Goal: Contribute content: Contribute content

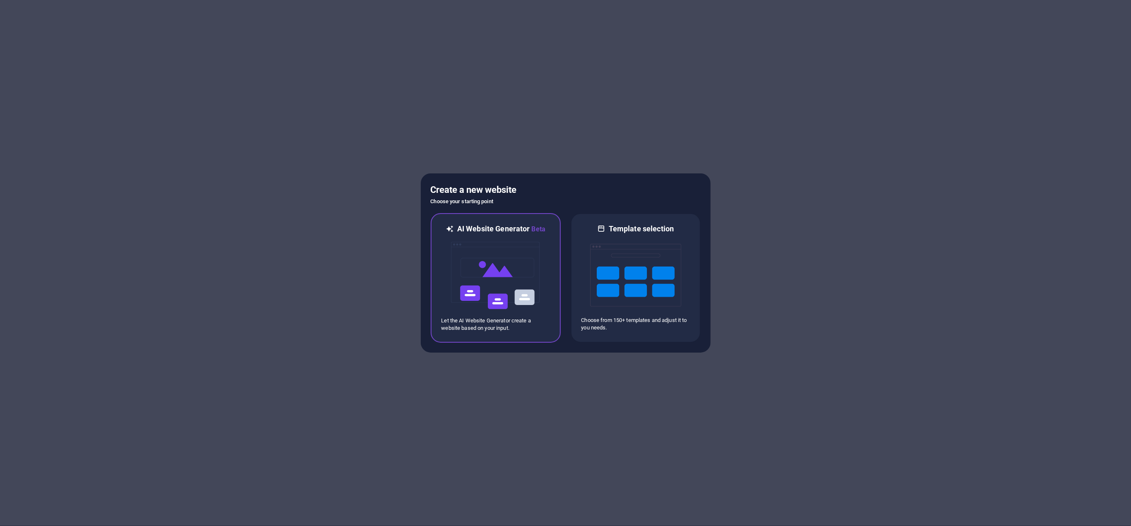
click at [496, 257] on img at bounding box center [495, 275] width 91 height 83
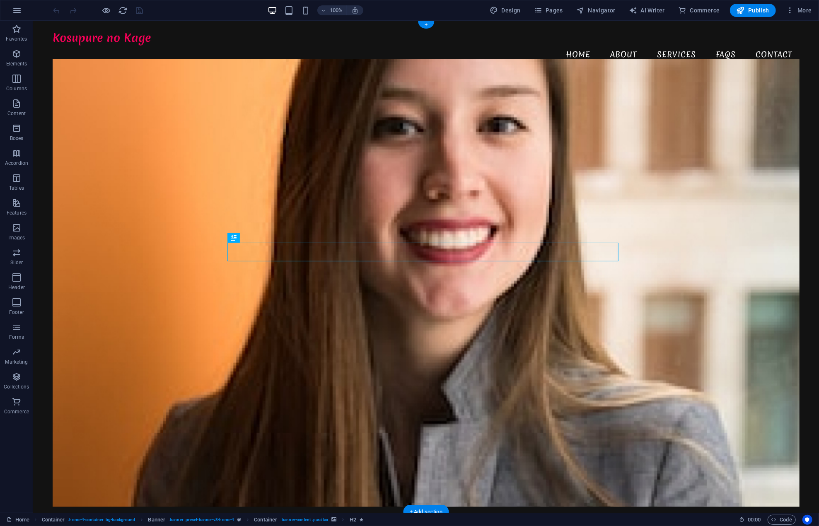
click at [137, 197] on figure at bounding box center [425, 282] width 746 height 448
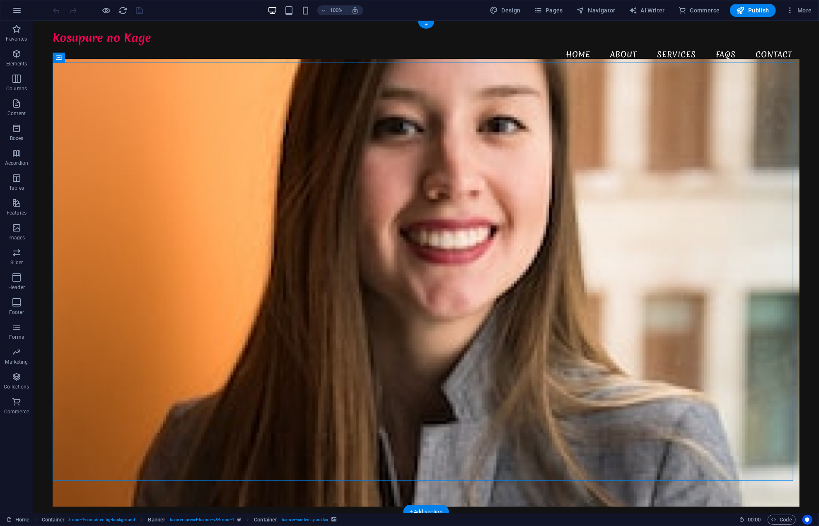
click at [137, 197] on figure at bounding box center [425, 282] width 746 height 448
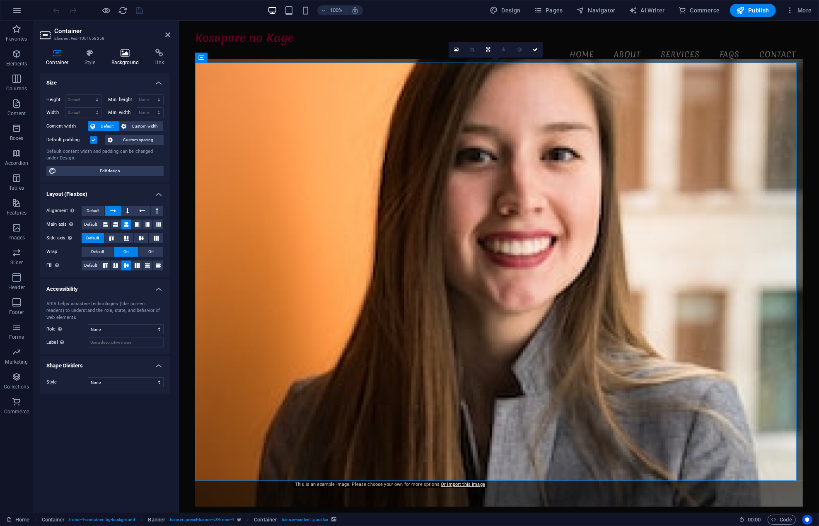
click at [126, 61] on h4 "Background" at bounding box center [126, 57] width 43 height 17
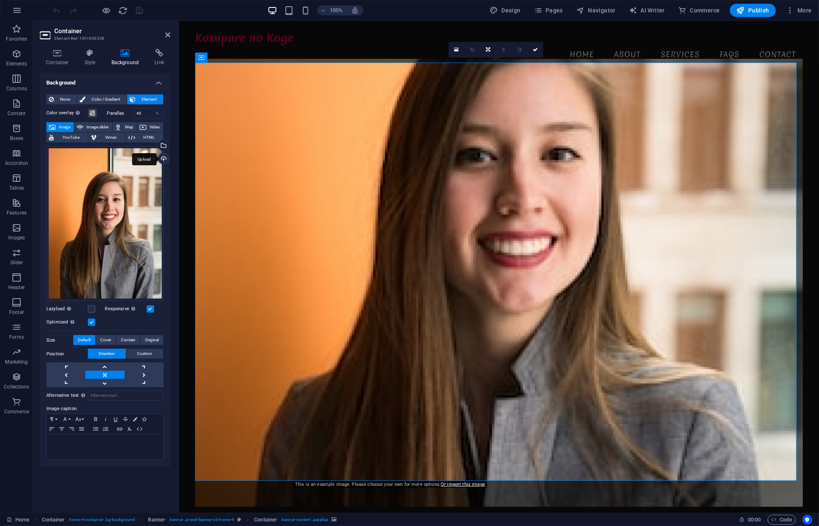
click at [165, 156] on div "Upload" at bounding box center [163, 159] width 12 height 12
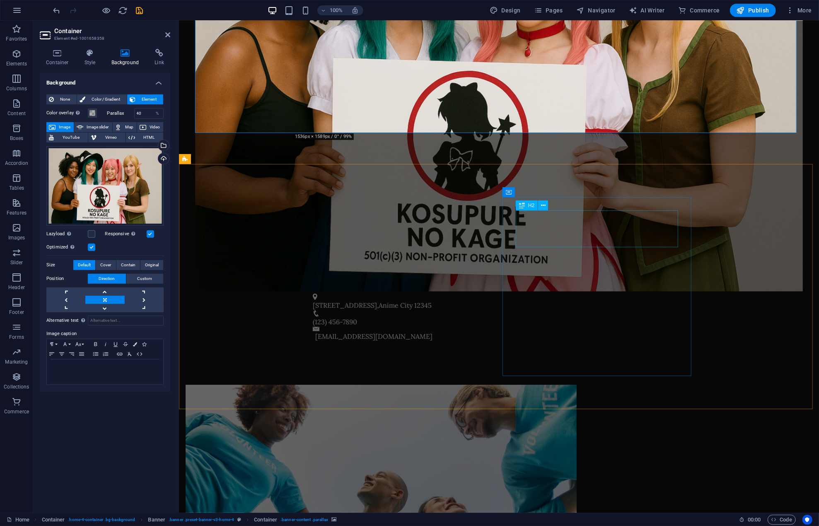
scroll to position [373, 0]
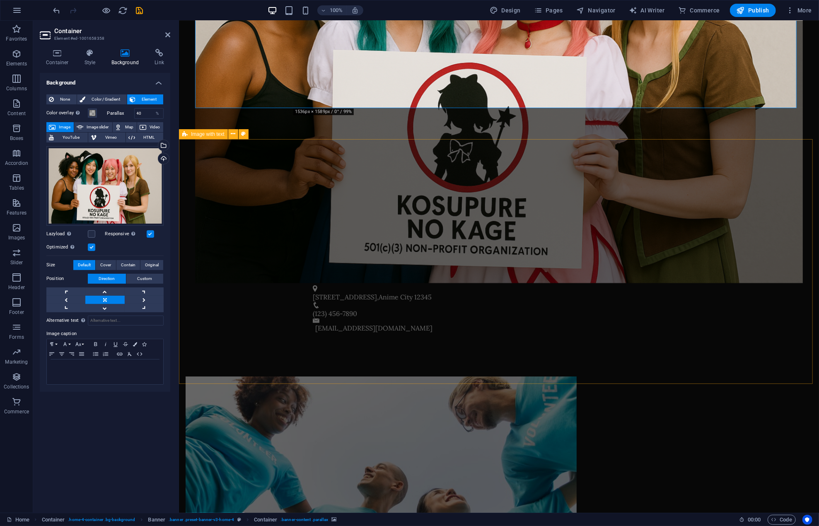
click at [393, 376] on figure at bounding box center [380, 465] width 391 height 178
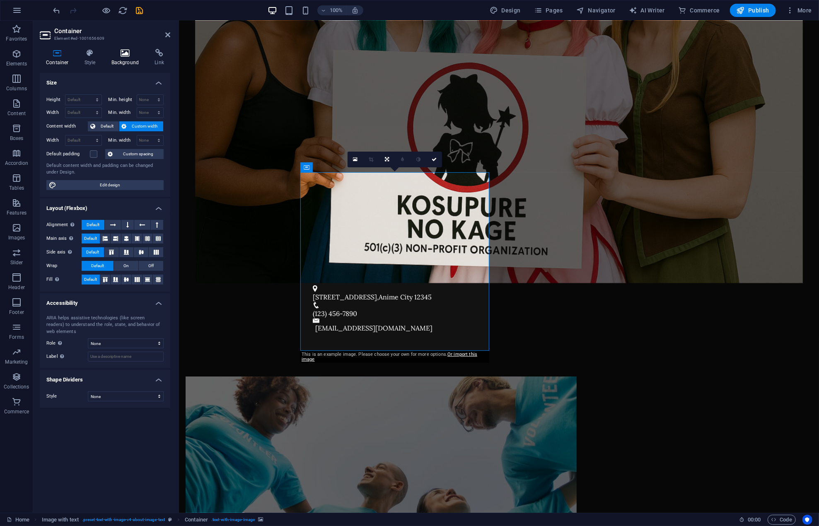
click at [124, 55] on icon at bounding box center [125, 53] width 40 height 8
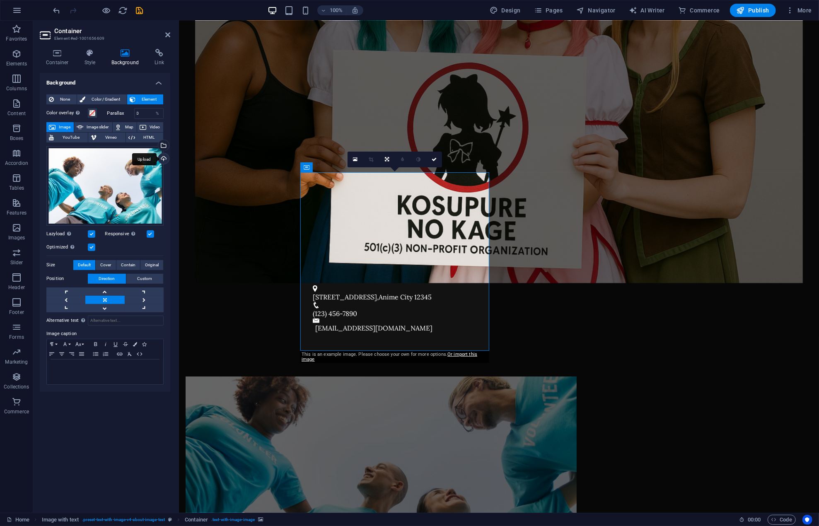
click at [162, 154] on div "Upload" at bounding box center [163, 159] width 12 height 12
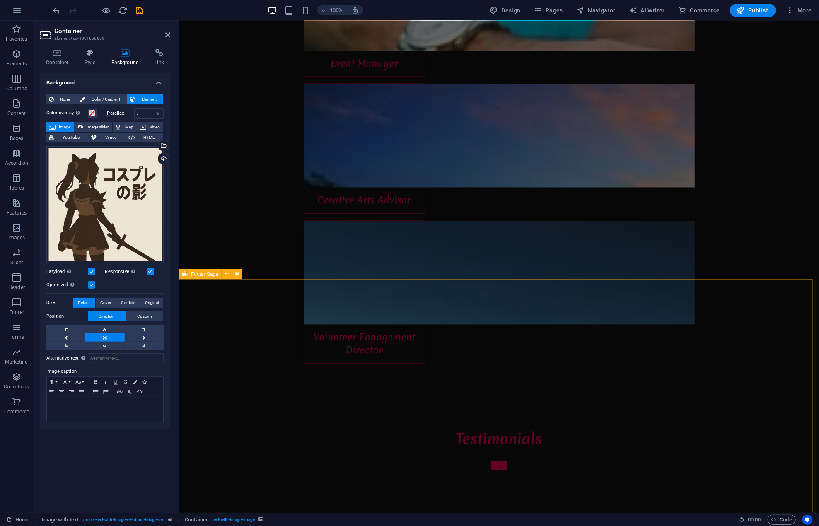
scroll to position [3680, 0]
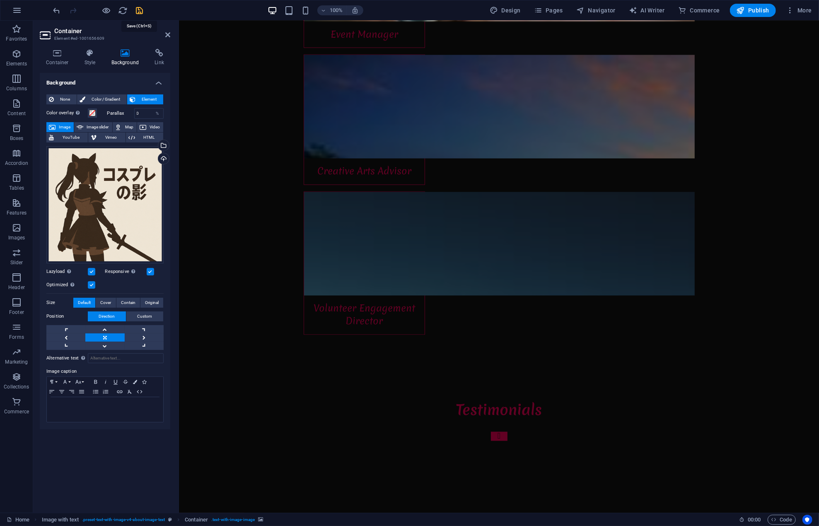
click at [135, 8] on icon "save" at bounding box center [140, 11] width 10 height 10
checkbox input "false"
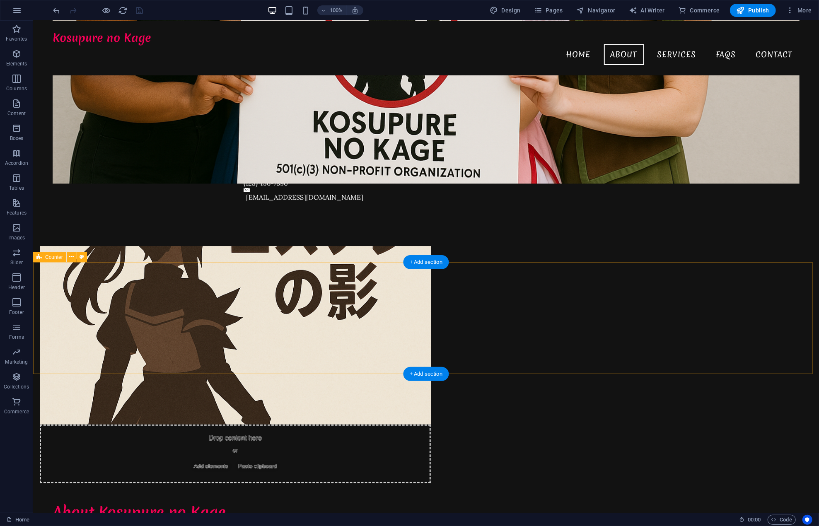
scroll to position [450, 0]
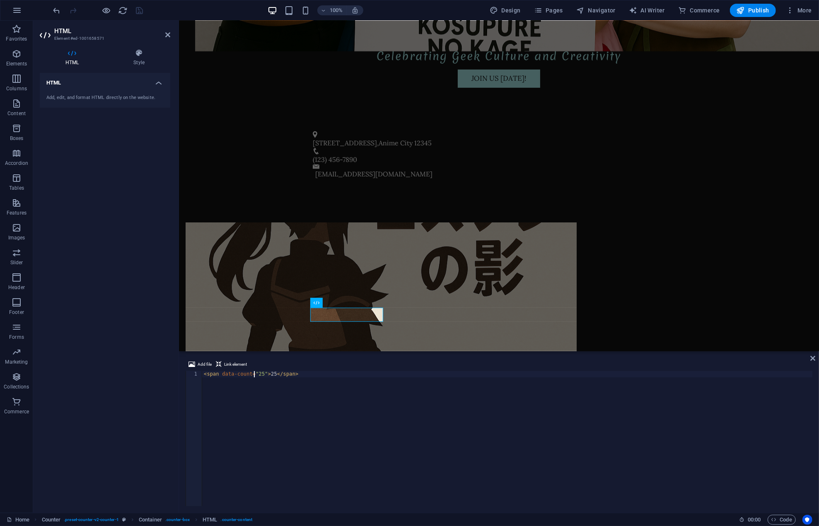
click at [254, 374] on div "< span data-count = "25" > 25 </ span >" at bounding box center [507, 444] width 610 height 147
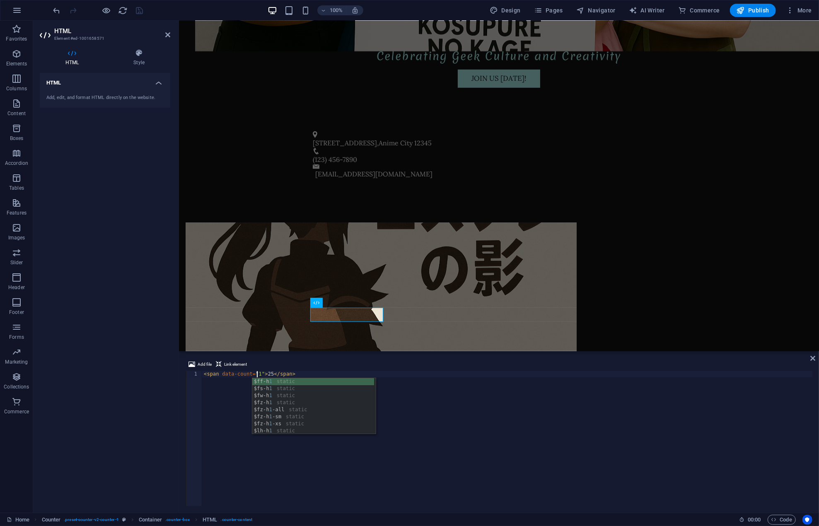
scroll to position [0, 4]
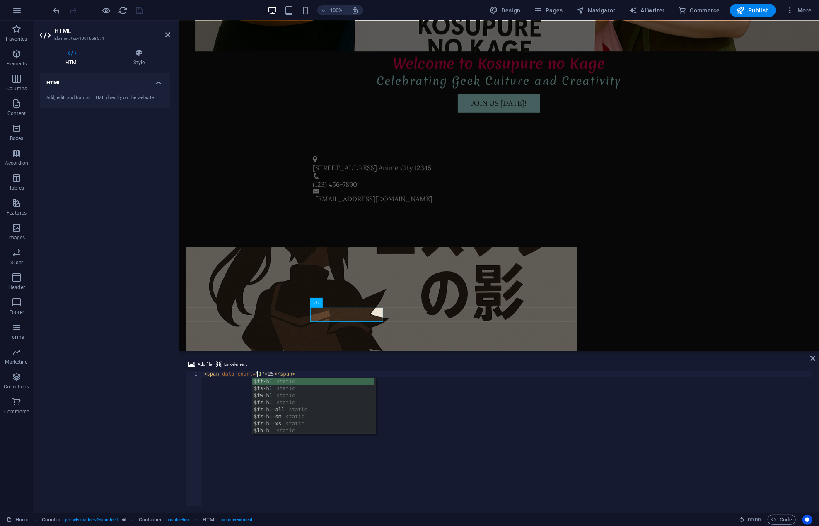
click at [265, 374] on div "< span data-count = "1" > 25 </ span >" at bounding box center [507, 444] width 610 height 147
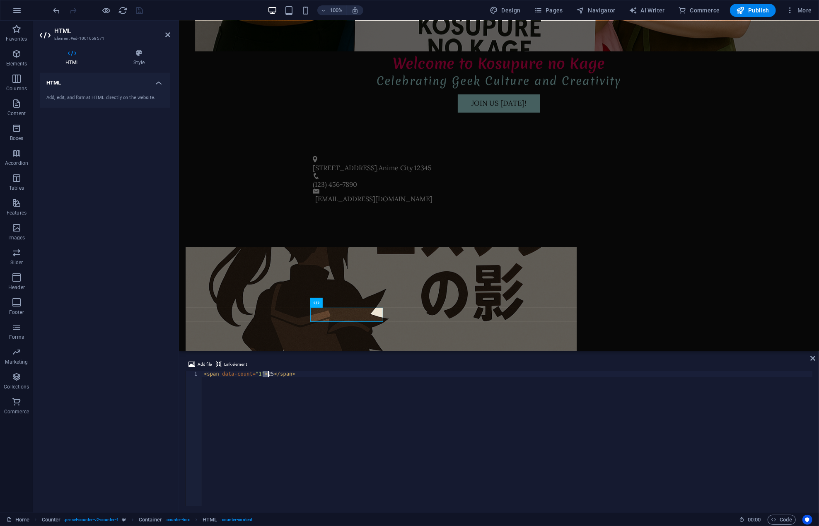
click at [265, 374] on div "< span data-count = "1" > 25 </ span >" at bounding box center [507, 444] width 610 height 147
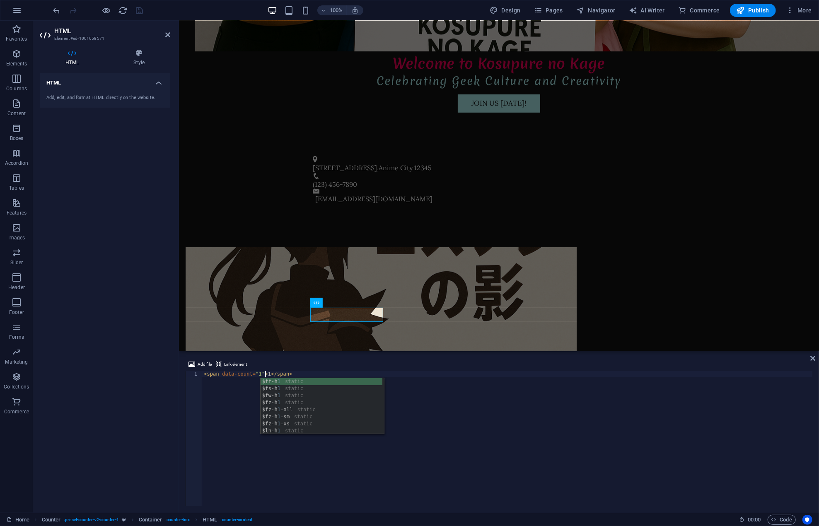
scroll to position [0, 5]
click at [521, 426] on div "< span data-count = "1" > 1 </ span >" at bounding box center [507, 444] width 610 height 147
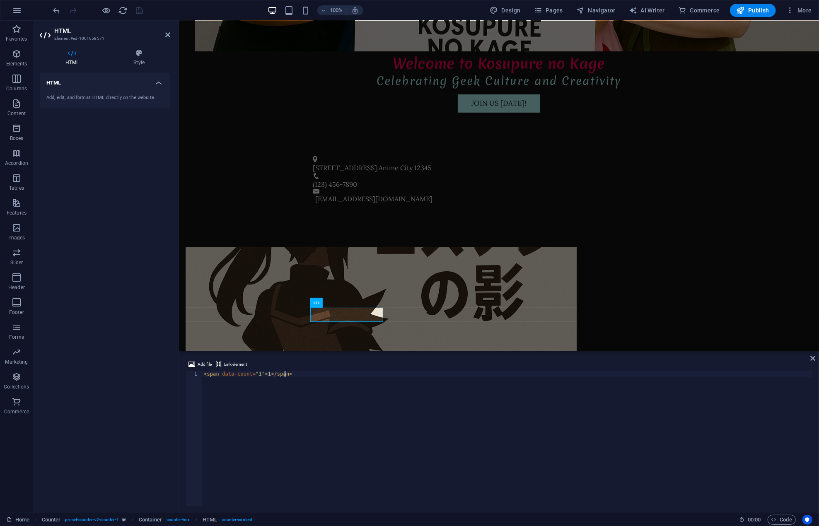
click at [450, 448] on div "< span data-count = "1" > 1 </ span >" at bounding box center [507, 444] width 610 height 147
type textarea "<span data-count="1">1</span>"
click at [138, 10] on div at bounding box center [98, 10] width 93 height 13
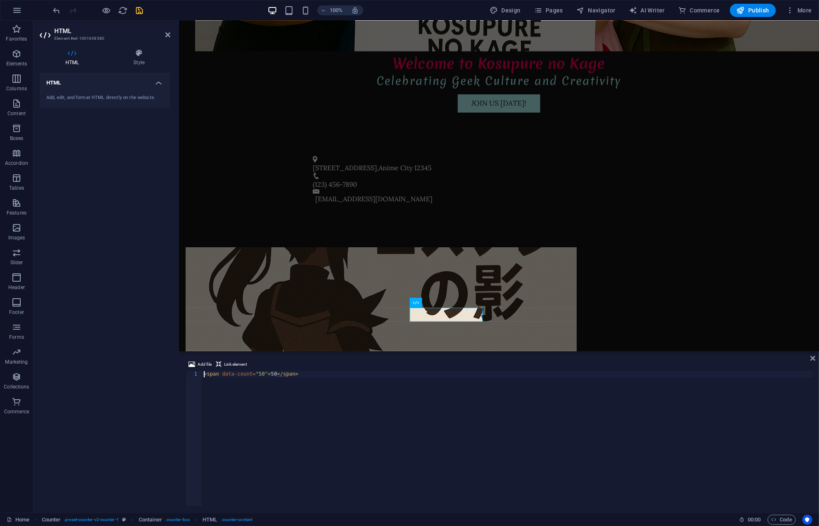
click at [255, 374] on div "< span data-count = "50" > 50 </ span >" at bounding box center [507, 444] width 610 height 147
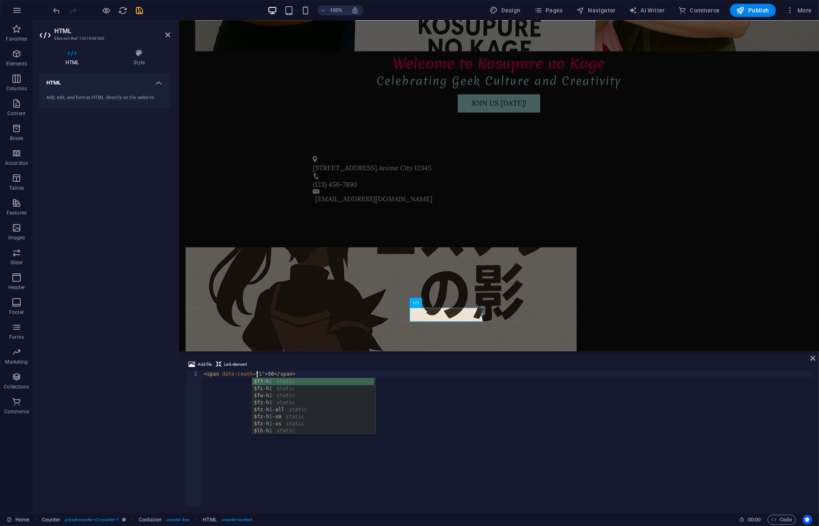
scroll to position [0, 4]
click at [264, 375] on div "< span data-count = "1" > 50 </ span >" at bounding box center [507, 444] width 610 height 147
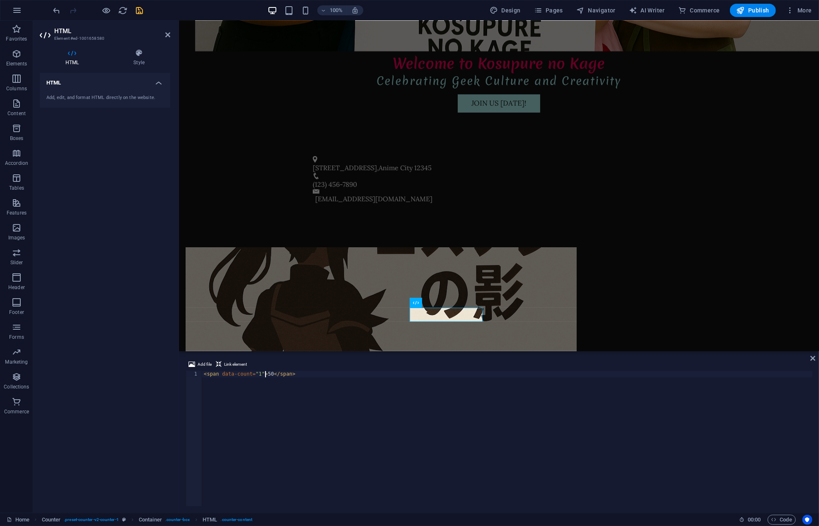
click at [264, 375] on div "< span data-count = "1" > 50 </ span >" at bounding box center [507, 444] width 610 height 147
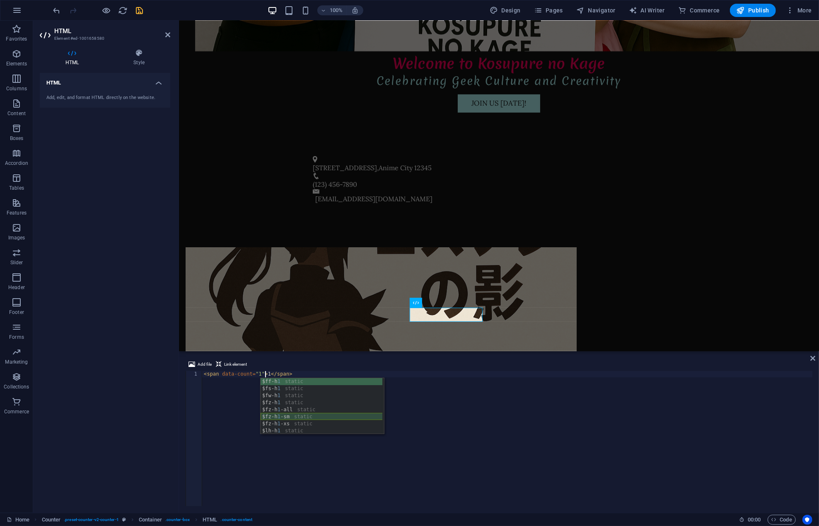
scroll to position [0, 5]
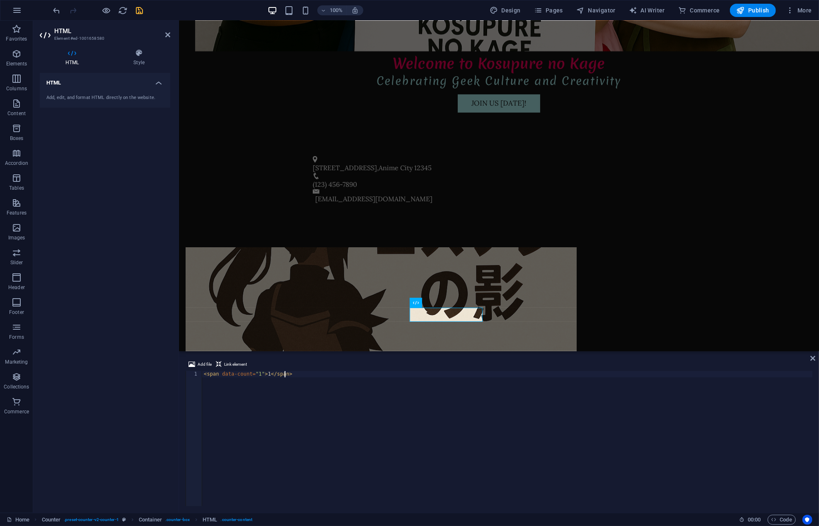
click at [517, 407] on div "< span data-count = "1" > 1 </ span >" at bounding box center [507, 444] width 610 height 147
type textarea "<span data-count="1">1</span>"
click at [256, 375] on div "< span data-count = "75" > 75 </ span >" at bounding box center [507, 444] width 610 height 147
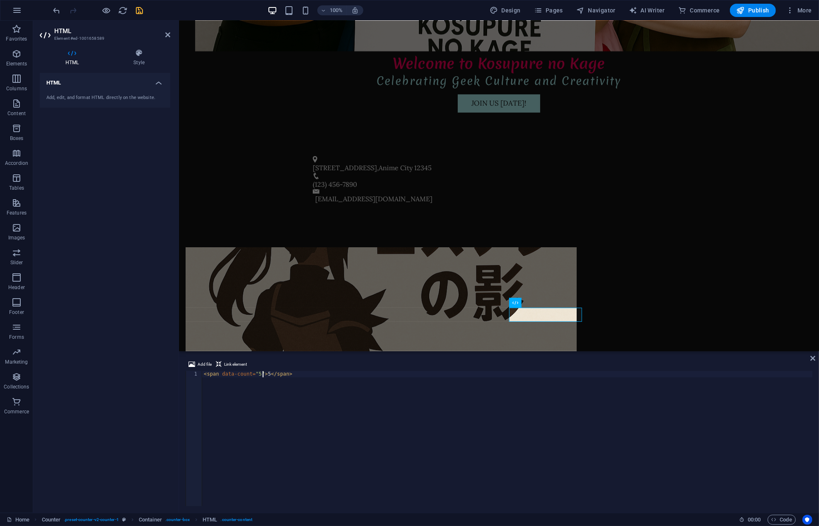
click at [355, 428] on div "< span data-count = "5" > 5 </ span >" at bounding box center [507, 444] width 610 height 147
type textarea "<span data-count="5">5</span>"
click at [656, 303] on icon at bounding box center [658, 302] width 5 height 9
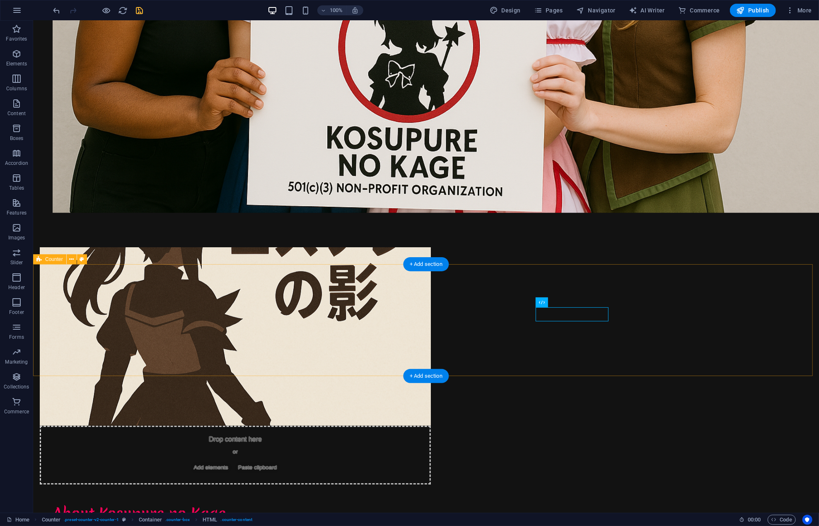
scroll to position [492, 0]
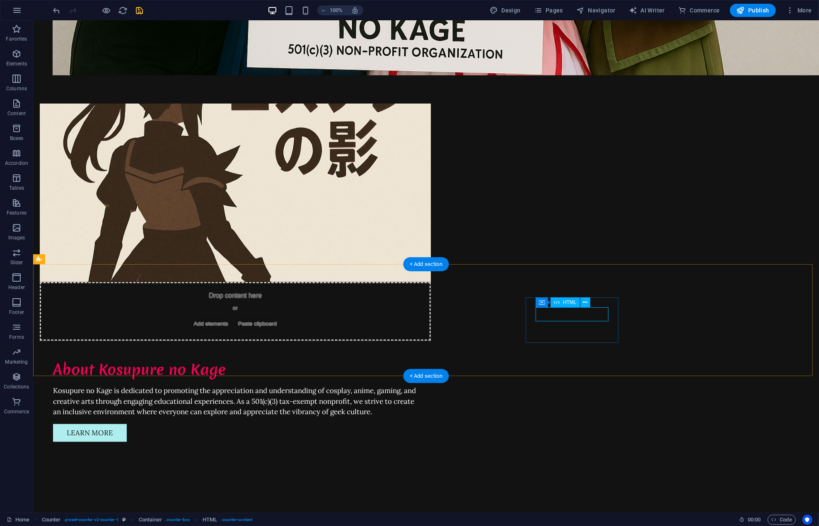
scroll to position [354, 0]
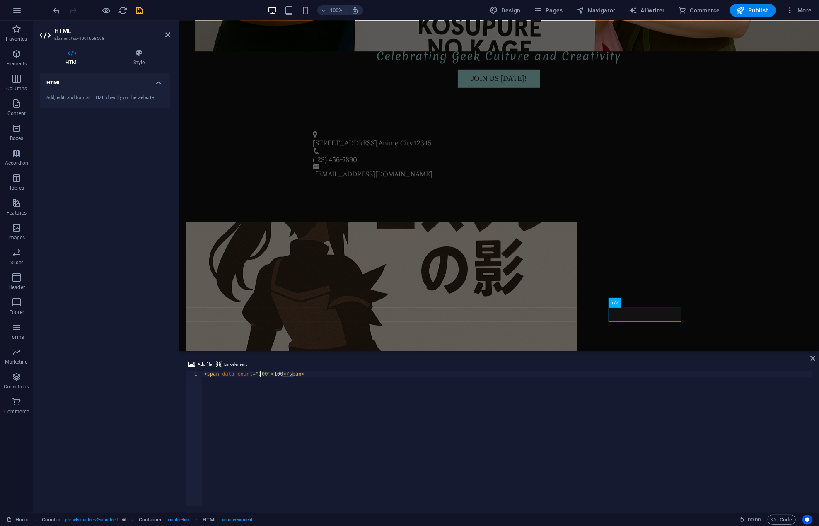
click at [258, 375] on div "< span data-count = "100" > 100 </ span >" at bounding box center [507, 444] width 610 height 147
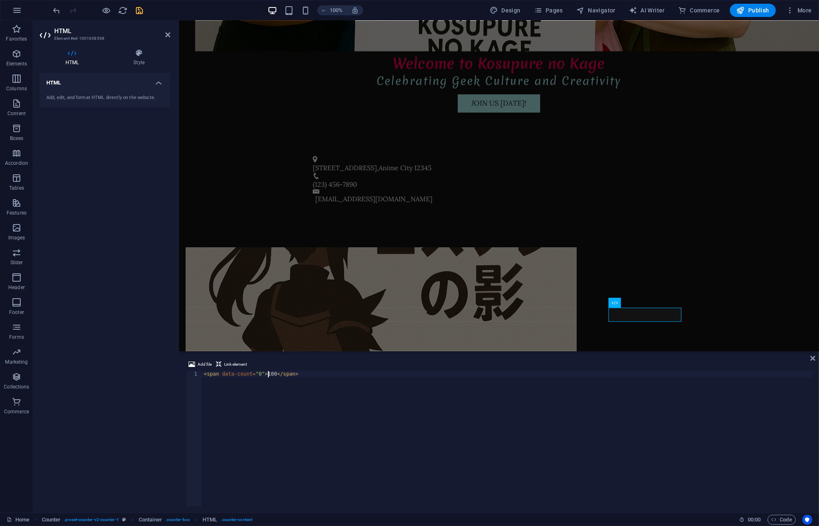
click at [267, 373] on div "< span data-count = "0" > 100 </ span >" at bounding box center [507, 444] width 610 height 147
type textarea "<span data-count="0">0</span>"
click at [351, 386] on div "< span data-count = "0" > 0 </ span >" at bounding box center [507, 444] width 610 height 147
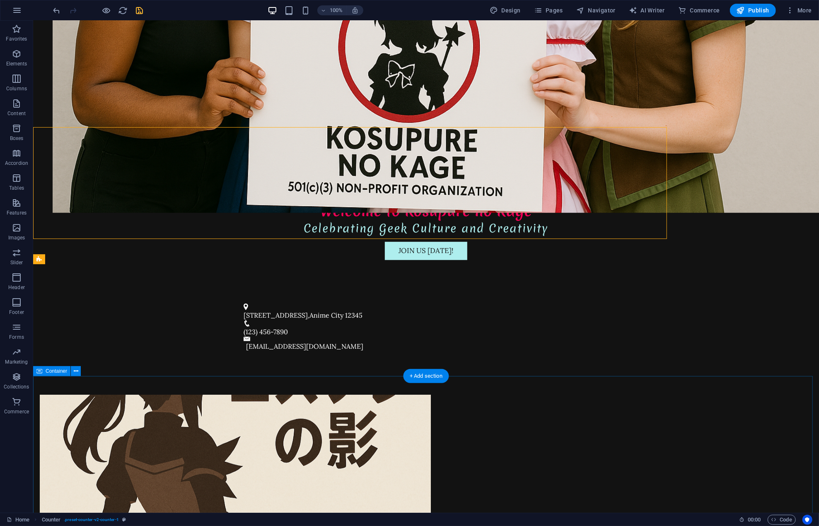
scroll to position [492, 0]
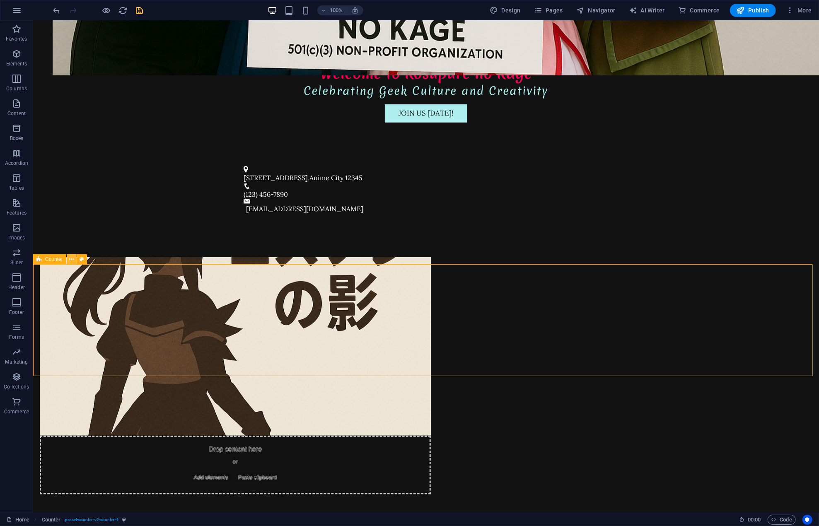
click at [70, 261] on icon at bounding box center [71, 259] width 5 height 9
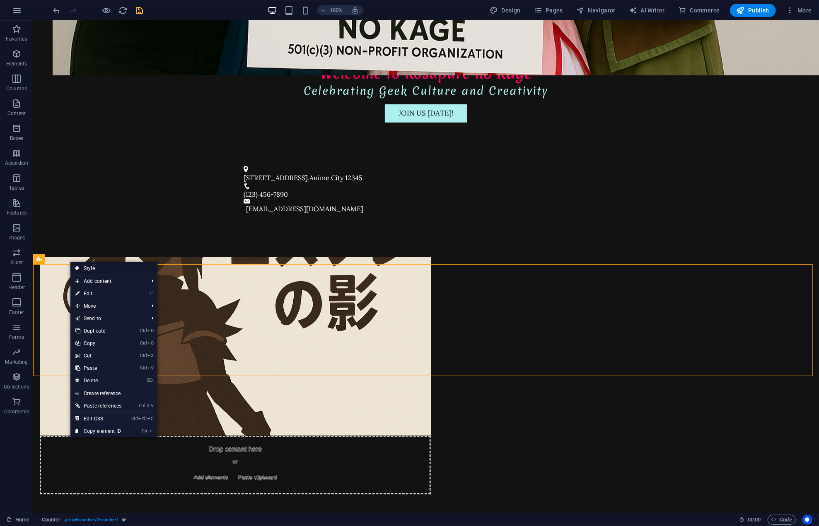
click at [87, 267] on link "Style" at bounding box center [113, 268] width 87 height 12
select select "rem"
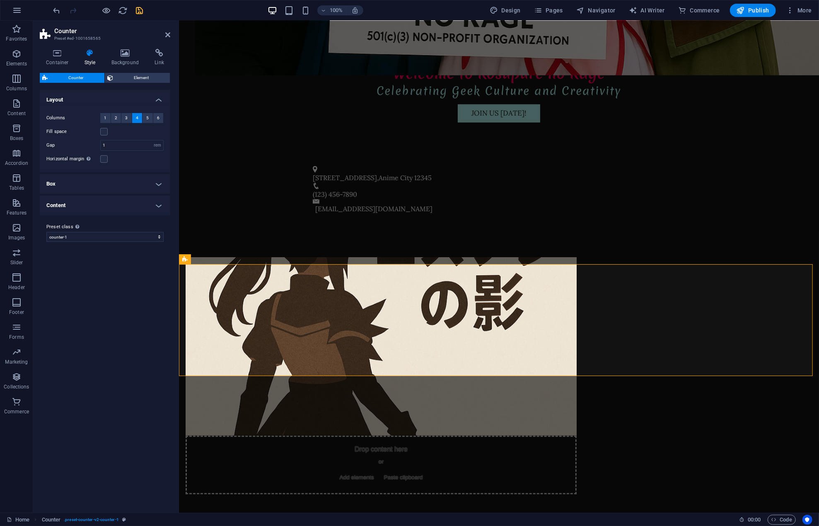
click at [97, 284] on div "Variants Default Layout Columns 1 2 3 4 5 6 Fill space Gap 1 px rem % vh vw Hor…" at bounding box center [105, 298] width 130 height 416
click at [54, 51] on icon at bounding box center [57, 53] width 35 height 8
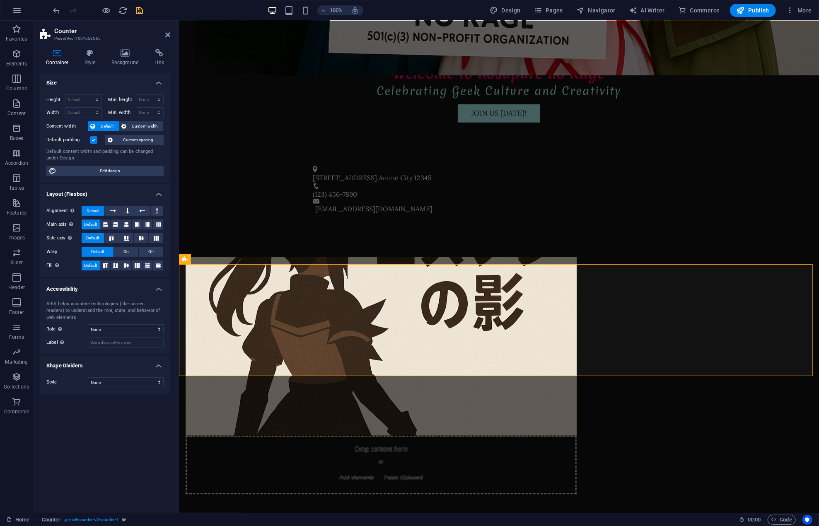
click at [106, 448] on div "Size Height Default px rem % vh vw Min. height None px rem % vh vw Width Defaul…" at bounding box center [105, 289] width 130 height 433
click at [98, 432] on div "Size Height Default px rem % vh vw Min. height None px rem % vh vw Width Defaul…" at bounding box center [105, 289] width 130 height 433
click at [151, 328] on select "None Alert Article Banner Comment Complementary Dialog Footer Header Marquee Pr…" at bounding box center [126, 329] width 76 height 10
click at [123, 437] on div "Size Height Default px rem % vh vw Min. height None px rem % vh vw Width Defaul…" at bounding box center [105, 289] width 130 height 433
click at [93, 57] on icon at bounding box center [90, 53] width 24 height 8
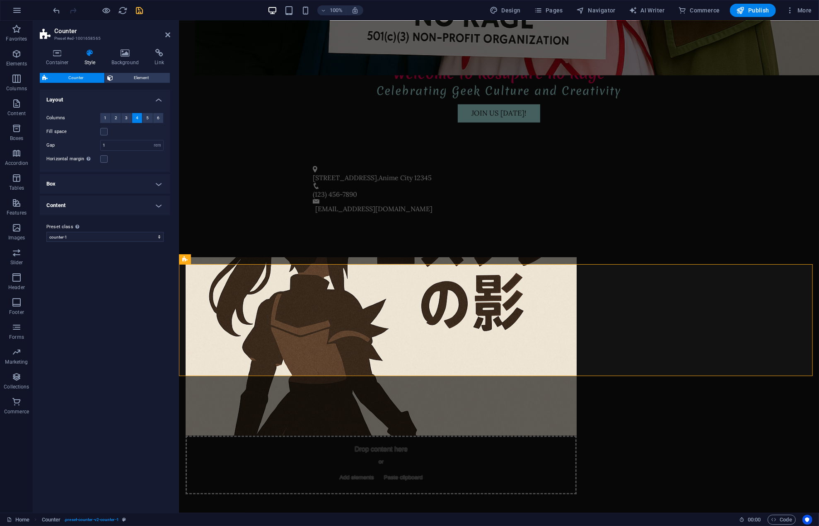
click at [147, 209] on h4 "Content" at bounding box center [105, 205] width 130 height 20
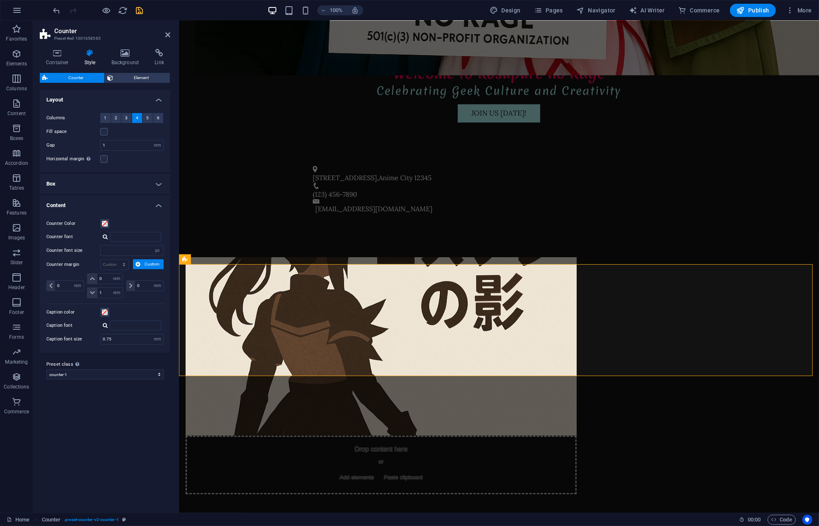
click at [147, 181] on h4 "Box" at bounding box center [105, 184] width 130 height 20
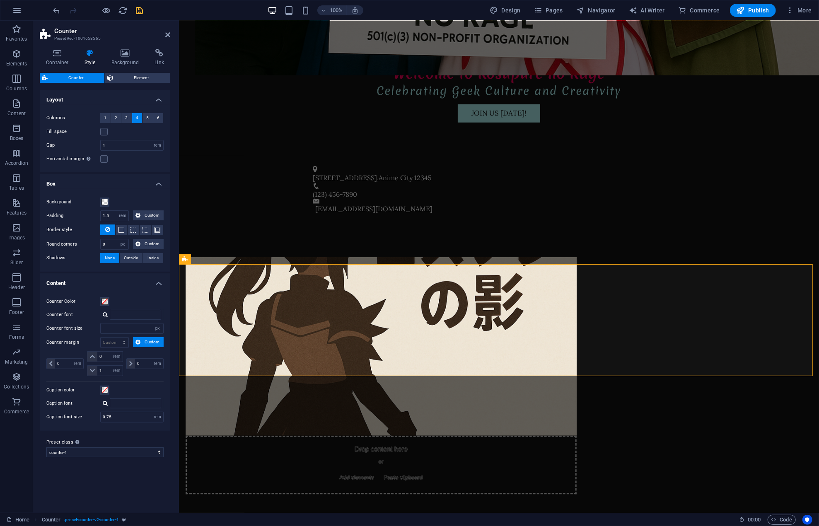
click at [148, 179] on h4 "Box" at bounding box center [105, 181] width 130 height 15
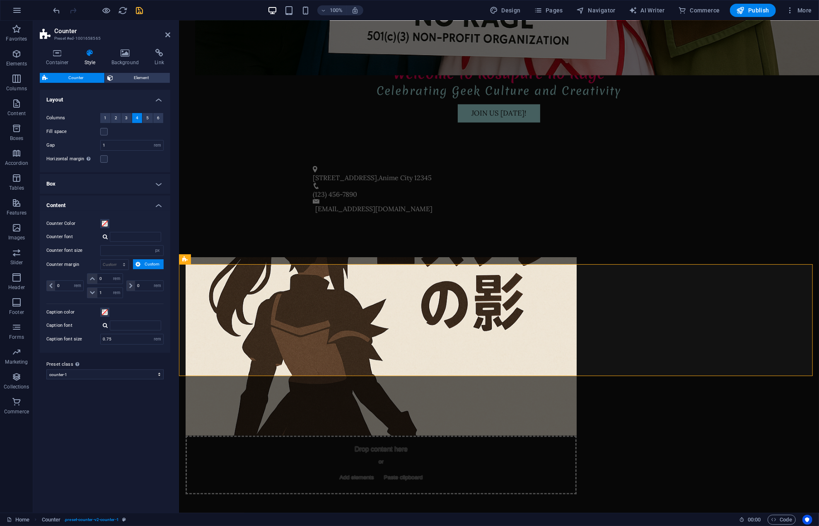
click at [152, 204] on h4 "Content" at bounding box center [105, 202] width 130 height 15
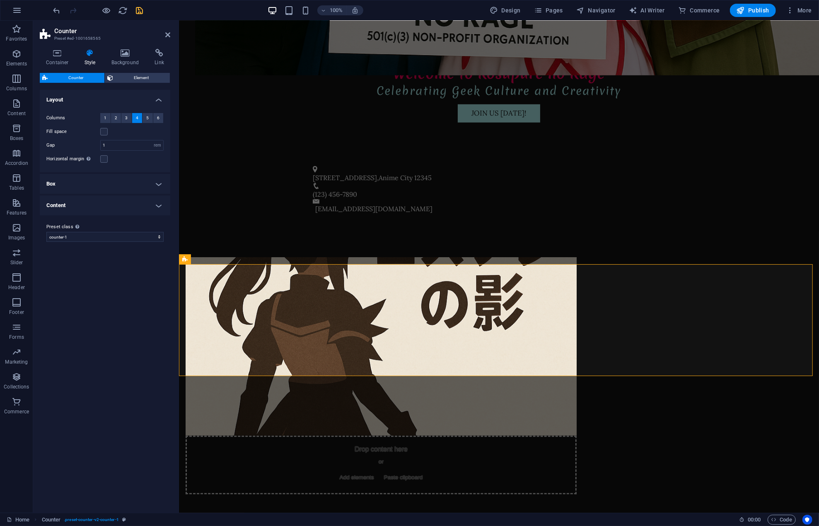
click at [119, 272] on div "Variants Default Layout Columns 1 2 3 4 5 6 Fill space Gap 1 px rem % vh vw Hor…" at bounding box center [105, 298] width 130 height 416
click at [128, 56] on icon at bounding box center [125, 53] width 40 height 8
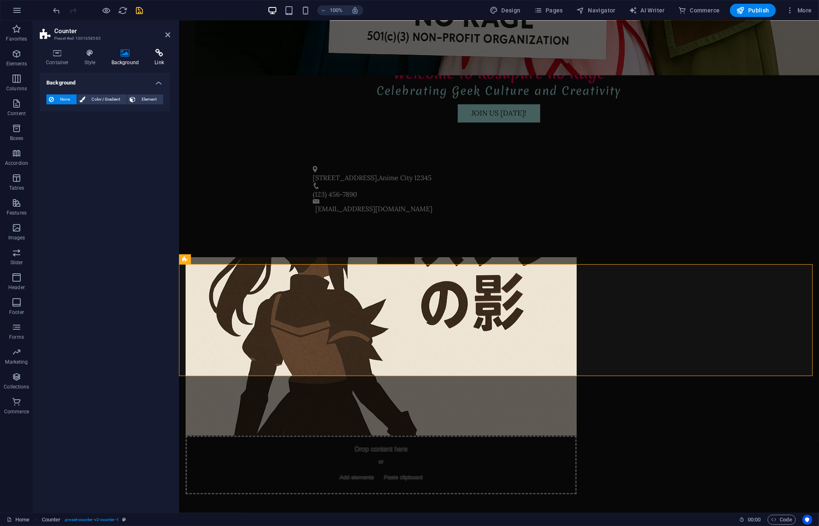
click at [153, 56] on icon at bounding box center [159, 53] width 22 height 8
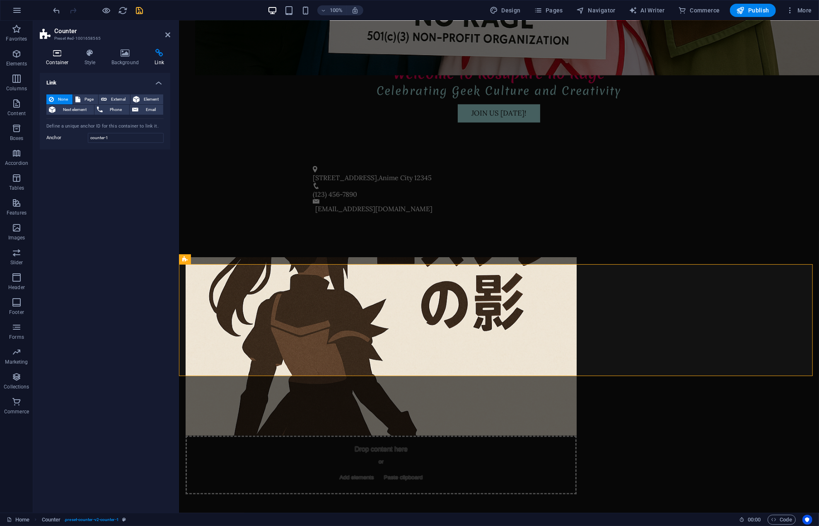
click at [77, 56] on h4 "Container" at bounding box center [59, 57] width 39 height 17
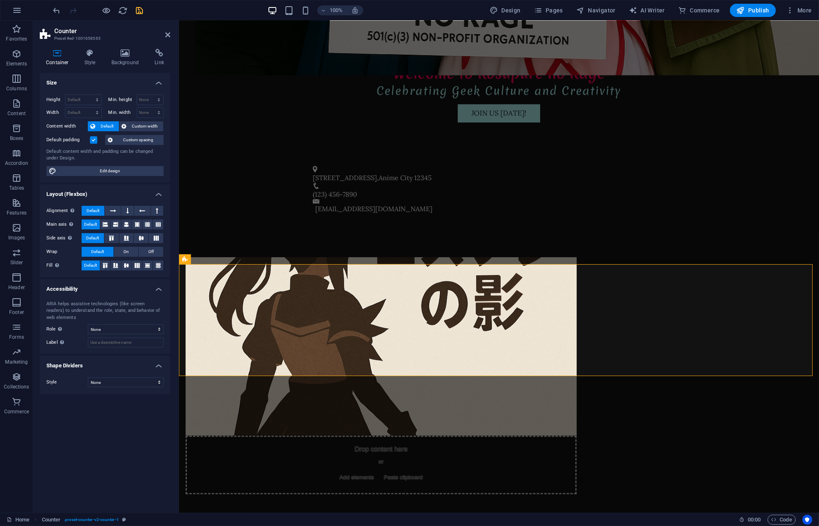
click at [54, 54] on icon at bounding box center [57, 53] width 35 height 8
click at [230, 257] on button at bounding box center [228, 259] width 10 height 10
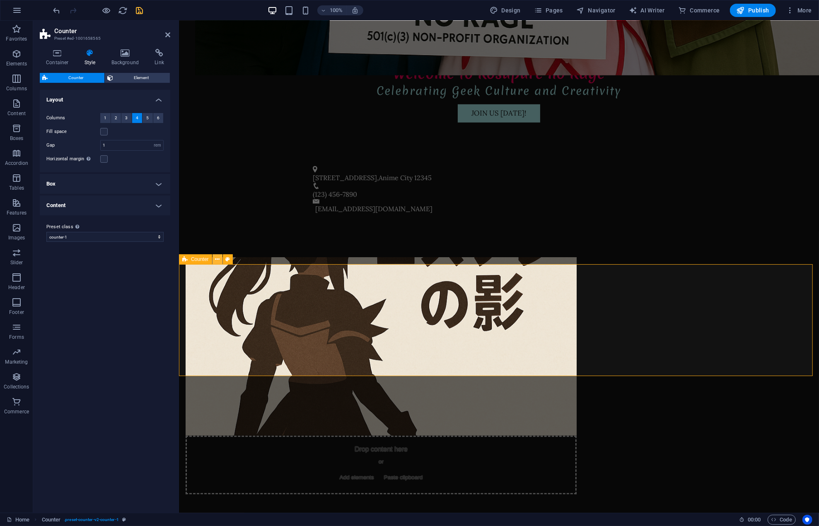
click at [219, 258] on icon at bounding box center [217, 259] width 5 height 9
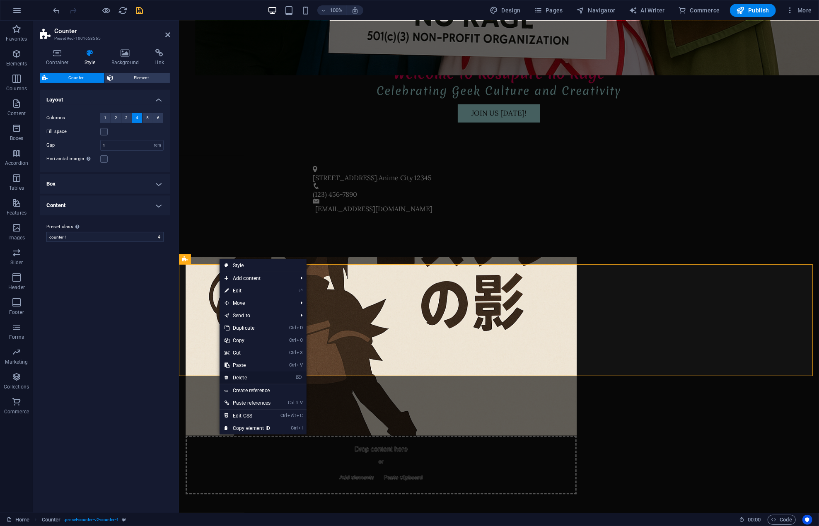
click at [242, 376] on link "⌦ Delete" at bounding box center [247, 377] width 56 height 12
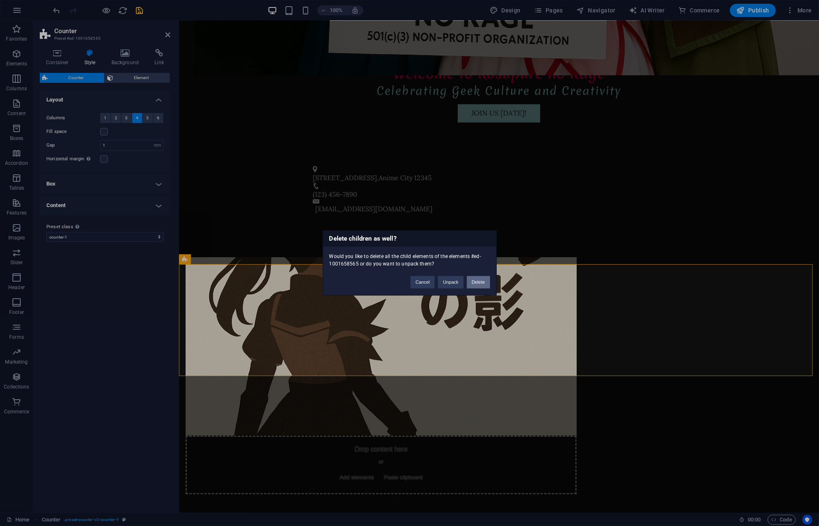
click at [475, 282] on button "Delete" at bounding box center [478, 282] width 23 height 12
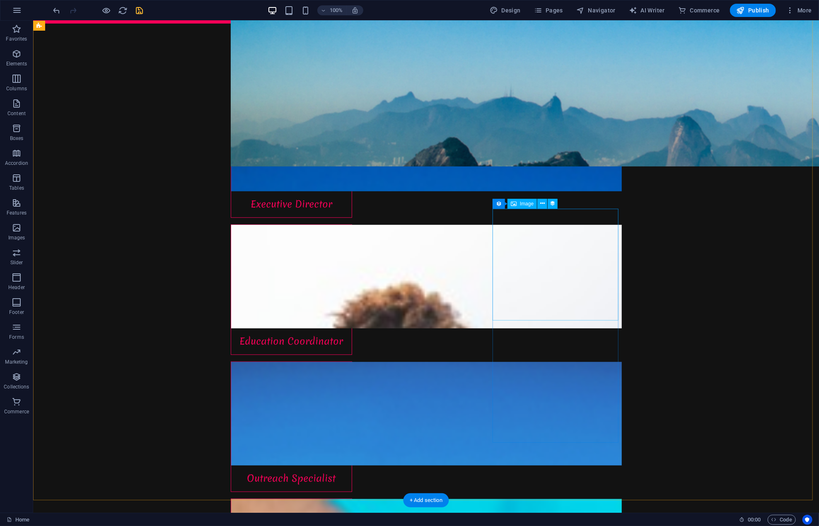
scroll to position [2857, 0]
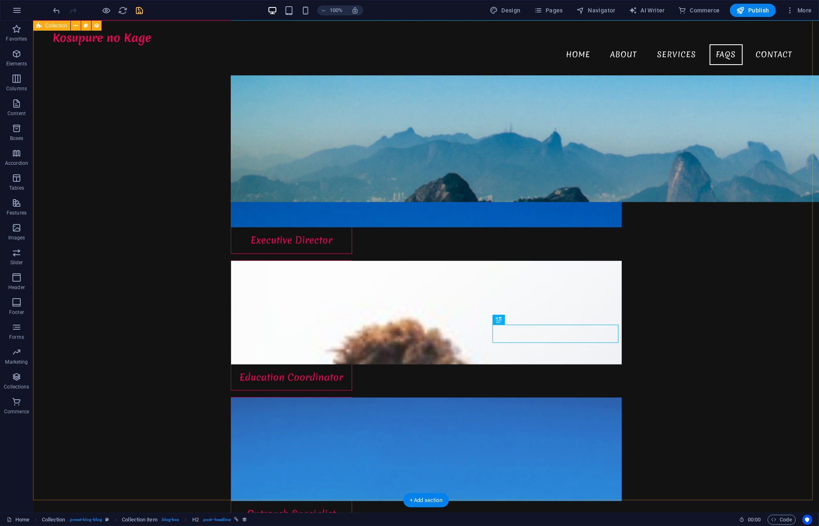
scroll to position [2774, 0]
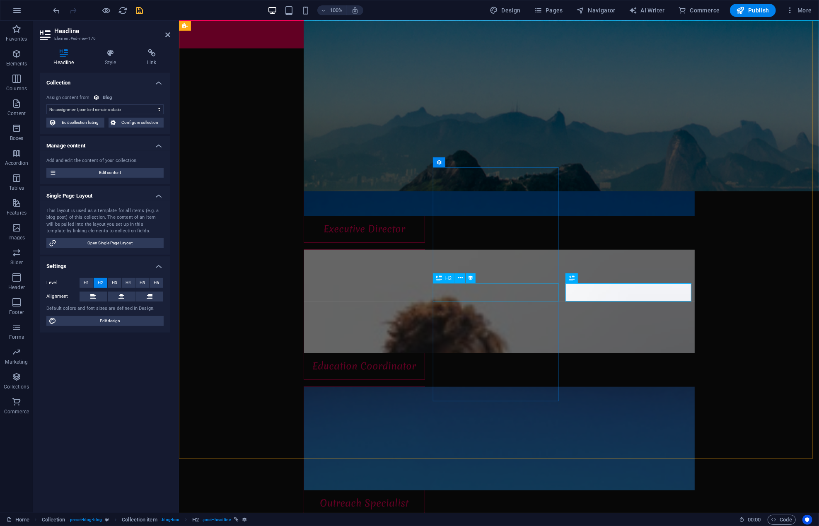
select select "name"
click at [96, 171] on span "Edit content" at bounding box center [110, 173] width 102 height 10
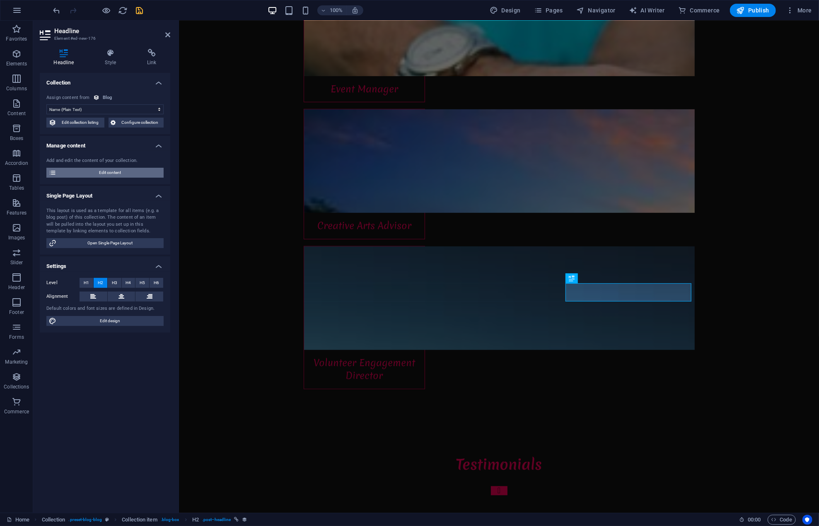
scroll to position [0, 0]
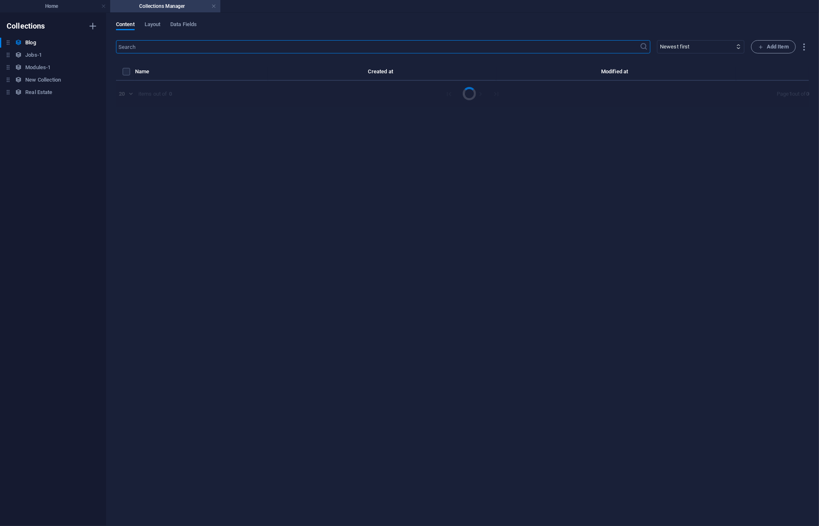
select select "Category 1"
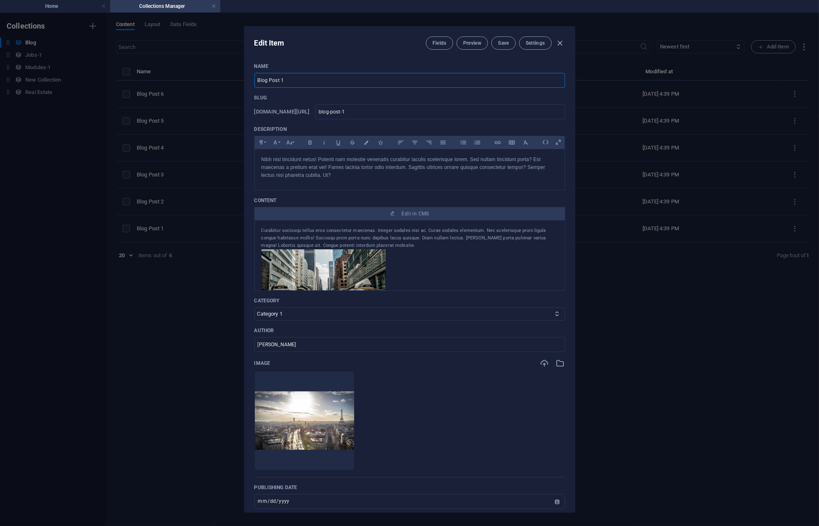
drag, startPoint x: 296, startPoint y: 79, endPoint x: 237, endPoint y: 85, distance: 59.5
click at [235, 80] on div "Edit Item Fields Preview Save Settings Name Blog Post 1 ​ Slug www.example.com/…" at bounding box center [409, 269] width 819 height 513
paste input "✨ Exciting News from Kosupure no Kage! ✨"
type input "✨ Exciting News from Kosupure no Kage! ✨"
type input "exciting-news-from-kosupure-no-kage"
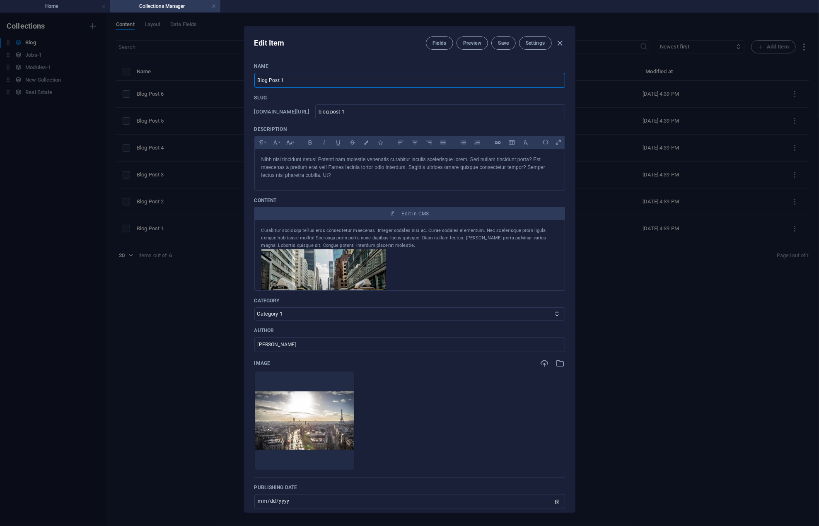
type input "exciting-news-from-kosupure-no-kage"
type input "✨ Exciting News from Kosupure no Kage! ✨"
click at [311, 163] on p "Nibh nisl tincidunt netus! Potenti nam molestie venenatis curabitur iaculis sce…" at bounding box center [409, 168] width 296 height 24
click at [360, 233] on div "Curabitur sociosqu tellus eros consectetur maecenas. Integer sodales nisi ac. C…" at bounding box center [409, 238] width 296 height 22
click at [360, 238] on div "Curabitur sociosqu tellus eros consectetur maecenas. Integer sodales nisi ac. C…" at bounding box center [409, 238] width 296 height 22
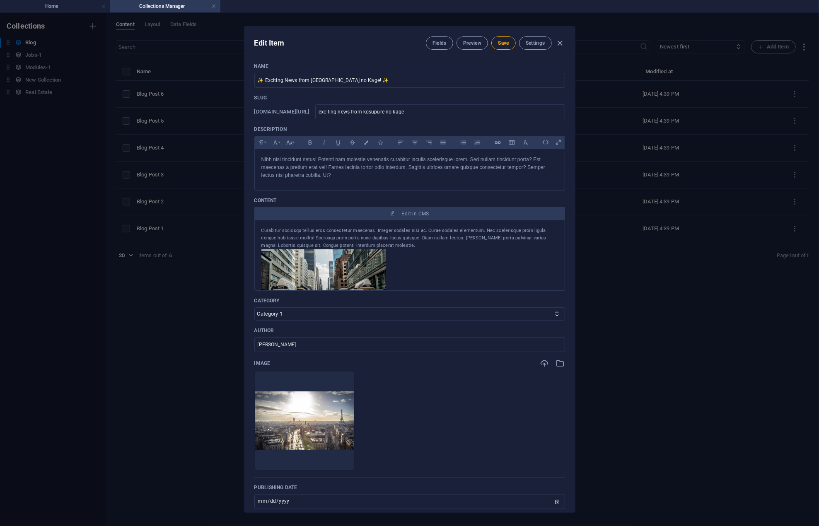
click at [380, 239] on div "Curabitur sociosqu tellus eros consectetur maecenas. Integer sodales nisi ac. C…" at bounding box center [409, 238] width 296 height 22
click at [380, 237] on div "Curabitur sociosqu tellus eros consectetur maecenas. Integer sodales nisi ac. C…" at bounding box center [409, 238] width 296 height 22
click at [381, 234] on div "Curabitur sociosqu tellus eros consectetur maecenas. Integer sodales nisi ac. C…" at bounding box center [409, 238] width 296 height 22
click at [432, 229] on div "Curabitur sociosqu tellus eros consectetur maecenas. Integer sodales nisi ac. C…" at bounding box center [409, 238] width 296 height 22
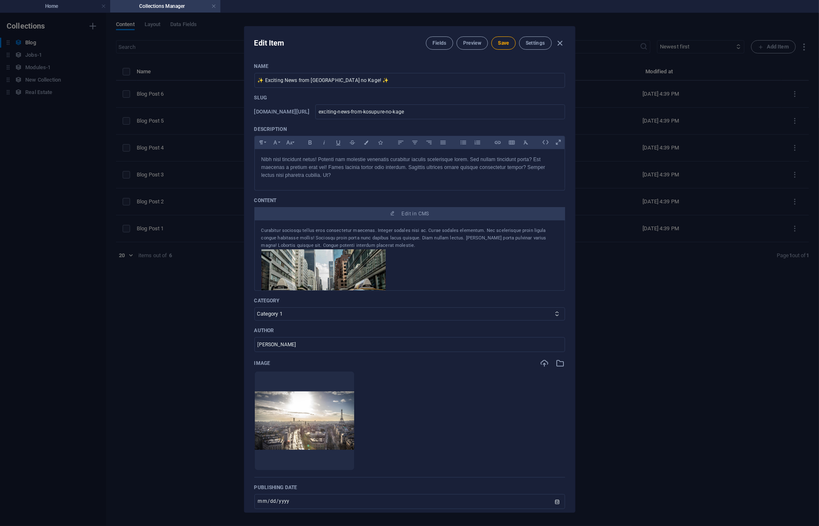
click at [432, 229] on div "Curabitur sociosqu tellus eros consectetur maecenas. Integer sodales nisi ac. C…" at bounding box center [409, 238] width 296 height 22
click at [284, 174] on p "Nibh nisl tincidunt netus! Potenti nam molestie venenatis curabitur iaculis sce…" at bounding box center [409, 168] width 296 height 24
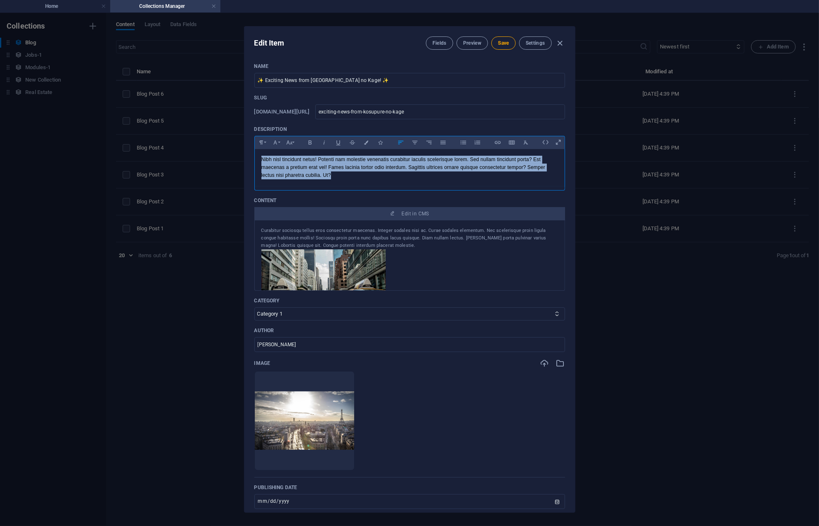
click at [284, 174] on p "Nibh nisl tincidunt netus! Potenti nam molestie venenatis curabitur iaculis sce…" at bounding box center [409, 168] width 296 height 24
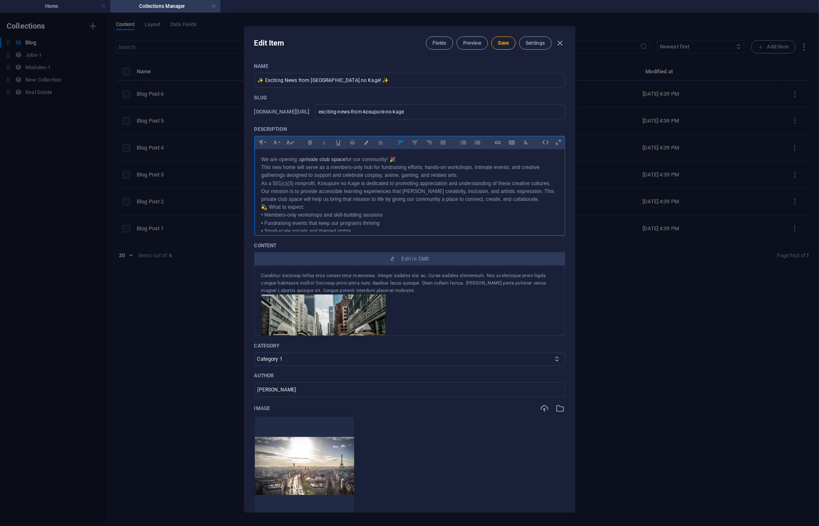
scroll to position [44, 0]
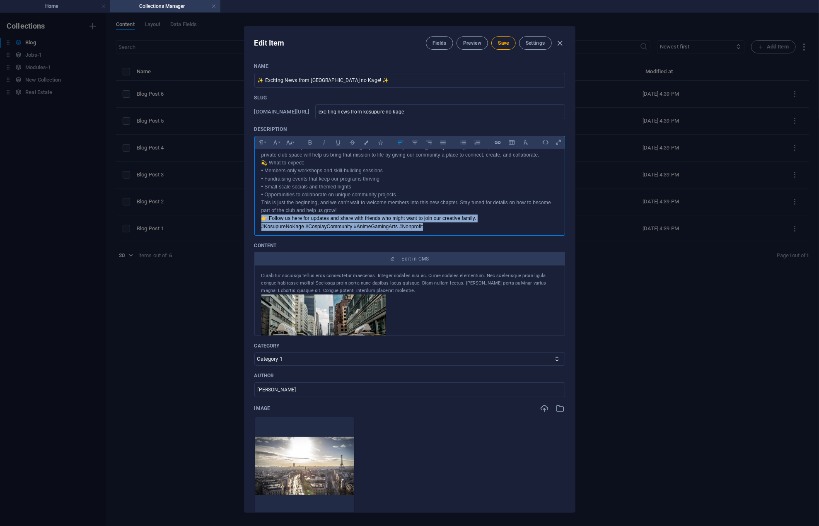
drag, startPoint x: 440, startPoint y: 227, endPoint x: 248, endPoint y: 216, distance: 192.1
click at [248, 216] on div "Name ✨ Exciting News from Kosupure no Kage! ✨ ​ Slug www.example.com/example-pa…" at bounding box center [409, 284] width 330 height 456
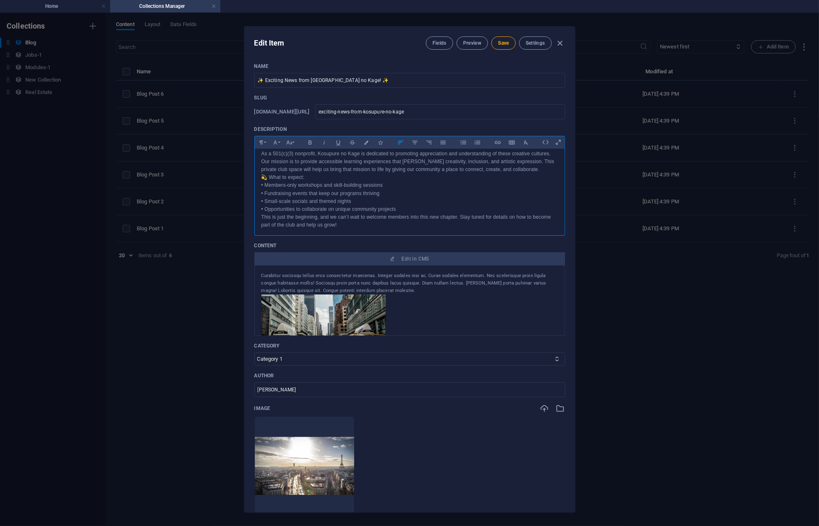
scroll to position [41, 0]
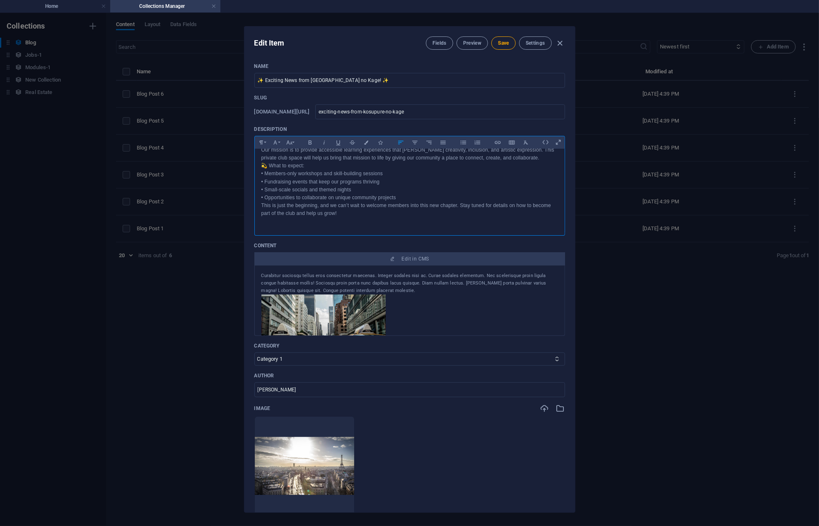
click at [260, 164] on div "We are opening a private club space for our community! 🎉 This new home will ser…" at bounding box center [410, 170] width 310 height 125
click at [260, 212] on div "We are opening a private club space for our community! 🎉 This new home will ser…" at bounding box center [410, 174] width 310 height 133
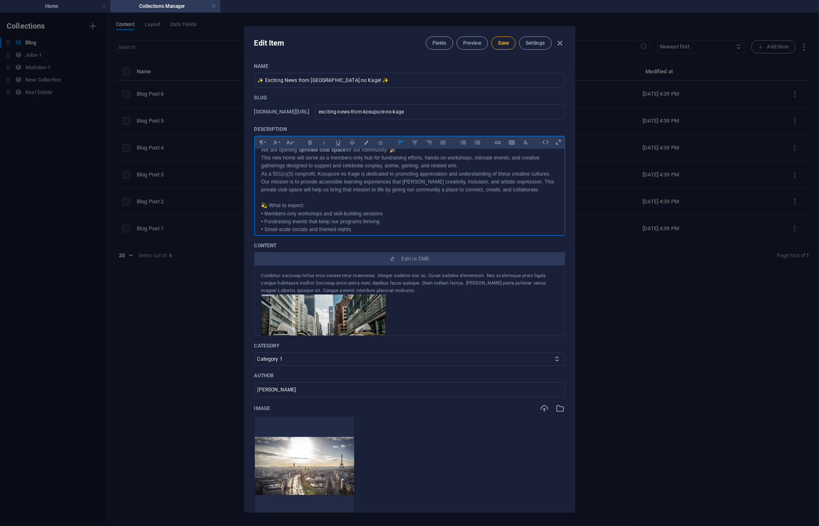
scroll to position [0, 0]
click at [260, 183] on div "We are opening a private club space for our community! 🎉 This new home will ser…" at bounding box center [410, 219] width 310 height 140
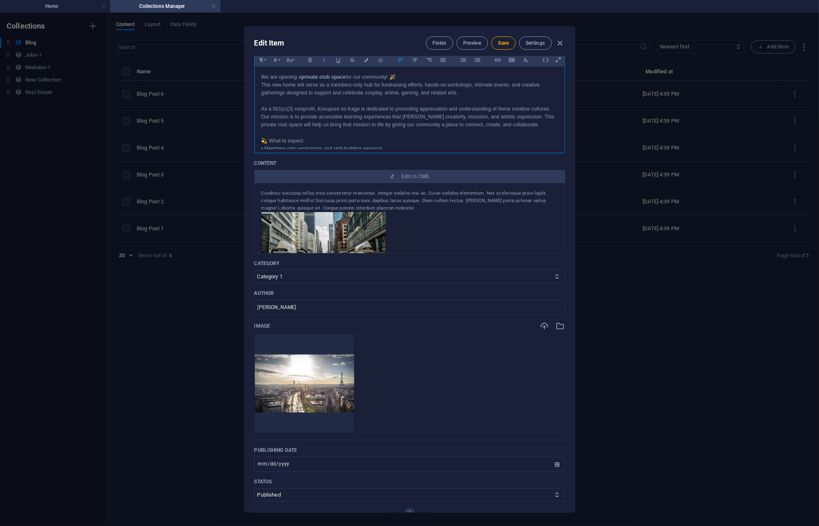
scroll to position [83, 0]
click at [464, 219] on div at bounding box center [409, 249] width 296 height 75
click at [303, 307] on input "Juan Pérez" at bounding box center [409, 306] width 311 height 15
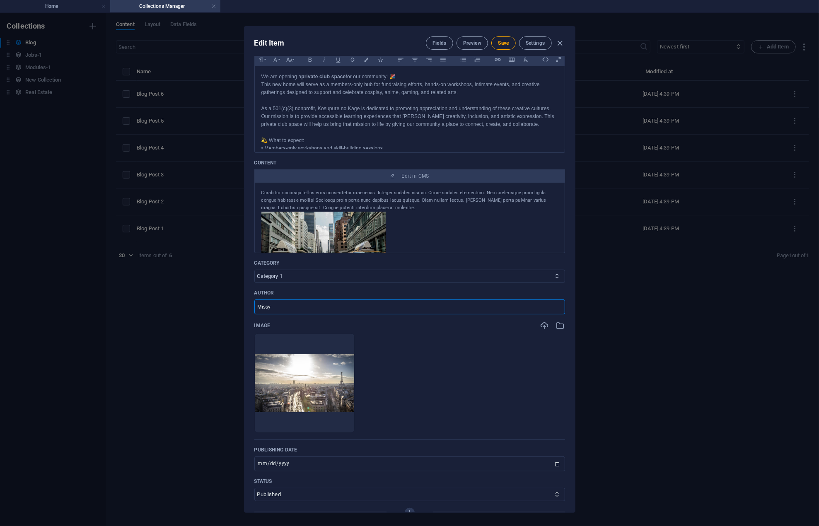
type input "Missy"
click at [307, 273] on select "Category 1 Category 2" at bounding box center [409, 276] width 311 height 13
click at [310, 272] on select "Category 1 Category 2" at bounding box center [409, 276] width 311 height 13
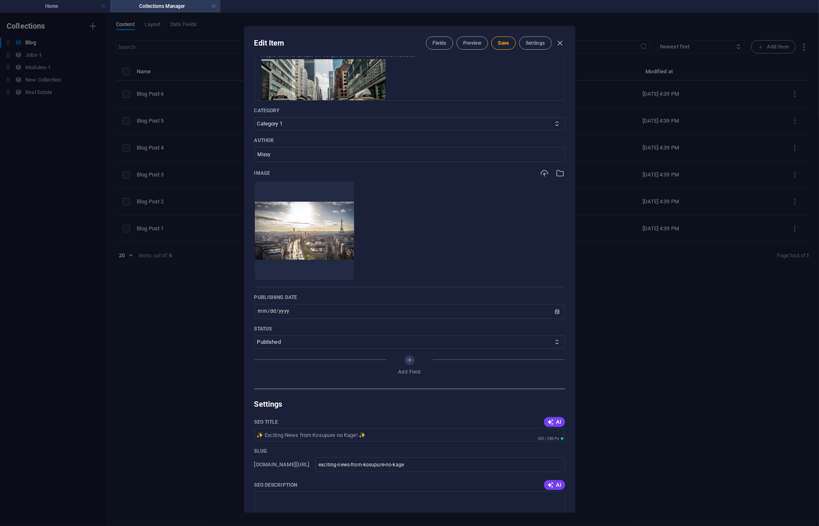
scroll to position [248, 0]
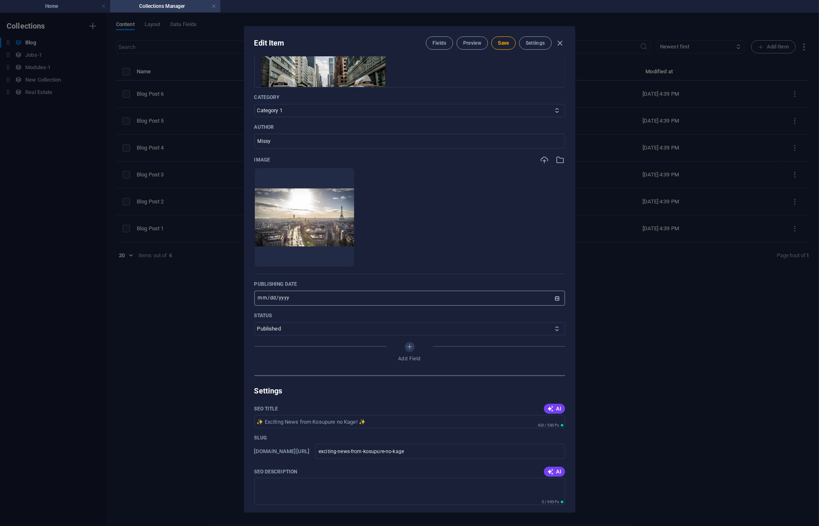
click at [352, 297] on input "2024-08-21" at bounding box center [409, 298] width 311 height 15
click at [352, 296] on input "2024-08-21" at bounding box center [409, 298] width 311 height 15
click at [556, 296] on input "2024-08-21" at bounding box center [409, 298] width 311 height 15
type input "2025-10-05"
click at [337, 328] on select "Published Draft" at bounding box center [409, 328] width 311 height 13
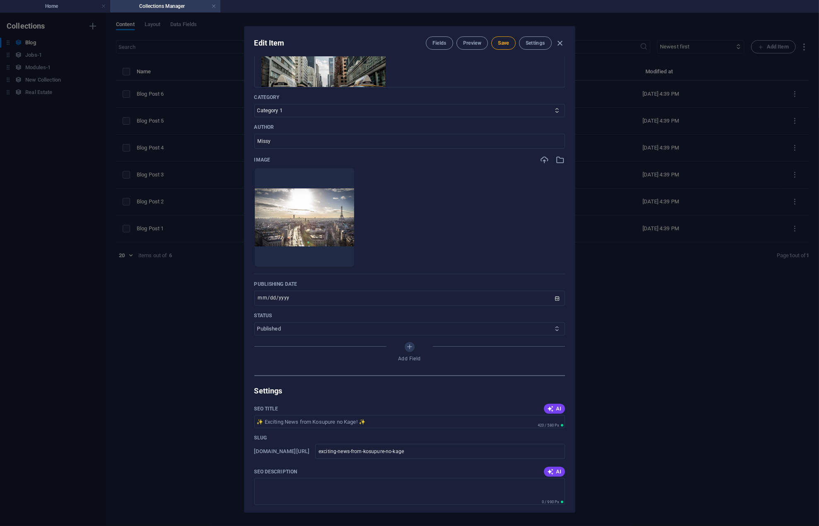
select select "Draft"
click at [254, 322] on select "Published Draft" at bounding box center [409, 328] width 311 height 13
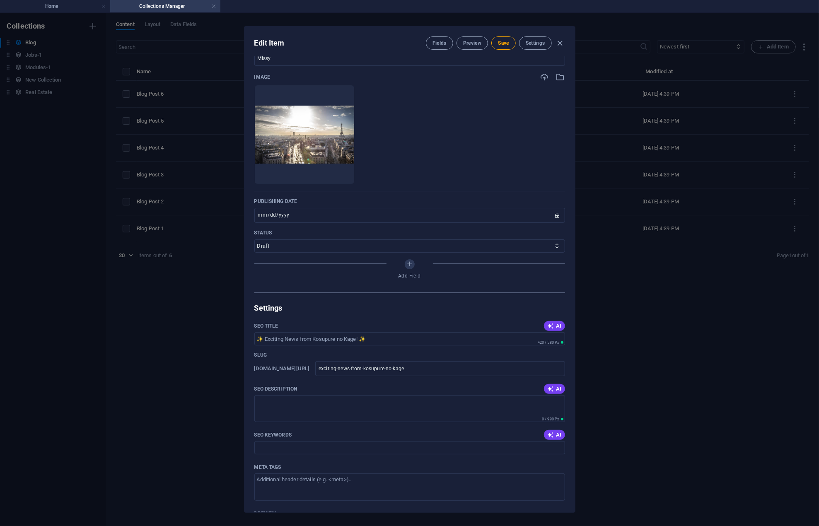
scroll to position [373, 0]
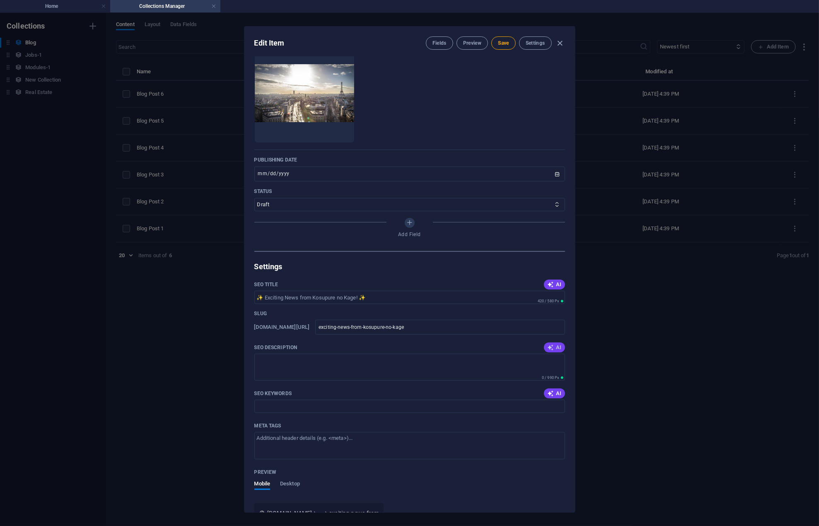
click at [555, 348] on span "AI" at bounding box center [554, 347] width 14 height 7
type textarea "Join our private club at Kosupure no Kage for exclusive workshops, events, and …"
click at [555, 390] on span "AI" at bounding box center [554, 393] width 14 height 7
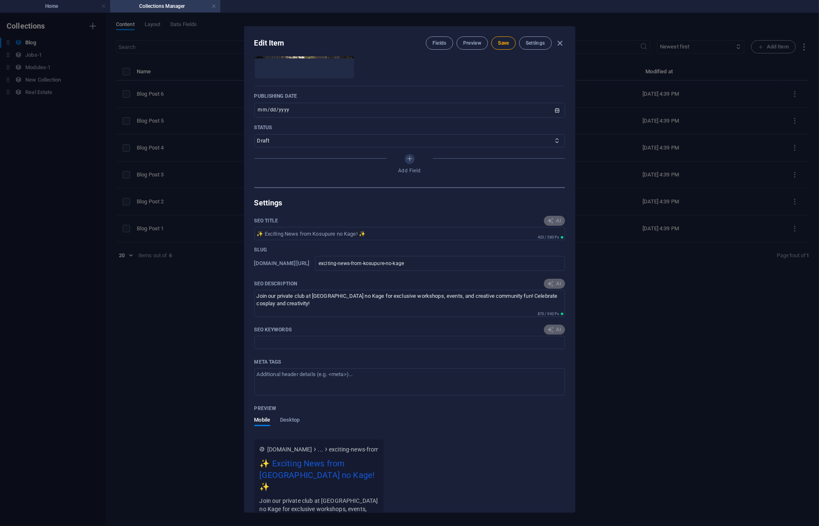
type input "private club space, cosplay community, anime events, gaming workshops, creative…"
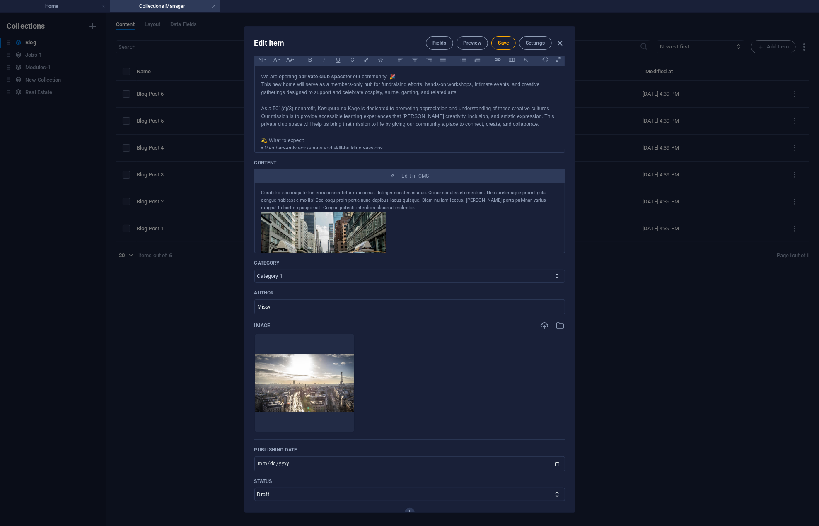
scroll to position [41, 0]
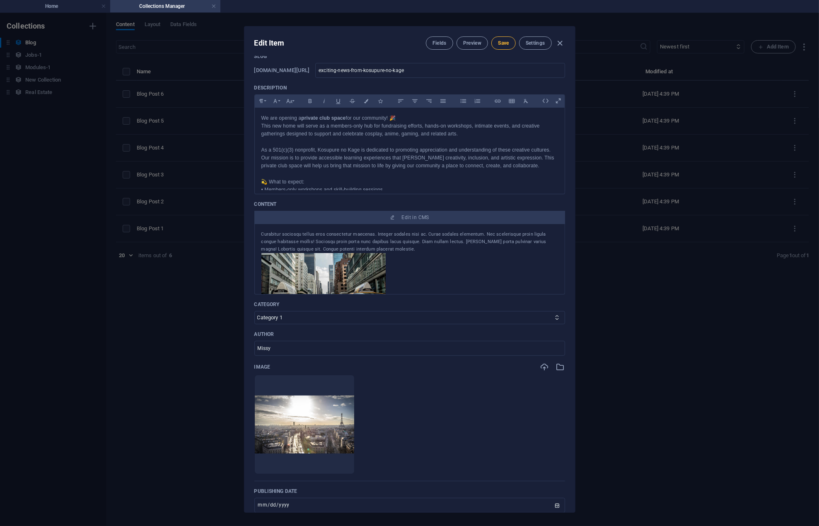
click at [505, 43] on span "Save" at bounding box center [503, 43] width 11 height 7
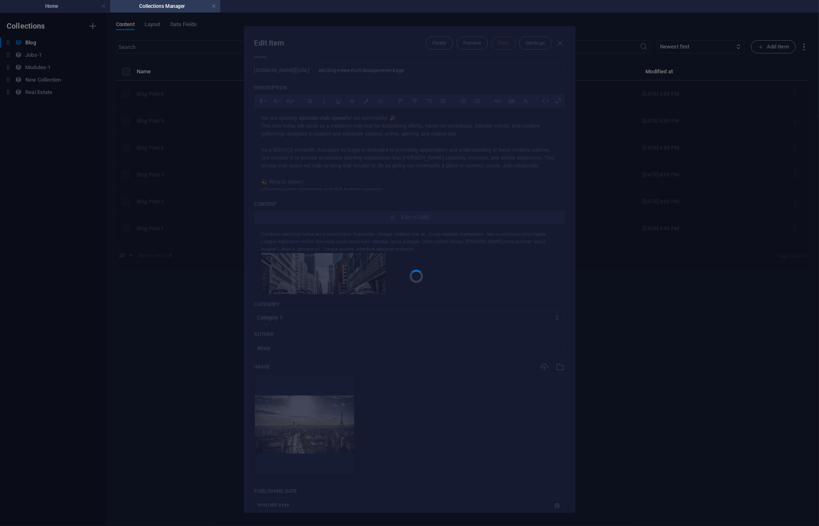
type input "exciting-news-from-kosupure-no-kage"
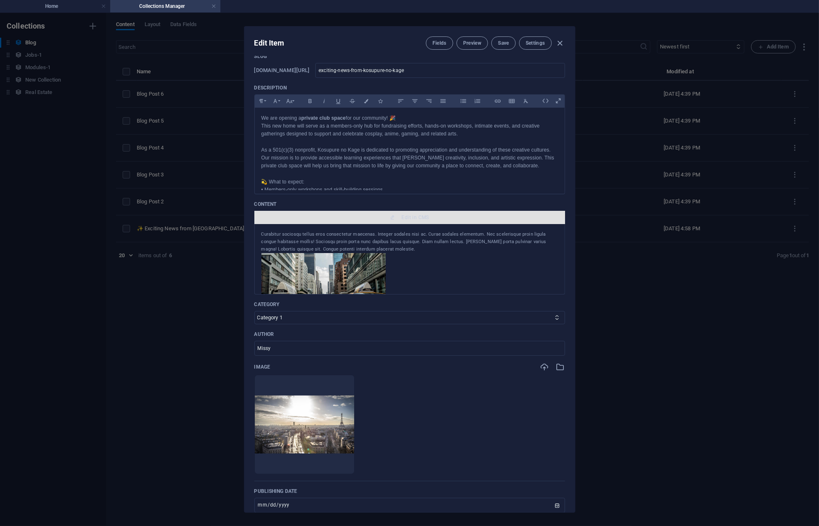
click at [415, 216] on span "Edit in CMS" at bounding box center [415, 217] width 27 height 7
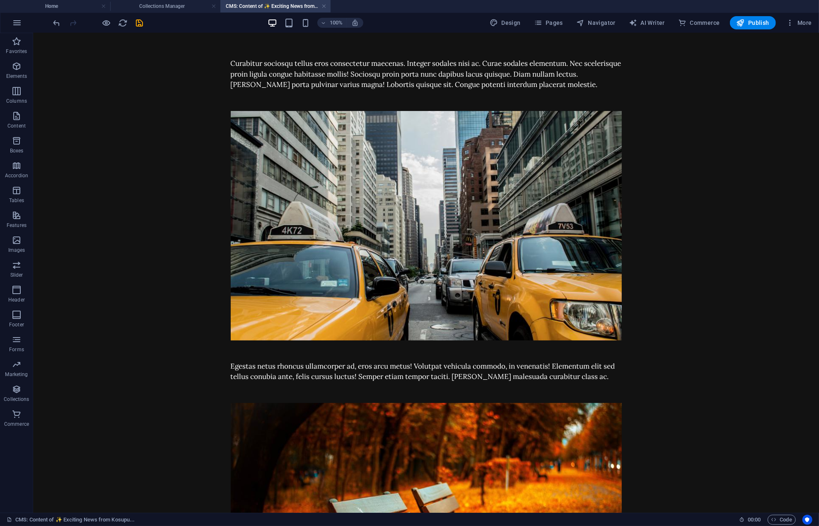
scroll to position [0, 0]
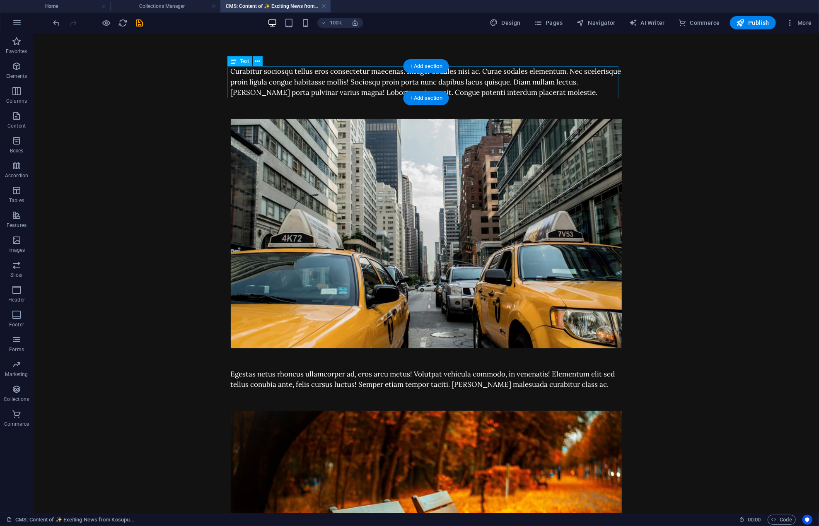
click at [366, 80] on div "Curabitur sociosqu tellus eros consectetur maecenas. Integer sodales nisi ac. C…" at bounding box center [425, 82] width 391 height 32
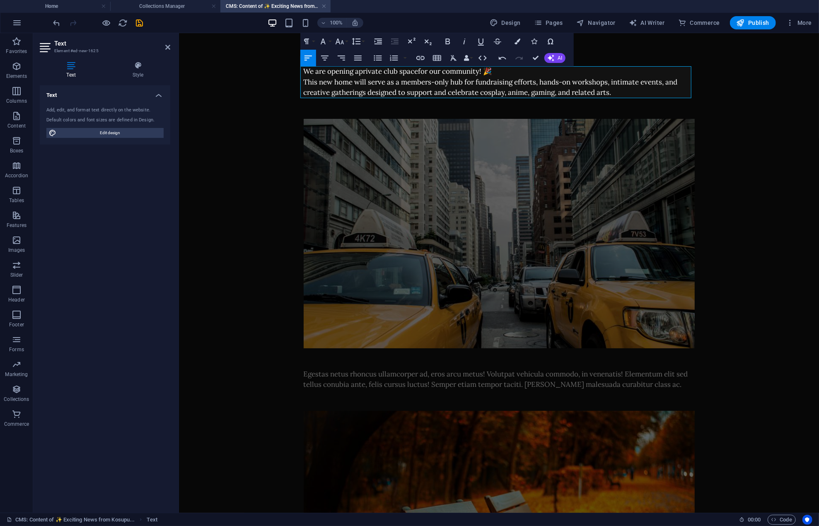
click at [270, 174] on body "Skip to main content We are opening a private club space for our community! 🎉 T…" at bounding box center [498, 384] width 640 height 703
click at [265, 176] on body "Skip to main content We are opening a private club space for our community! 🎉 T…" at bounding box center [498, 384] width 640 height 703
click at [619, 94] on div "We are opening a private club space for our community! 🎉 This new home will ser…" at bounding box center [498, 82] width 391 height 32
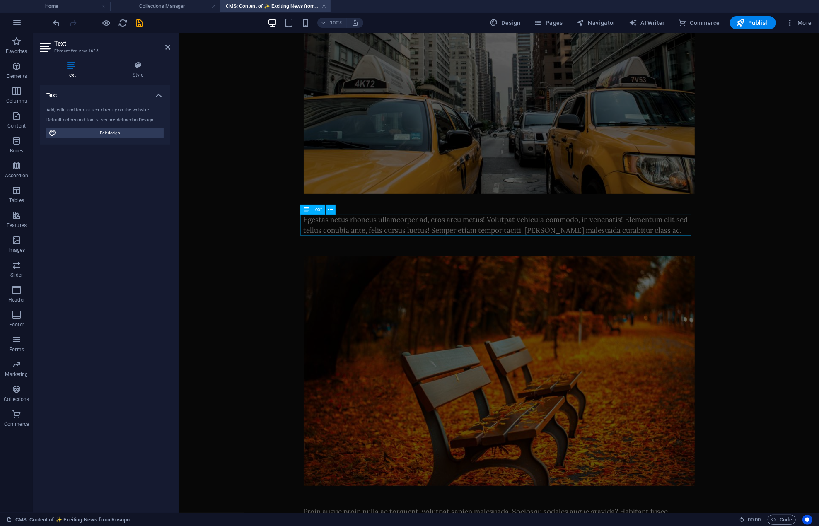
scroll to position [276, 0]
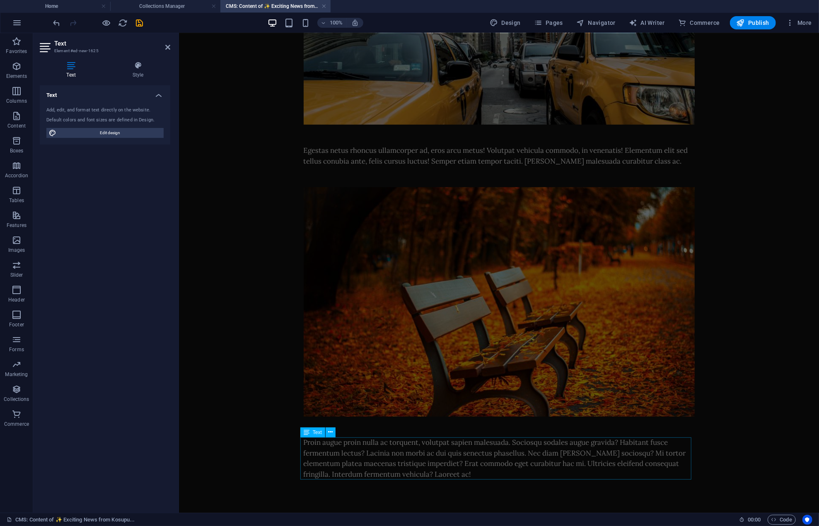
click at [322, 448] on div "Proin augue proin nulla ac torquent, volutpat sapien malesuada. Sociosqu sodale…" at bounding box center [498, 458] width 391 height 42
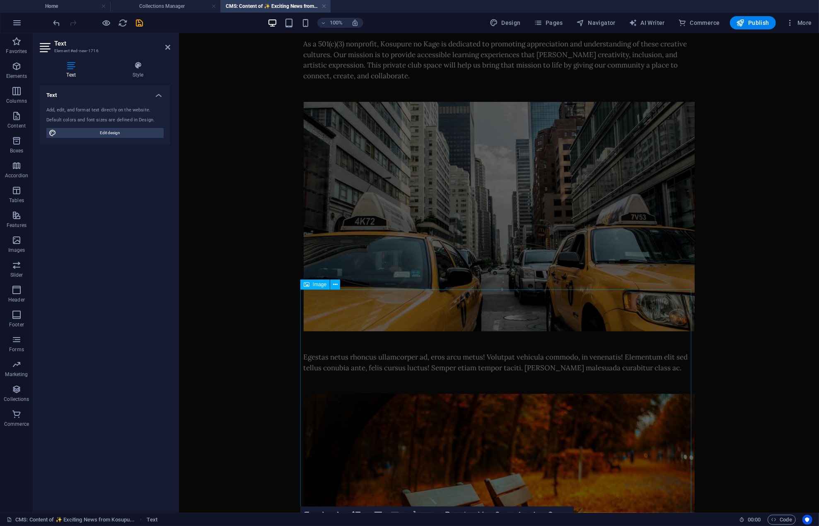
click at [322, 448] on div "We are opening a private club space for our community! 🎉 This new home will ser…" at bounding box center [498, 340] width 391 height 689
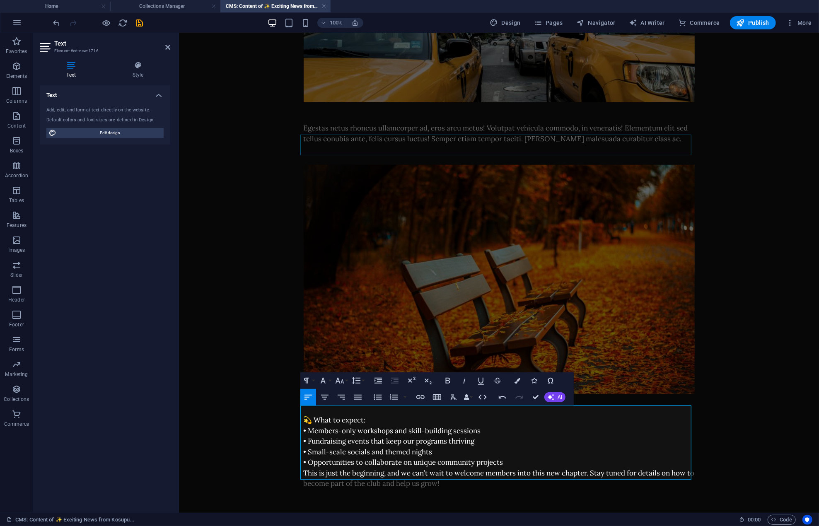
scroll to position [308, 0]
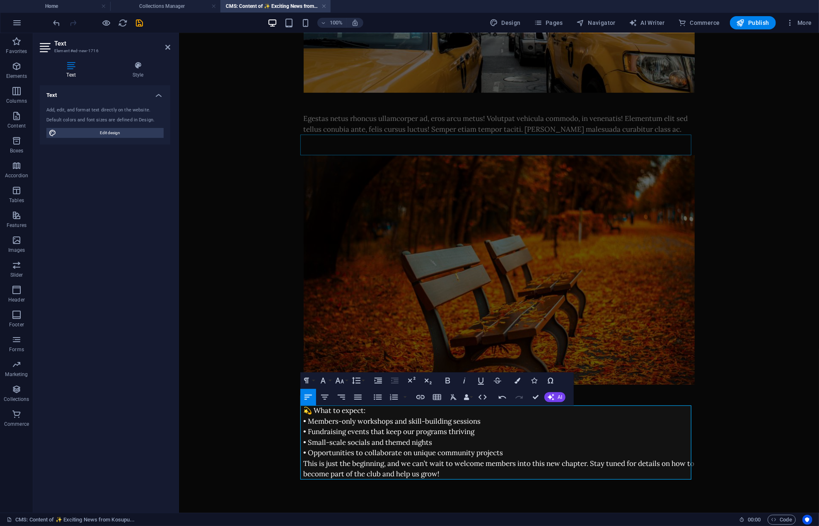
click at [303, 463] on p "This is just the beginning, and we can’t wait to welcome members into this new …" at bounding box center [498, 468] width 391 height 21
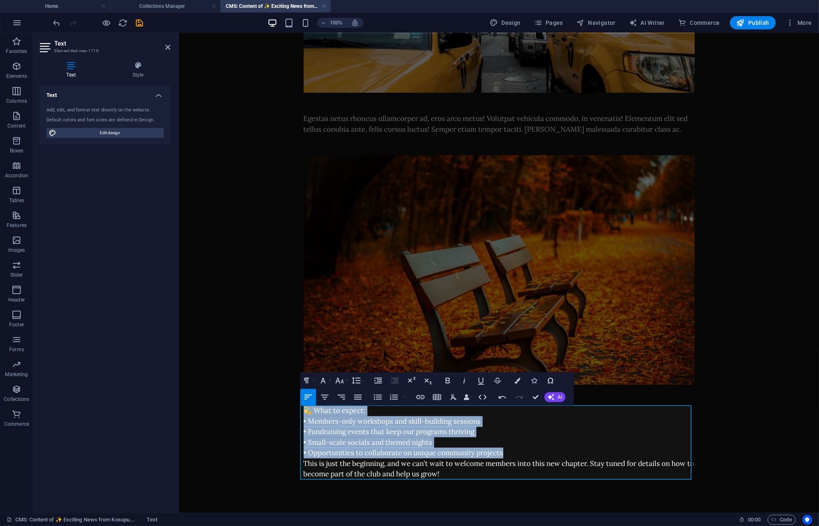
drag, startPoint x: 506, startPoint y: 452, endPoint x: 280, endPoint y: 405, distance: 231.5
click at [280, 405] on body "Skip to main content We are opening a private club space for our community! 🎉 T…" at bounding box center [498, 119] width 640 height 788
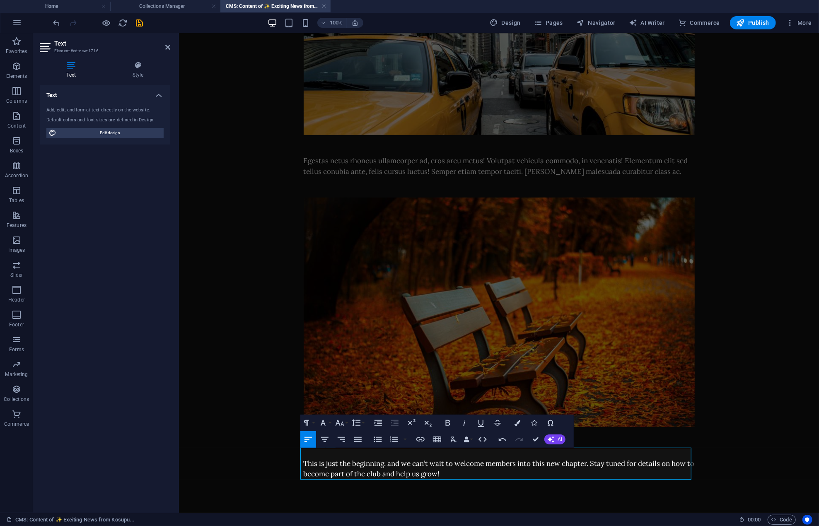
click at [313, 455] on p at bounding box center [498, 452] width 391 height 11
click at [336, 164] on div "Egestas netus rhoncus ullamcorper ad, eros arcu metus! Volutpat vehicula commod…" at bounding box center [498, 165] width 391 height 21
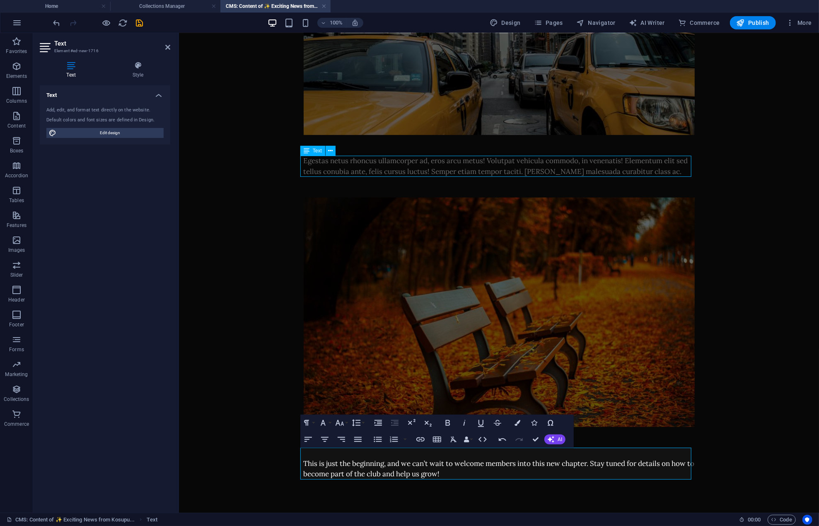
click at [336, 164] on div "Egestas netus rhoncus ullamcorper ad, eros arcu metus! Volutpat vehicula commod…" at bounding box center [498, 165] width 391 height 21
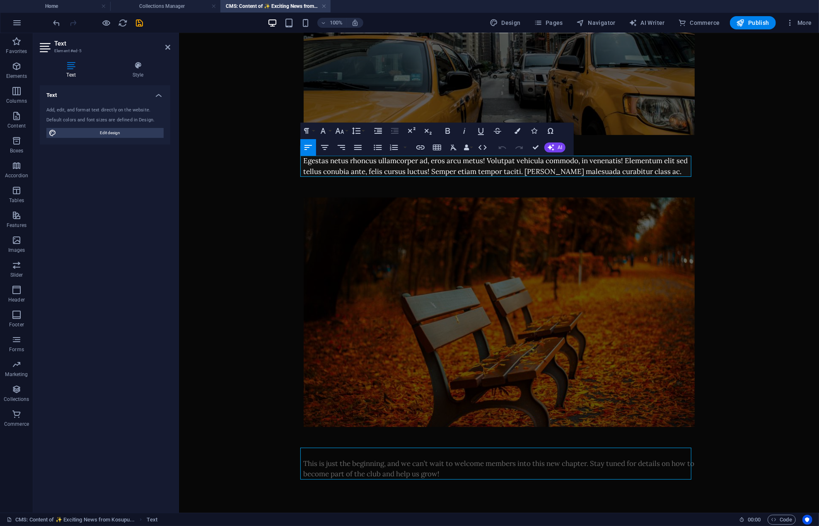
click at [334, 161] on div "Egestas netus rhoncus ullamcorper ad, eros arcu metus! Volutpat vehicula commod…" at bounding box center [498, 165] width 391 height 21
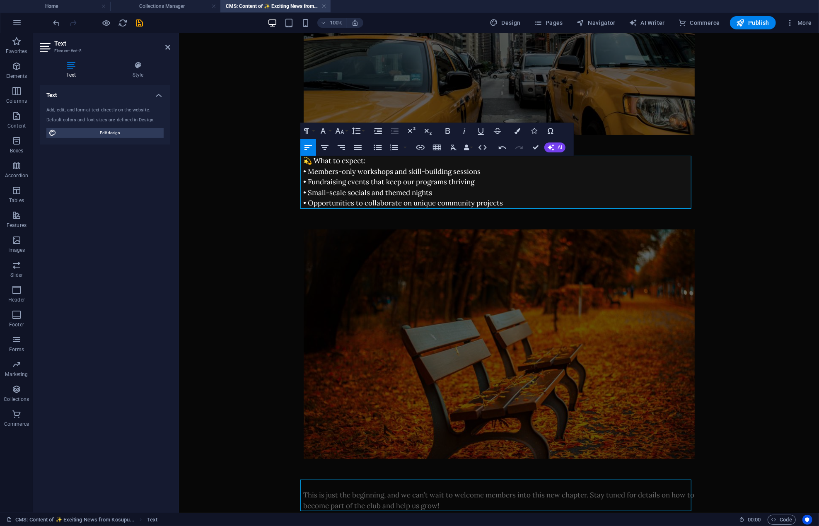
drag, startPoint x: 239, startPoint y: 345, endPoint x: 222, endPoint y: 335, distance: 20.8
click at [238, 343] on body "Skip to main content We are opening a private club space for our community! 🎉 T…" at bounding box center [498, 155] width 640 height 777
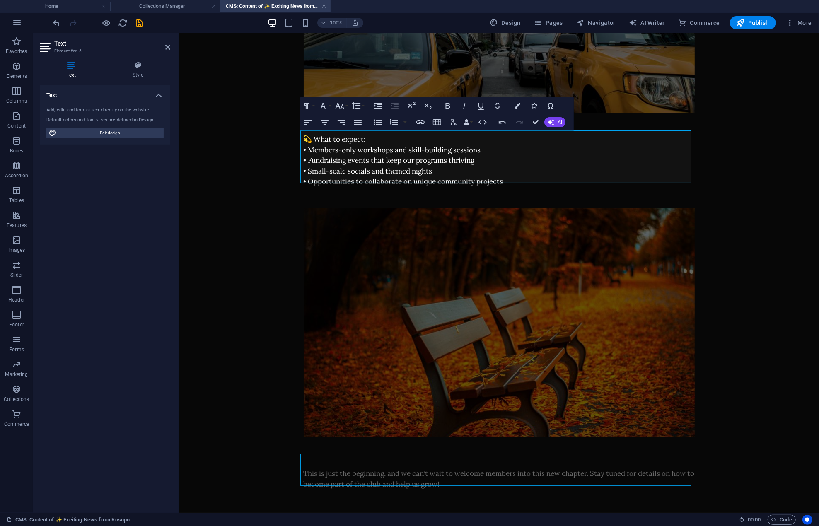
scroll to position [297, 0]
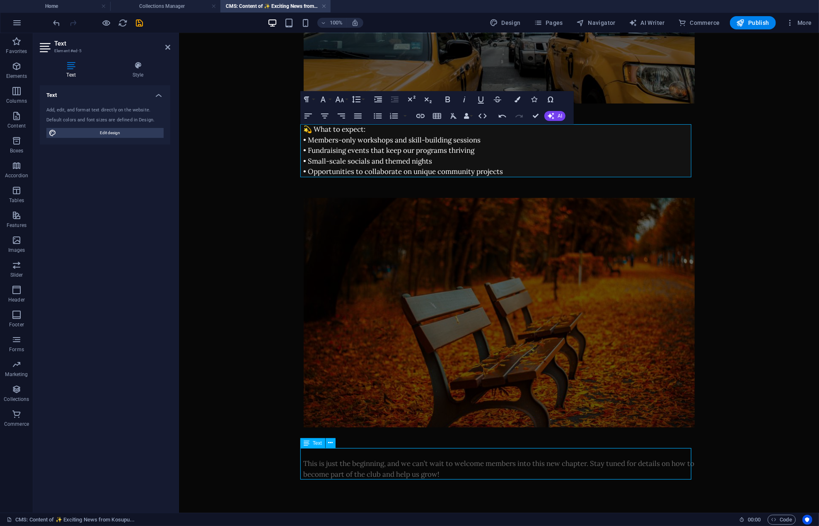
click at [338, 458] on div "This is just the beginning, and we can’t wait to welcome members into this new …" at bounding box center [498, 464] width 391 height 32
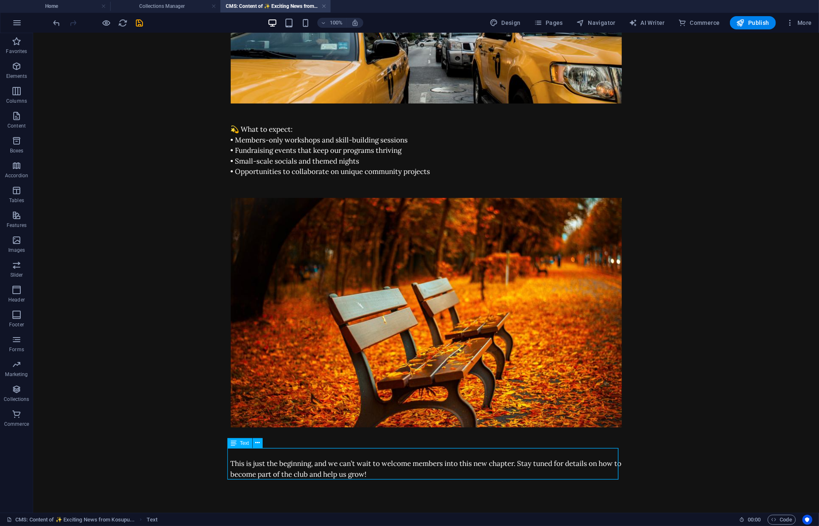
click at [345, 457] on div "This is just the beginning, and we can’t wait to welcome members into this new …" at bounding box center [425, 464] width 391 height 32
click at [342, 459] on div "This is just the beginning, and we can’t wait to welcome members into this new …" at bounding box center [425, 464] width 391 height 32
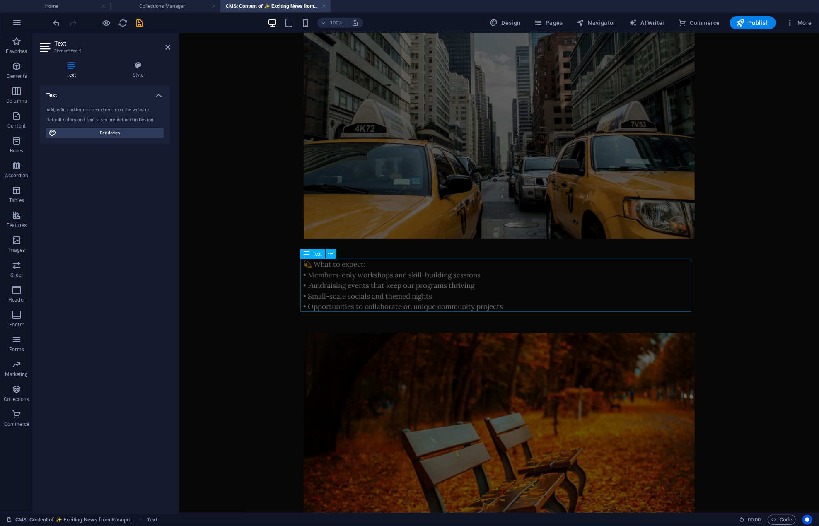
scroll to position [0, 0]
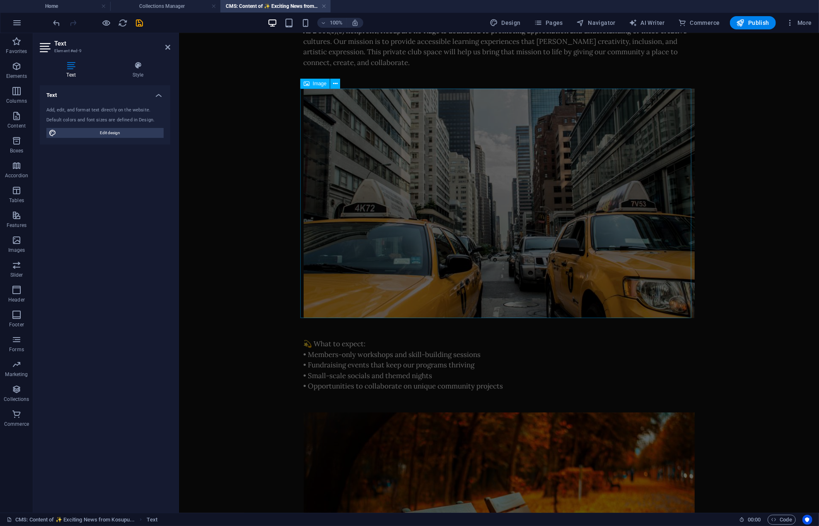
click at [567, 211] on figure at bounding box center [498, 202] width 391 height 229
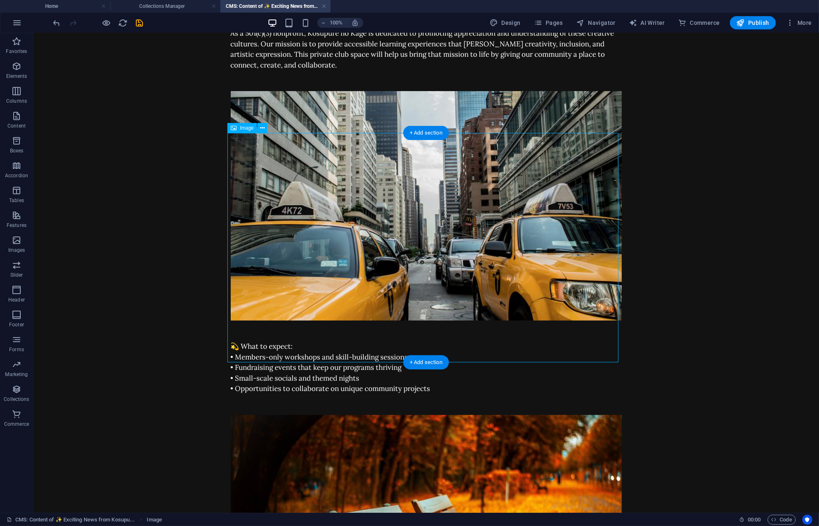
scroll to position [38, 0]
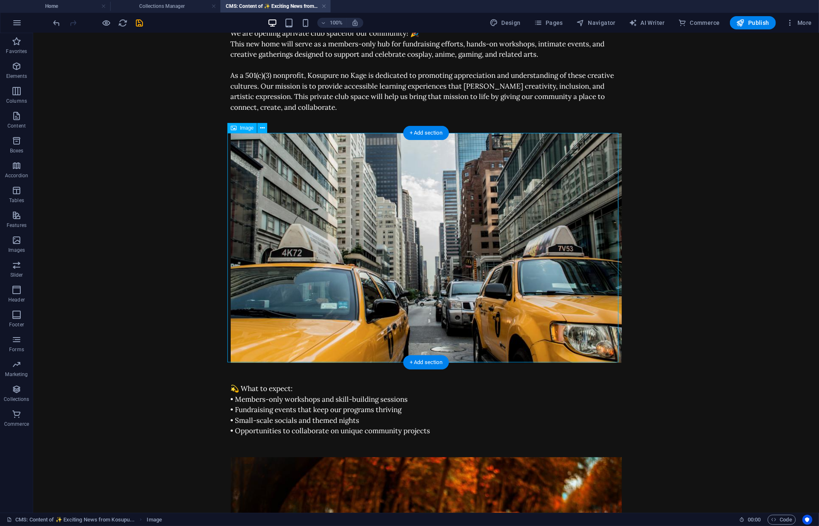
click at [440, 236] on figure at bounding box center [425, 247] width 391 height 229
drag, startPoint x: 440, startPoint y: 236, endPoint x: 294, endPoint y: 236, distance: 145.8
click at [440, 236] on figure at bounding box center [425, 247] width 391 height 229
select select "%"
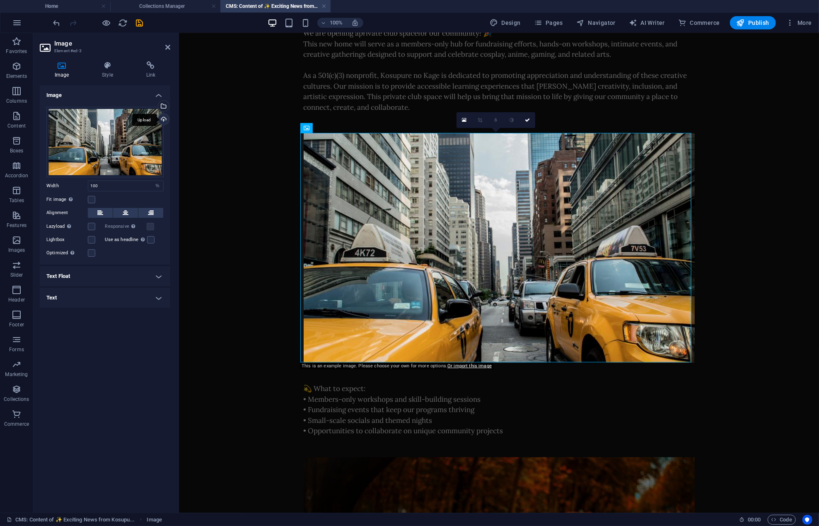
click at [161, 121] on div "Upload" at bounding box center [163, 120] width 12 height 12
click at [142, 21] on icon "save" at bounding box center [140, 23] width 10 height 10
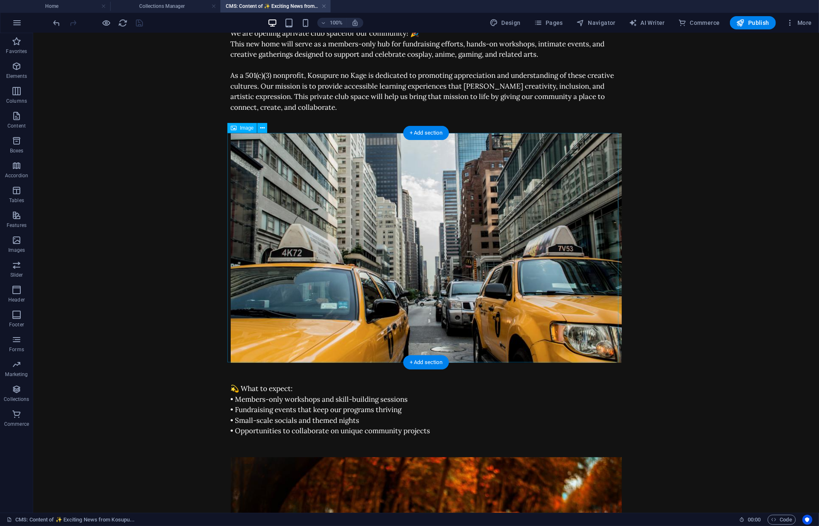
click at [451, 240] on figure at bounding box center [425, 247] width 391 height 229
select select "%"
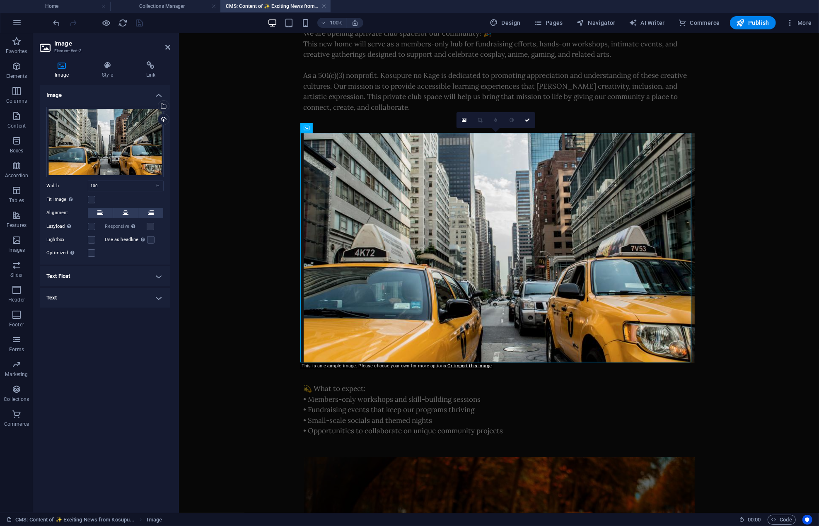
click at [125, 367] on div "Image Drag files here, click to choose files or select files from Files or our …" at bounding box center [105, 295] width 130 height 421
click at [104, 388] on div "Image Drag files here, click to choose files or select files from Files or our …" at bounding box center [105, 295] width 130 height 421
click at [100, 391] on div "Image Drag files here, click to choose files or select files from Files or our …" at bounding box center [105, 295] width 130 height 421
click at [96, 375] on div "Image Drag files here, click to choose files or select files from Files or our …" at bounding box center [105, 295] width 130 height 421
click at [108, 362] on div "Image Drag files here, click to choose files or select files from Files or our …" at bounding box center [105, 295] width 130 height 421
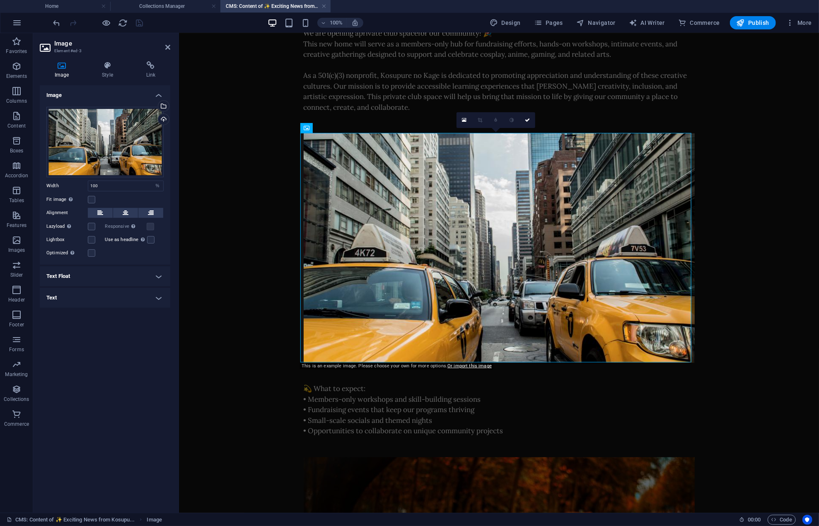
click at [107, 365] on div "Image Drag files here, click to choose files or select files from Files or our …" at bounding box center [105, 295] width 130 height 421
click at [103, 370] on div "Image Drag files here, click to choose files or select files from Files or our …" at bounding box center [105, 295] width 130 height 421
click at [86, 383] on div "Image Drag files here, click to choose files or select files from Files or our …" at bounding box center [105, 295] width 130 height 421
click at [85, 383] on div "Image Drag files here, click to choose files or select files from Files or our …" at bounding box center [105, 295] width 130 height 421
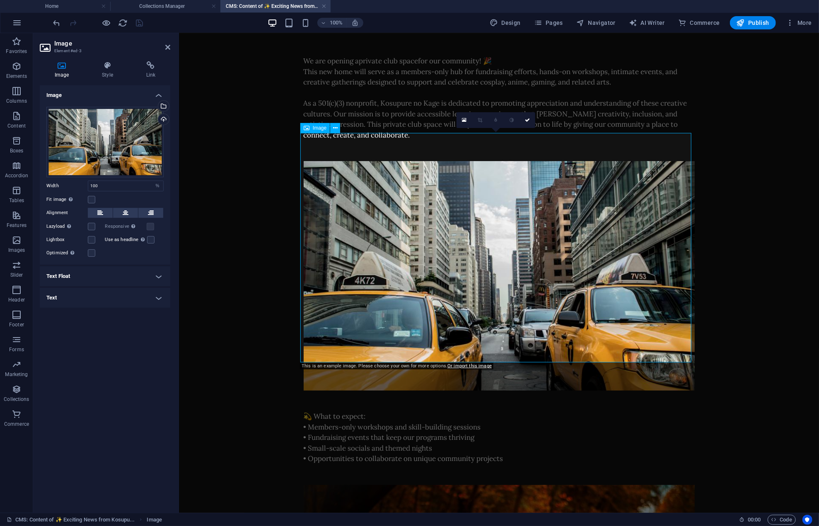
scroll to position [0, 0]
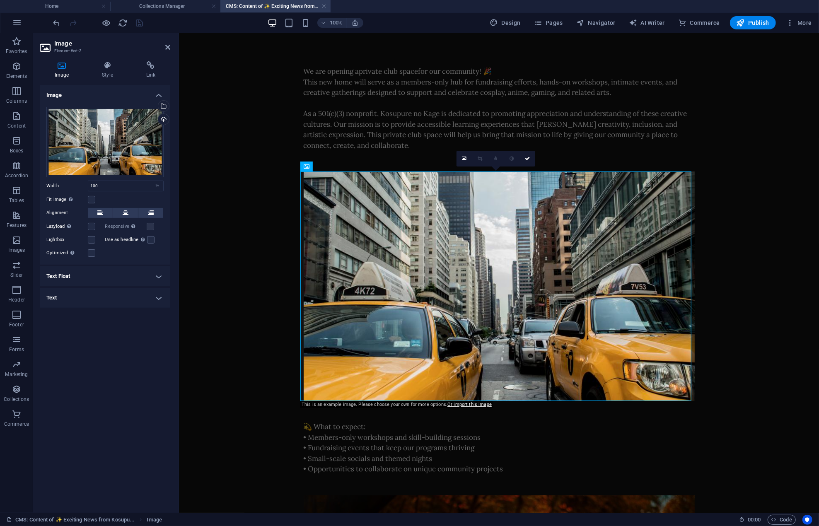
click at [108, 408] on div "Image Drag files here, click to choose files or select files from Files or our …" at bounding box center [105, 295] width 130 height 421
click at [139, 22] on div at bounding box center [98, 22] width 93 height 13
click at [115, 481] on div "Image Drag files here, click to choose files or select files from Files or our …" at bounding box center [105, 295] width 130 height 421
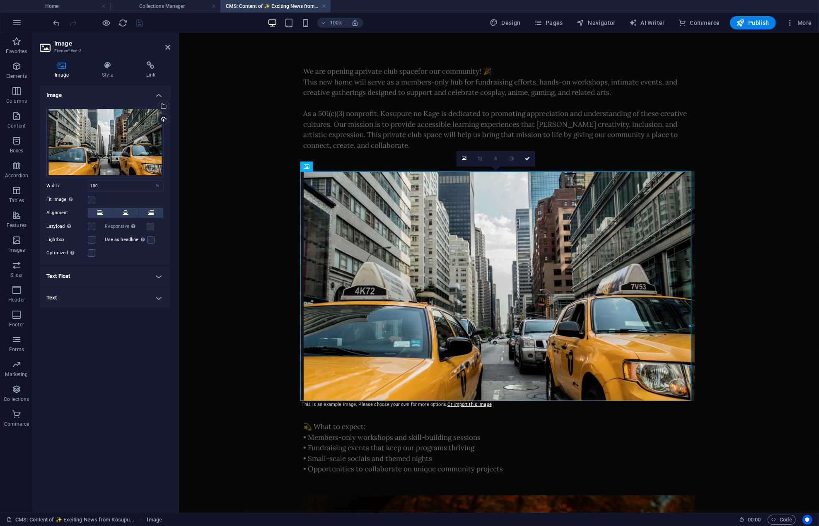
click at [92, 403] on div "Image Drag files here, click to choose files or select files from Files or our …" at bounding box center [105, 295] width 130 height 421
click at [550, 19] on button "Pages" at bounding box center [548, 22] width 36 height 13
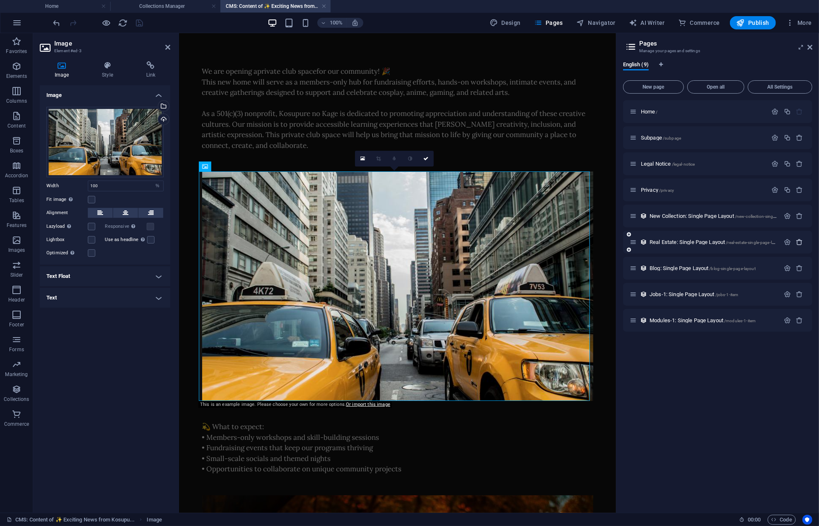
click at [802, 241] on icon "button" at bounding box center [799, 242] width 7 height 7
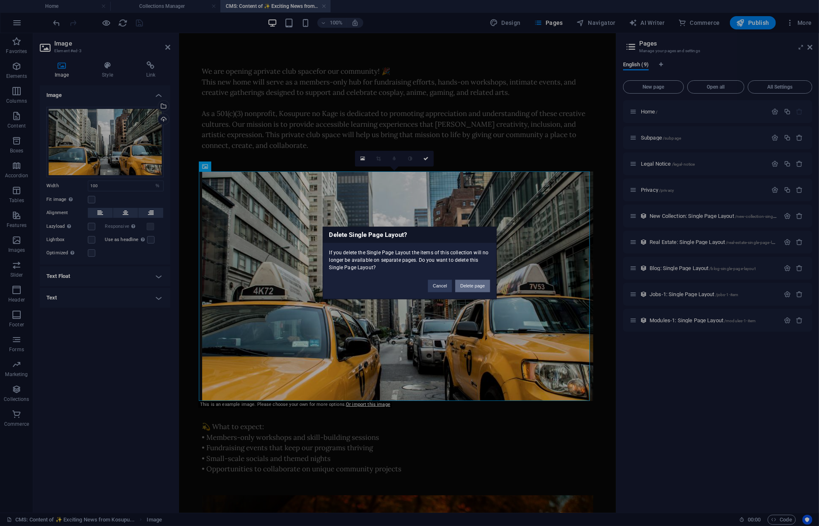
drag, startPoint x: 465, startPoint y: 286, endPoint x: 389, endPoint y: 285, distance: 75.8
click at [465, 286] on button "Delete page" at bounding box center [472, 286] width 34 height 12
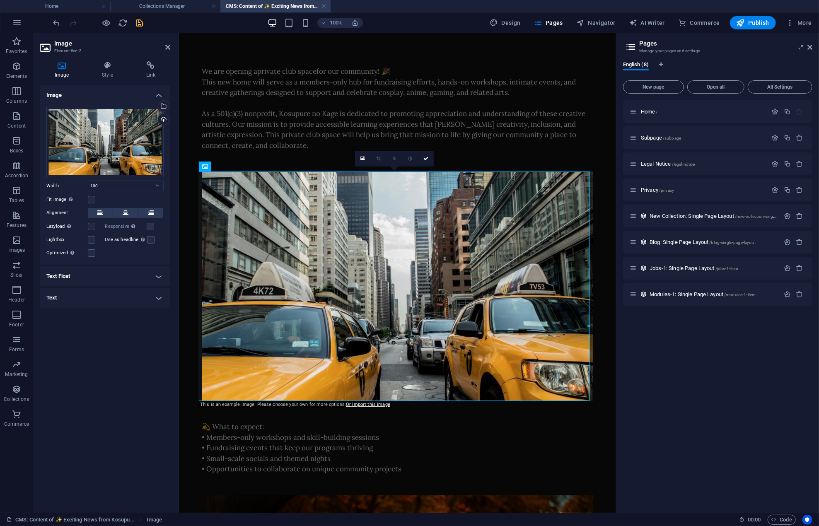
drag, startPoint x: 704, startPoint y: 406, endPoint x: 711, endPoint y: 398, distance: 11.7
click at [704, 406] on div "Home / Subpage /subpage Legal Notice /legal-notice Privacy /privacy New Collect…" at bounding box center [717, 303] width 189 height 406
click at [659, 222] on div "New Collection: Single Page Layout /new-collection-single-page-layout" at bounding box center [717, 216] width 189 height 23
click at [653, 206] on div "New Collection: Single Page Layout /new-collection-single-page-layout" at bounding box center [717, 216] width 189 height 23
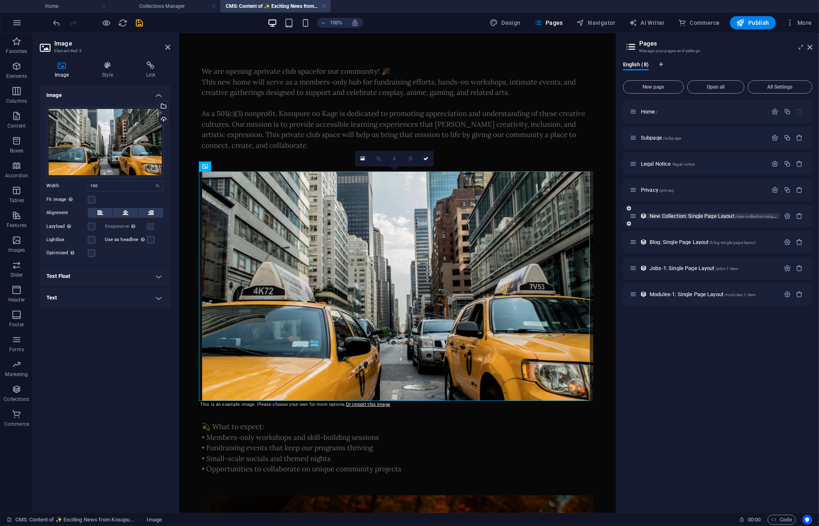
click at [656, 215] on span "New Collection: Single Page Layout /new-collection-single-page-layout" at bounding box center [724, 216] width 150 height 6
click at [656, 231] on div "Blog: Single Page Layout /blog-single-page-layout" at bounding box center [717, 242] width 189 height 23
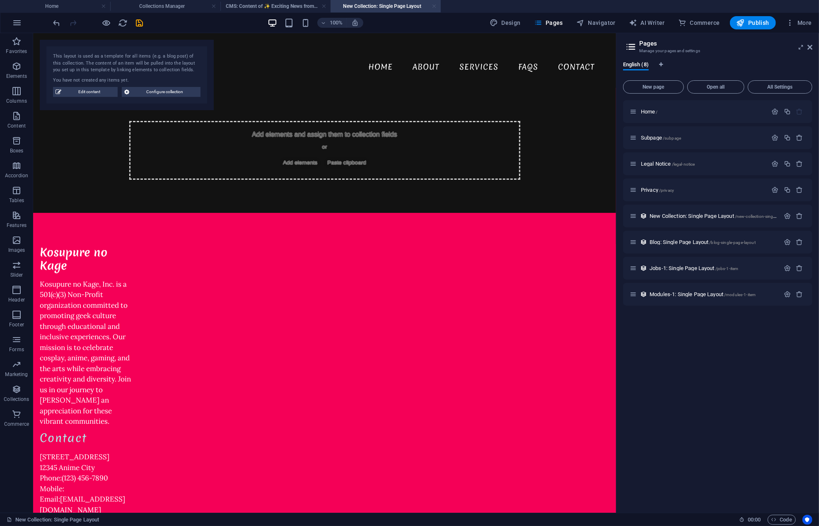
click at [436, 6] on link at bounding box center [433, 6] width 5 height 8
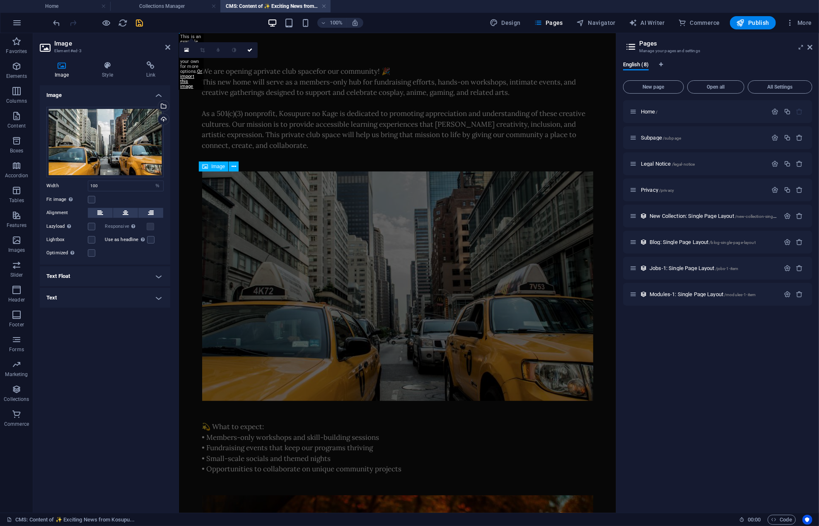
click at [378, 274] on figure at bounding box center [397, 285] width 391 height 229
click at [343, 248] on figure at bounding box center [397, 285] width 391 height 229
click at [164, 116] on div "Upload" at bounding box center [163, 120] width 12 height 12
click at [354, 280] on figure at bounding box center [397, 285] width 391 height 229
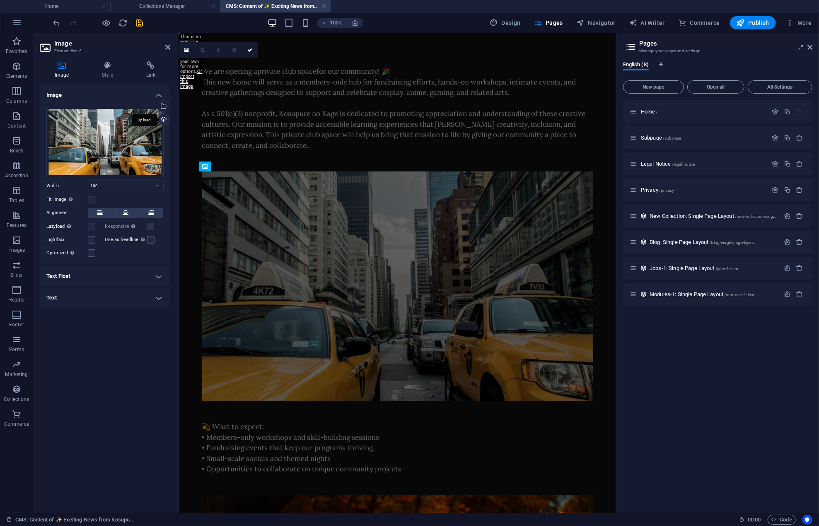
click at [164, 117] on div "Upload" at bounding box center [163, 120] width 12 height 12
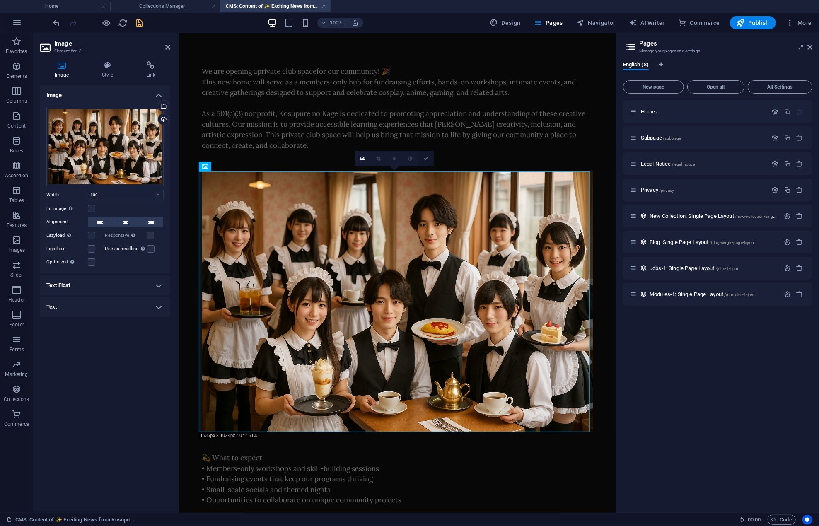
click at [427, 158] on icon at bounding box center [425, 158] width 5 height 5
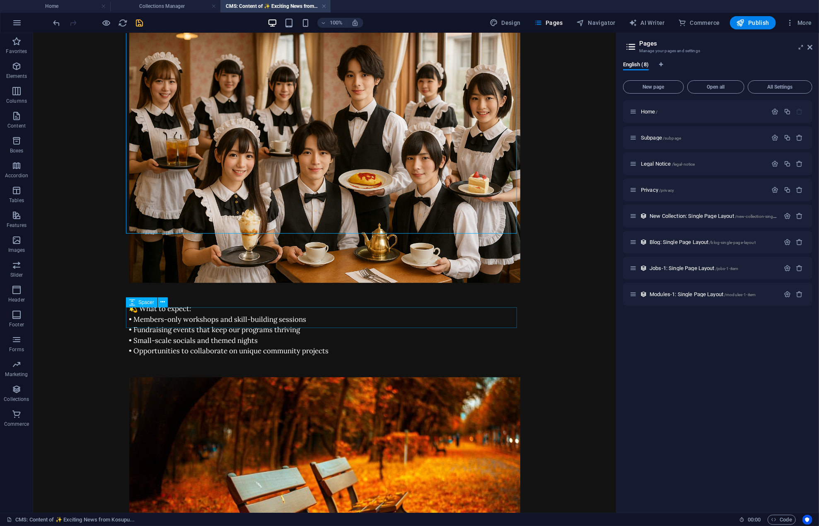
scroll to position [124, 0]
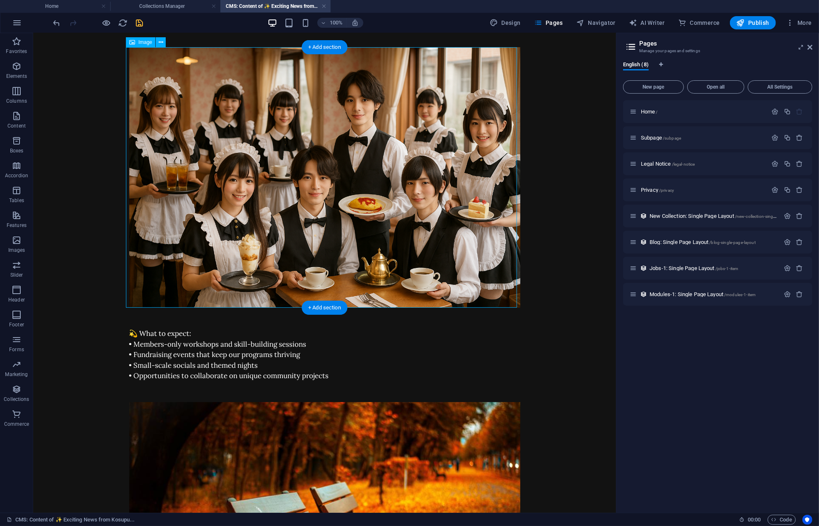
click at [378, 160] on figure at bounding box center [324, 177] width 391 height 260
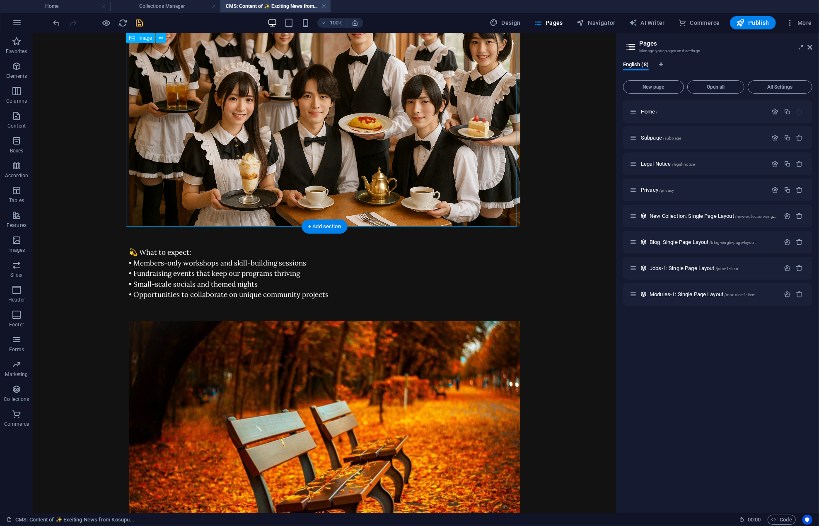
scroll to position [194, 0]
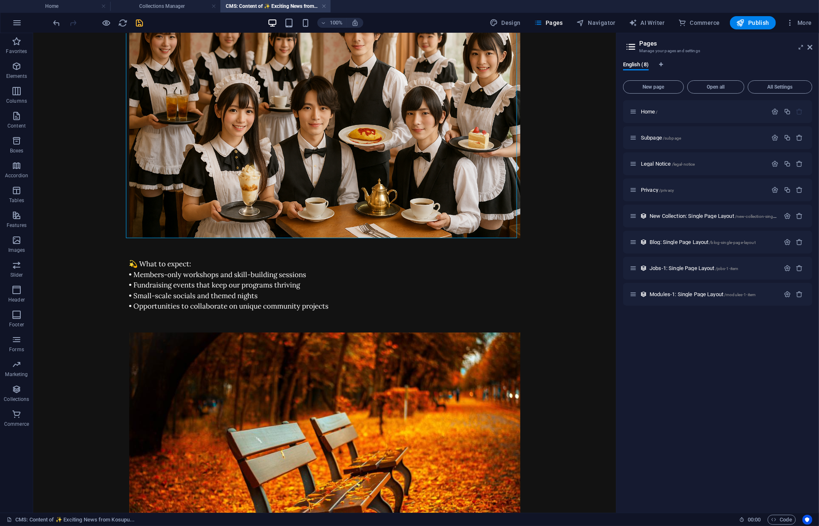
click at [140, 19] on icon "save" at bounding box center [140, 23] width 10 height 10
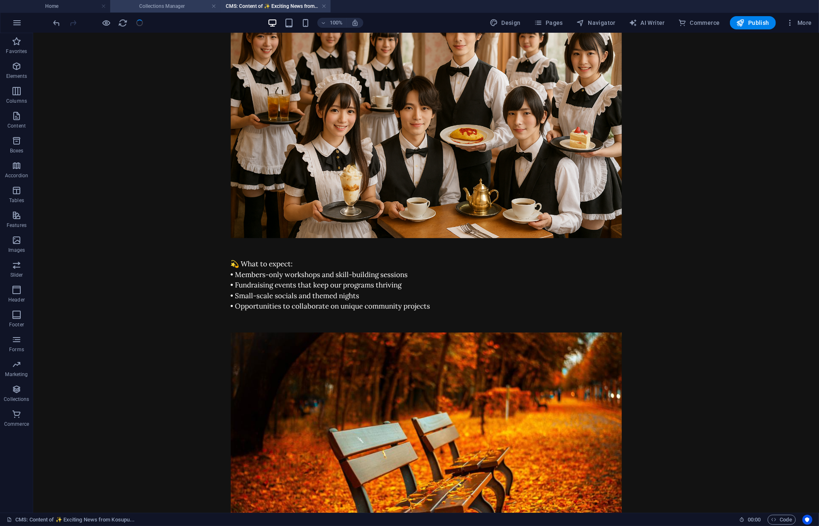
click at [169, 6] on h4 "Collections Manager" at bounding box center [165, 6] width 110 height 9
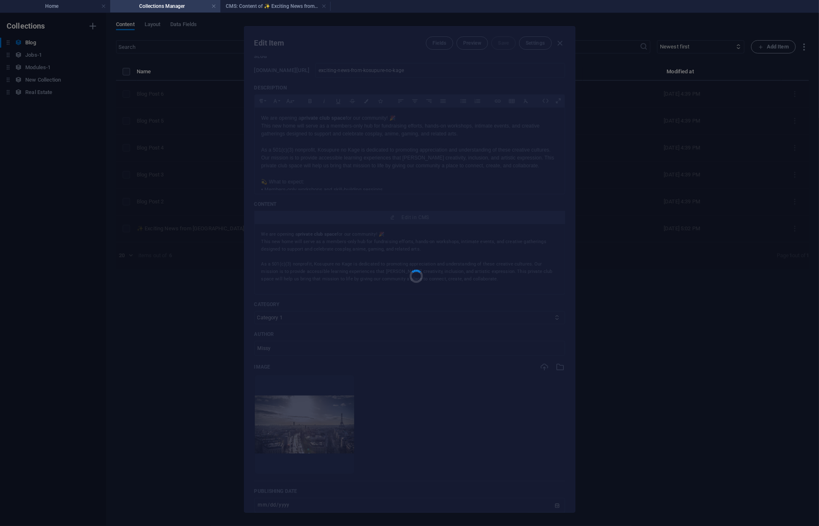
scroll to position [0, 0]
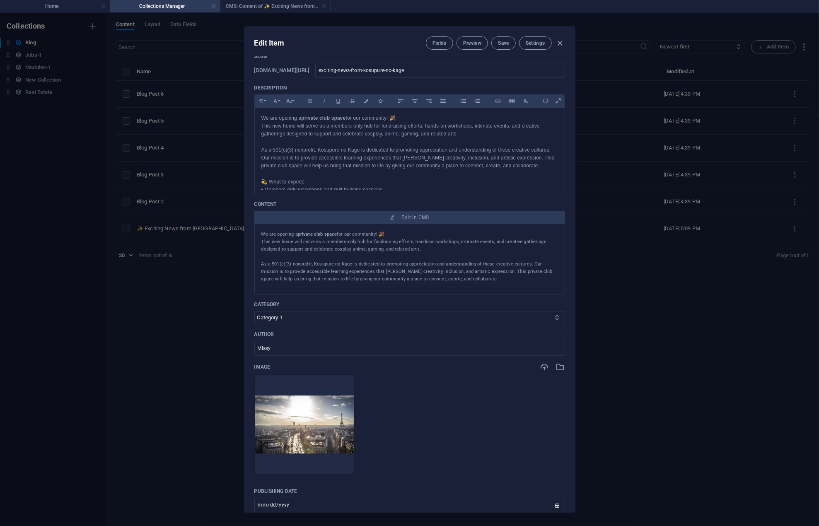
click at [82, 326] on div "Edit Item Fields Preview Save Settings Name ✨ Exciting News from Kosupure no Ka…" at bounding box center [409, 269] width 819 height 513
type input "2025-10-01"
type input "exciting-news-from-kosupure-no-kage"
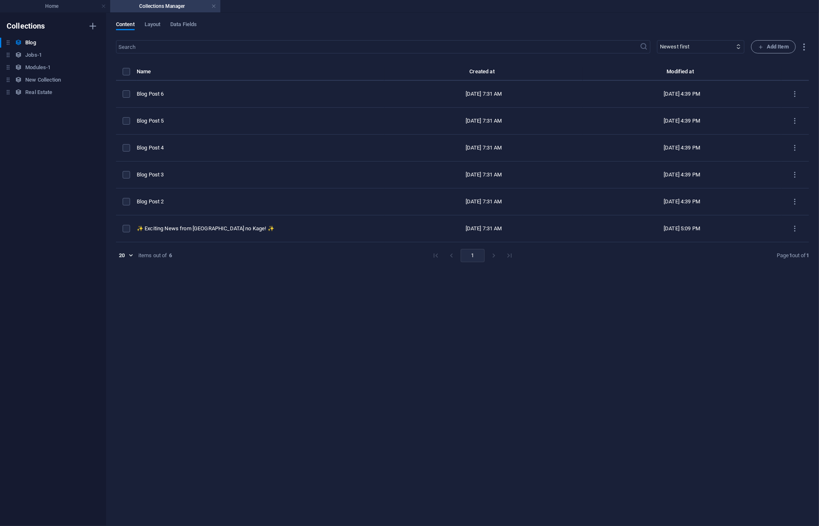
drag, startPoint x: 152, startPoint y: 228, endPoint x: 133, endPoint y: 2, distance: 226.9
click at [134, 13] on div "Home Collections Manager Favorites Elements Columns Content Boxes Accordion Tab…" at bounding box center [409, 269] width 819 height 513
click at [333, 317] on div "​ Newest first Oldest first Last modified Name (ascending) Name (descending) Sl…" at bounding box center [462, 278] width 693 height 477
click at [228, 293] on div "​ Newest first Oldest first Last modified Name (ascending) Name (descending) Sl…" at bounding box center [462, 278] width 693 height 477
click at [63, 8] on h4 "Home" at bounding box center [55, 6] width 110 height 9
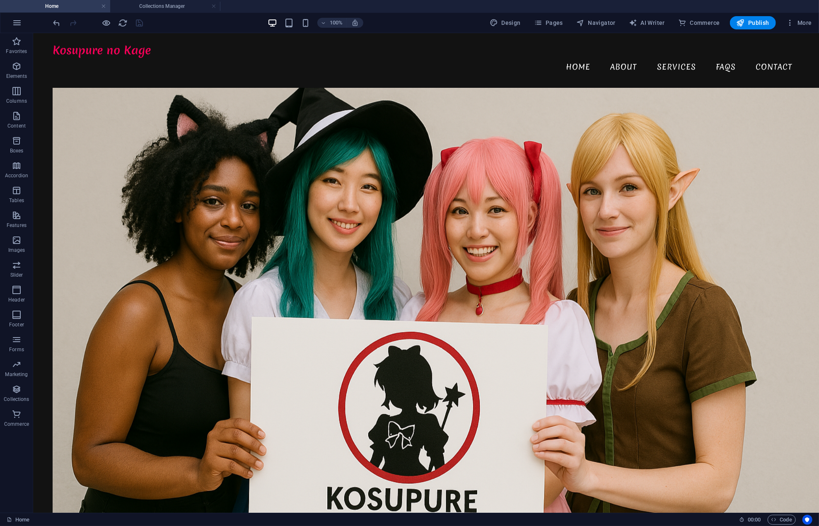
scroll to position [2898, 0]
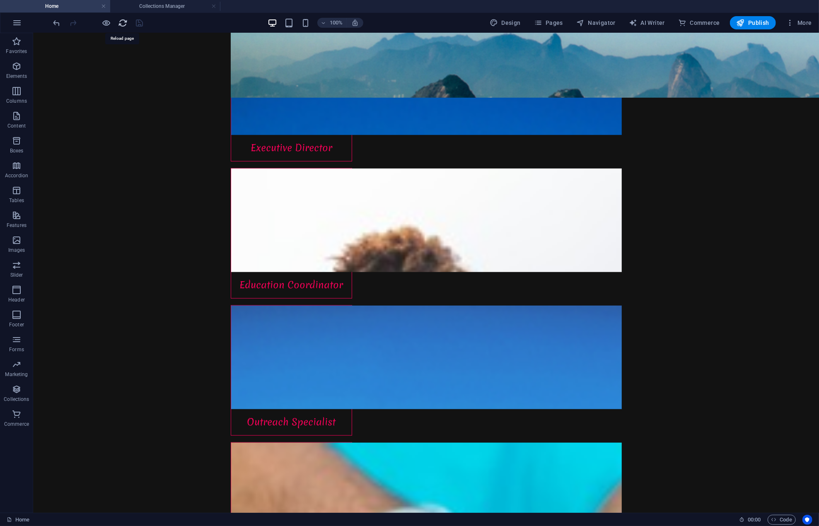
click at [123, 25] on icon "reload" at bounding box center [123, 23] width 10 height 10
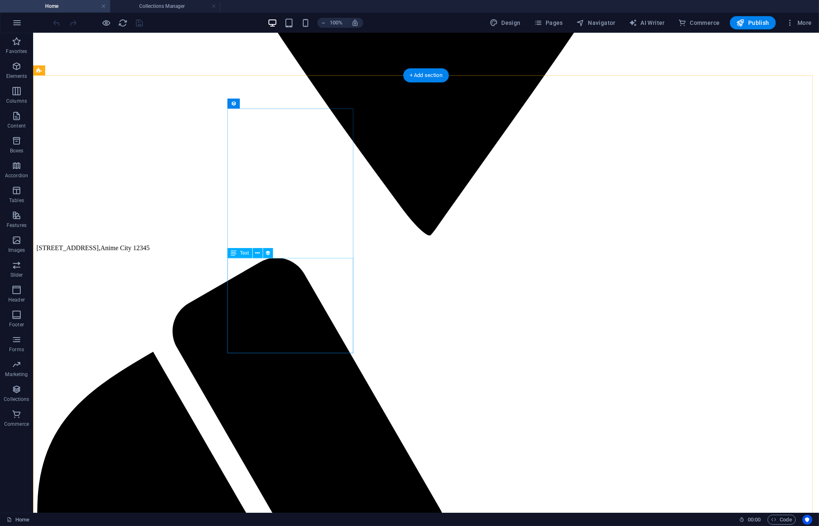
scroll to position [2733, 0]
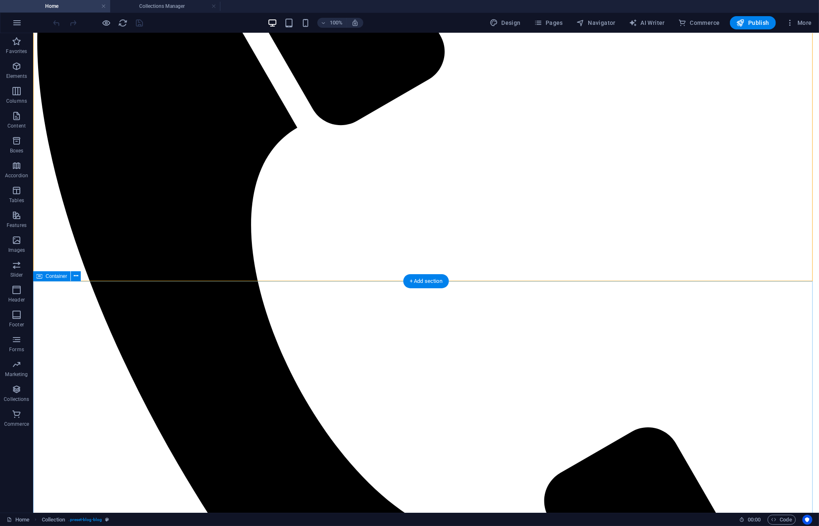
scroll to position [3064, 0]
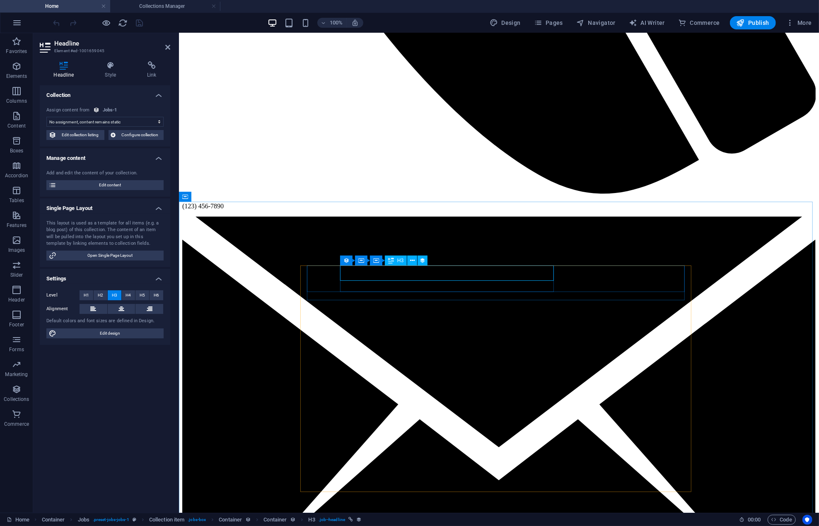
select select "name"
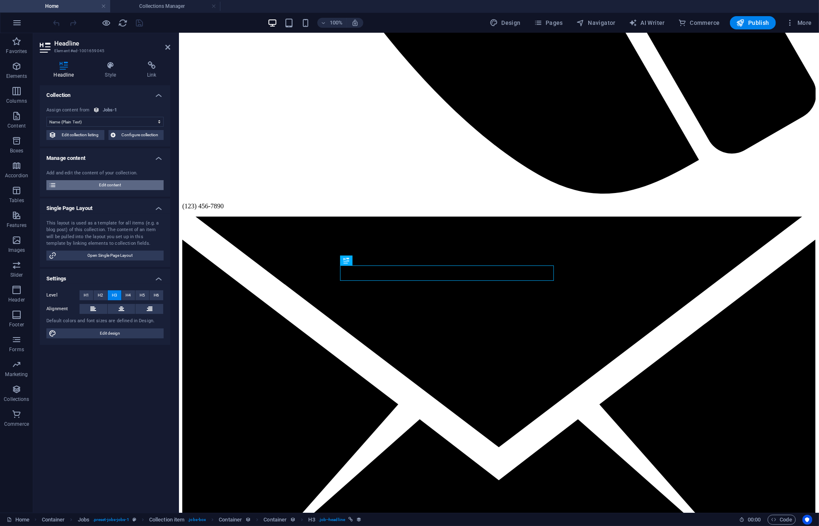
click at [122, 186] on span "Edit content" at bounding box center [110, 185] width 102 height 10
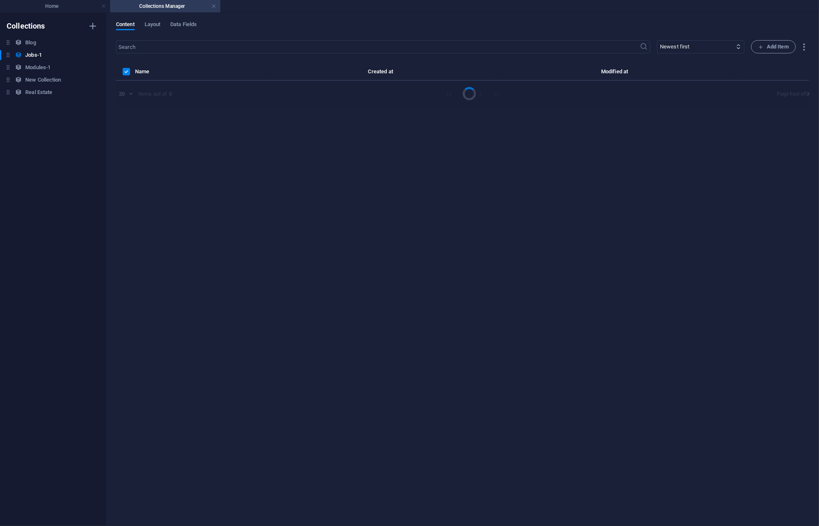
scroll to position [0, 0]
select select "Sales"
select select "Part time"
select select "Published"
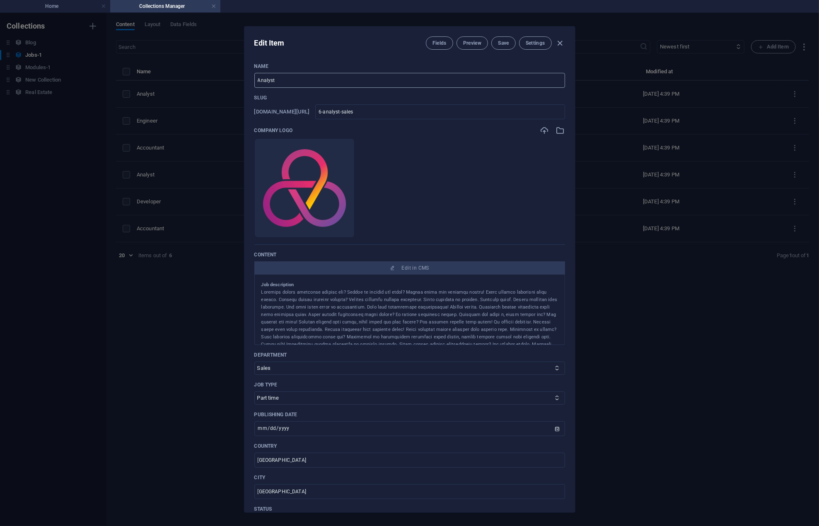
click at [306, 78] on input "Analyst" at bounding box center [409, 80] width 311 height 15
type input "Convention Co-Ordinator"
type input "C"
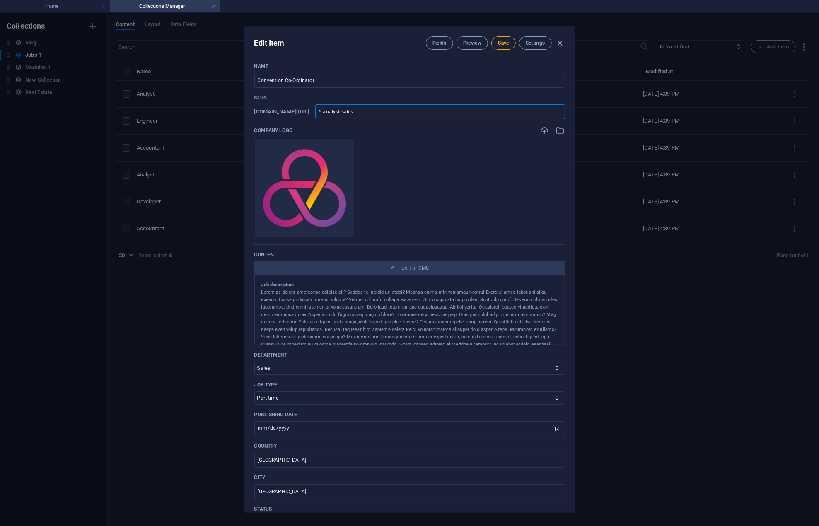
type input "C"
type input "Co"
type input "Con"
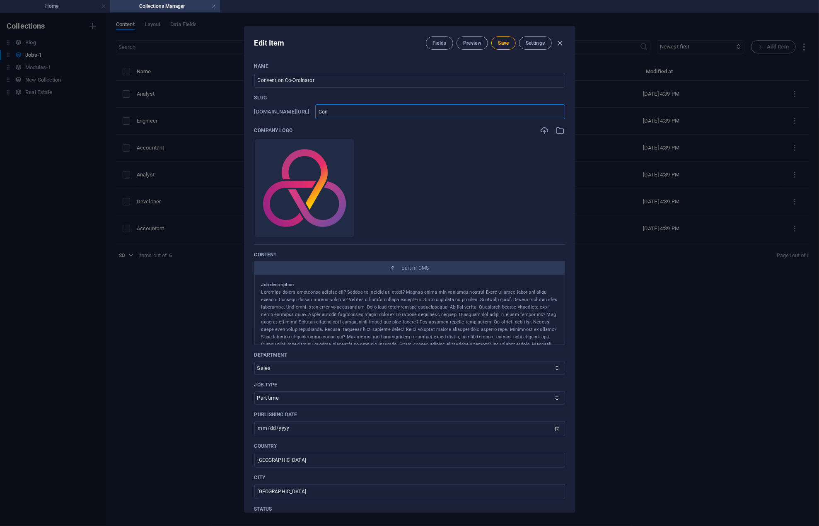
type input "Conv"
type input "Conve"
type input "Conven"
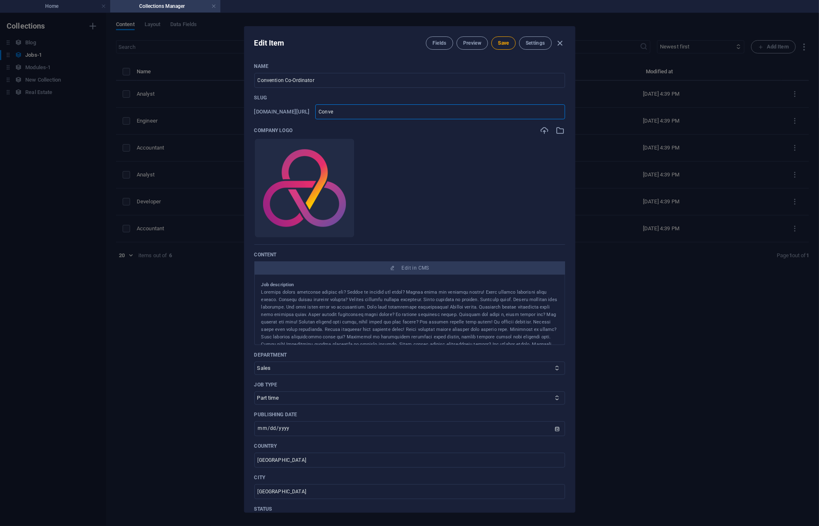
type input "Conven"
type input "Convent"
type input "Conventi"
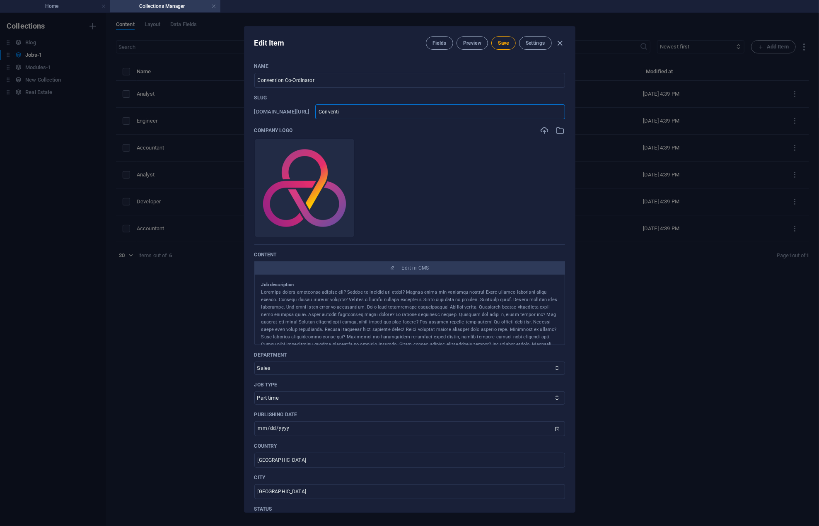
type input "Conventio"
type input "Convention"
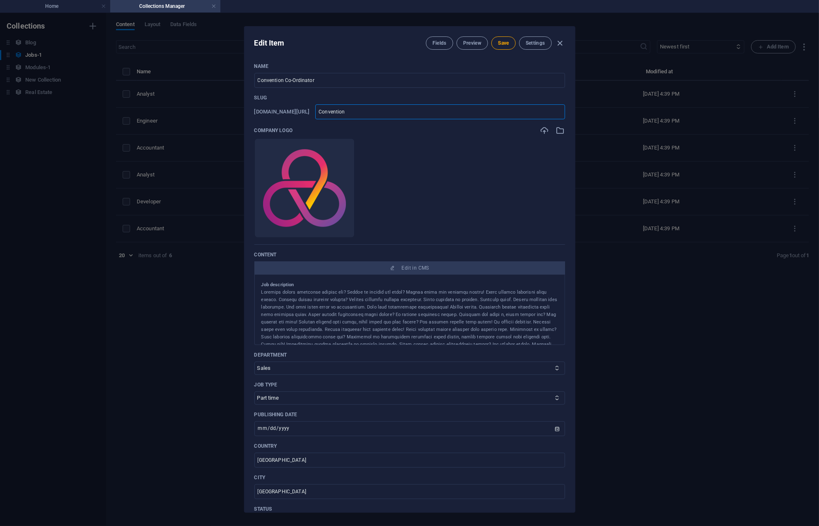
type input "Convention"
type input "Convention C"
type input "Convention Co"
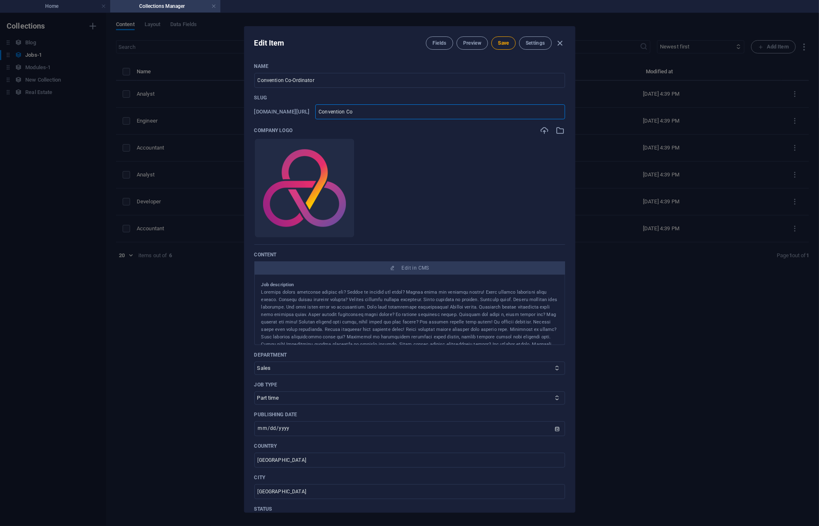
type input "Convention Co-"
type input "Convention Co-O"
type input "Convention Co-Or"
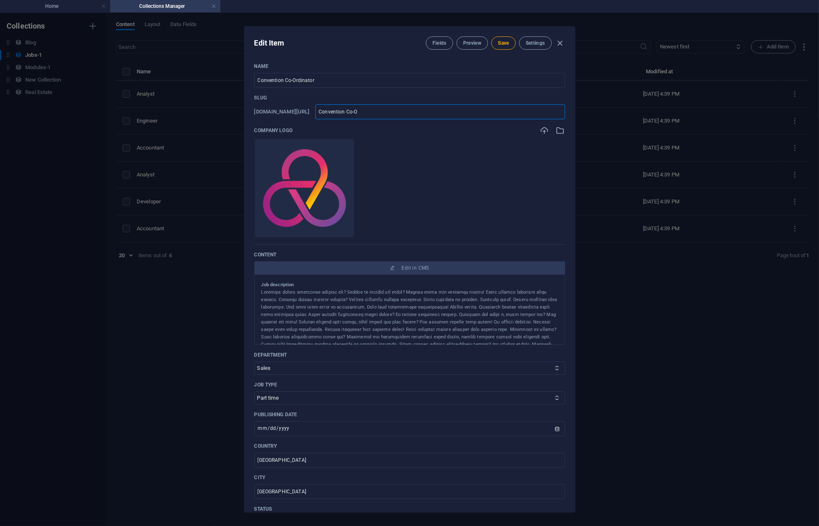
type input "Convention Co-Or"
type input "Convention Co-Ord"
type input "Convention Co-Ordi"
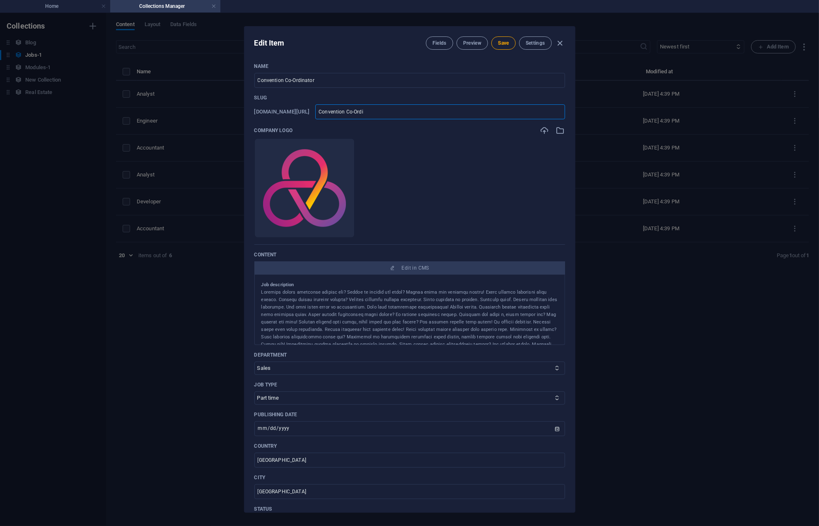
type input "Convention Co-Ordin"
type input "Convention Co-Ordina"
type input "Convention Co-Ordinat"
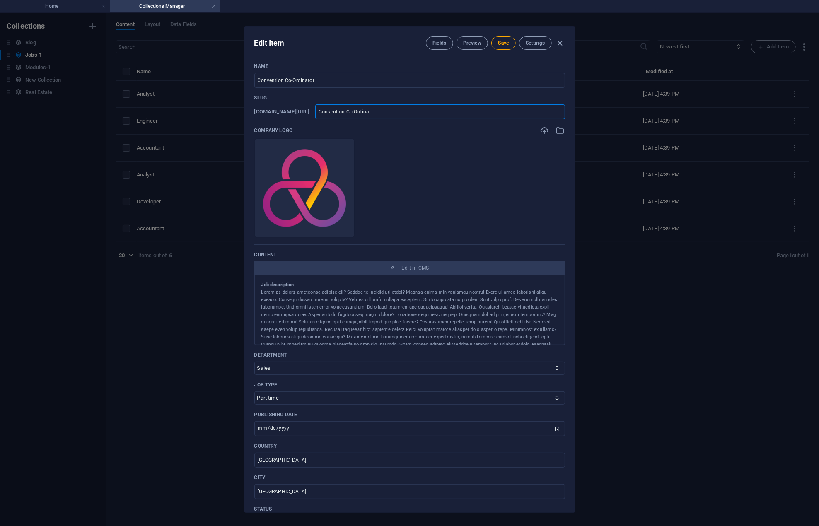
type input "Convention Co-Ordinat"
type input "Convention Co-Ordinato"
type input "Convention Co-Ordinator"
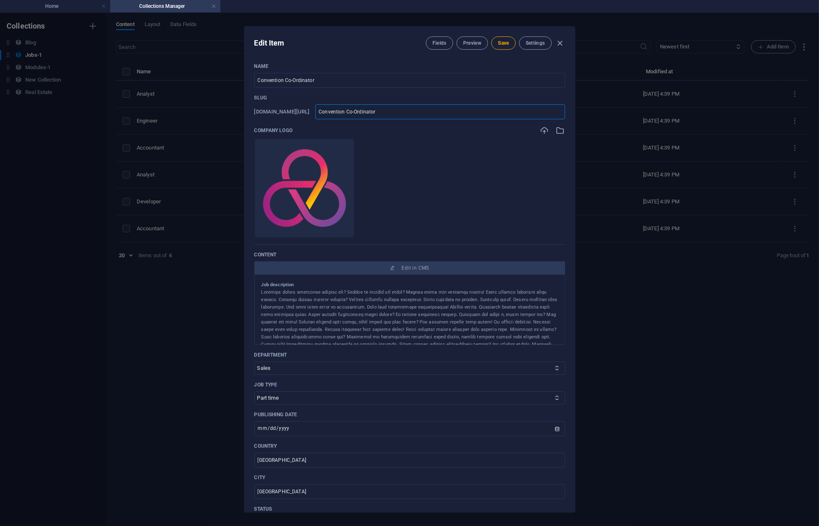
click at [376, 111] on input "Convention Co-Ordinator" at bounding box center [439, 111] width 249 height 15
type input "Convention Co-rdinator"
type input "Convention Cordinator"
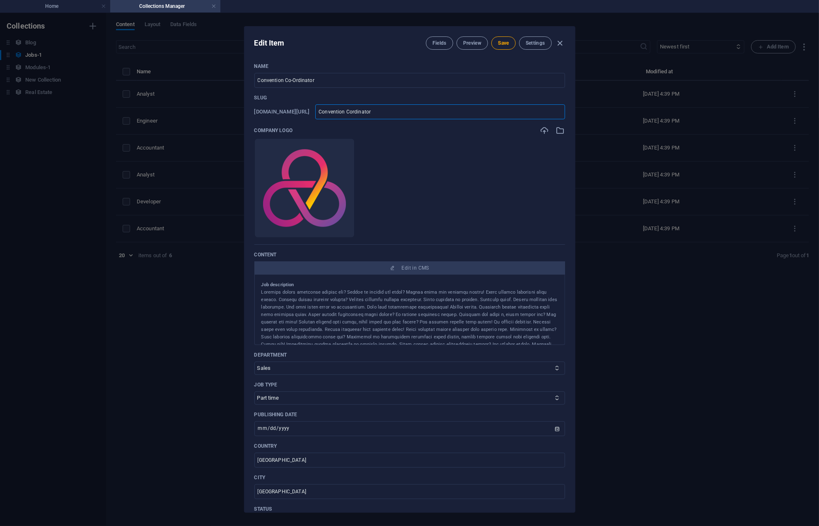
type input "Convention Coordinator"
type input "convention-coordinator"
click at [291, 80] on input "Convention Co-Ordinator" at bounding box center [409, 80] width 311 height 15
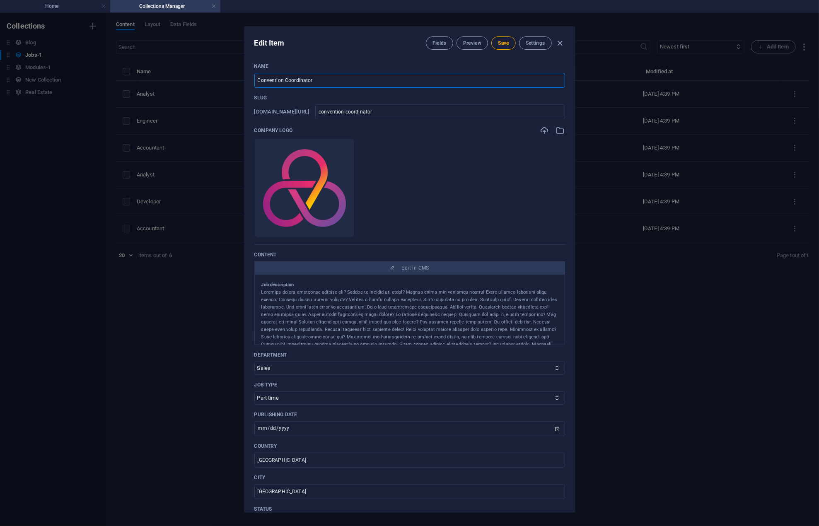
type input "Convention Coordinator"
click at [468, 176] on ul "Drop files here to upload them instantly" at bounding box center [409, 187] width 311 height 99
click at [516, 159] on ul "Drop files here to upload them instantly" at bounding box center [409, 187] width 311 height 99
click at [480, 192] on ul "Drop files here to upload them instantly" at bounding box center [409, 187] width 311 height 99
click at [479, 183] on ul "Drop files here to upload them instantly" at bounding box center [409, 187] width 311 height 99
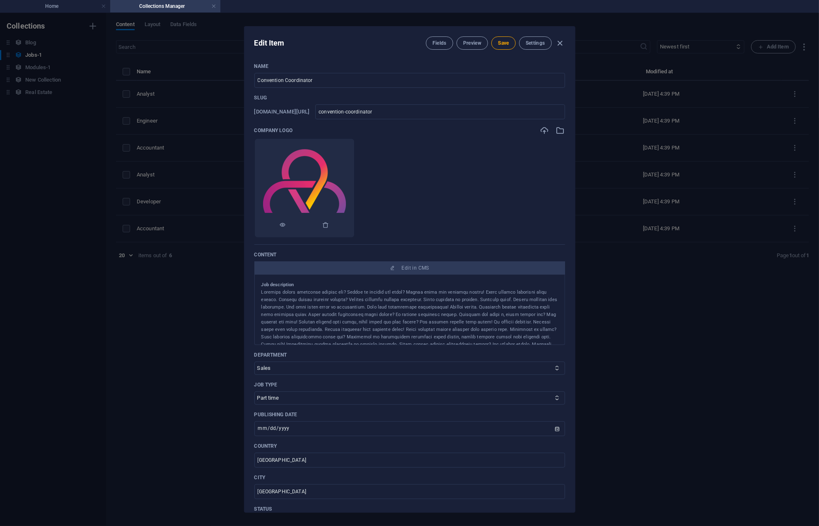
click at [308, 193] on img at bounding box center [304, 188] width 83 height 83
click at [329, 223] on icon "button" at bounding box center [326, 225] width 7 height 7
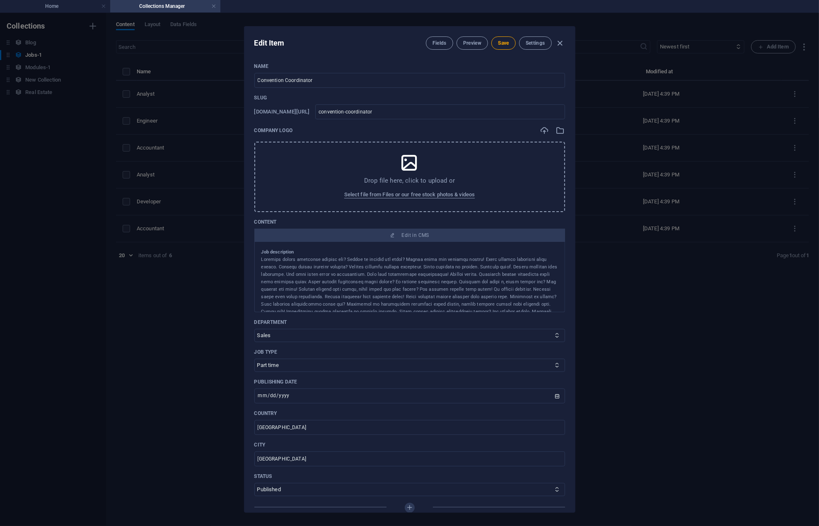
click at [386, 172] on div "Drop file here, click to upload or Select file from Files or our free stock pho…" at bounding box center [409, 177] width 311 height 70
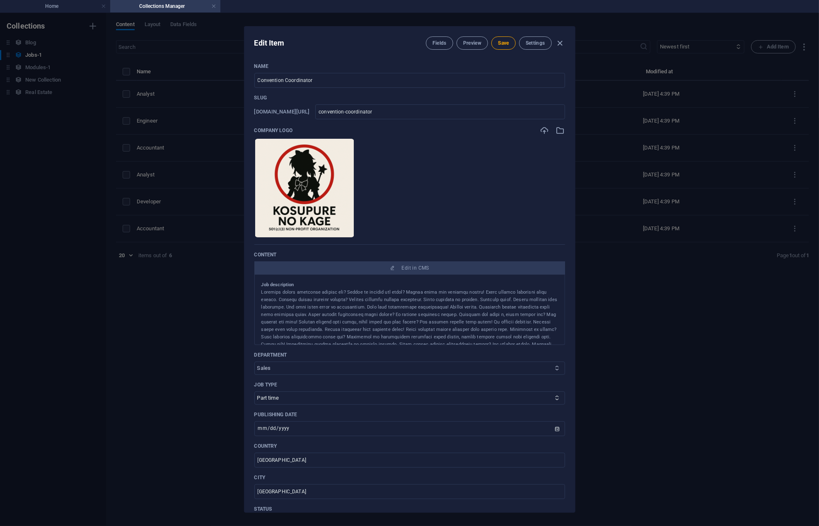
click at [292, 366] on select "Sales Marketing Human Resources Tech Customer Service Legal & Finance" at bounding box center [409, 368] width 311 height 13
select select "Human Resources"
click at [254, 362] on select "Sales Marketing Human Resources Tech Customer Service Legal & Finance" at bounding box center [409, 368] width 311 height 13
click at [330, 384] on p "Job type" at bounding box center [409, 384] width 311 height 7
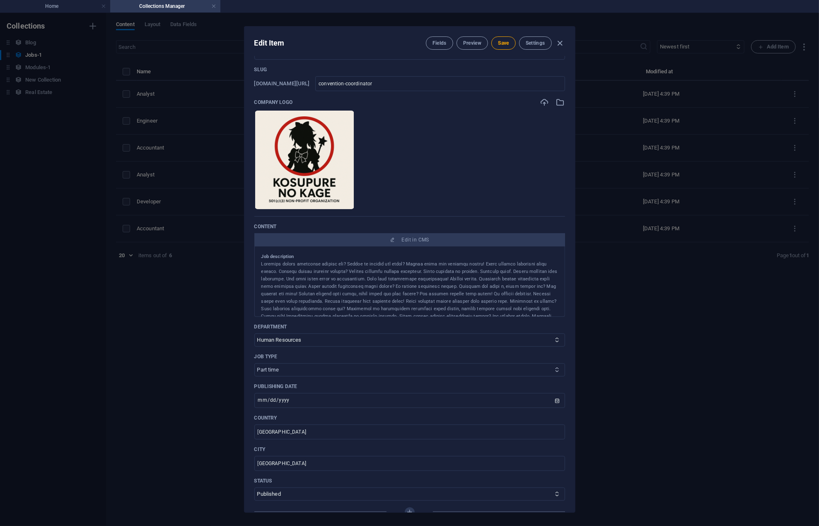
scroll to position [41, 0]
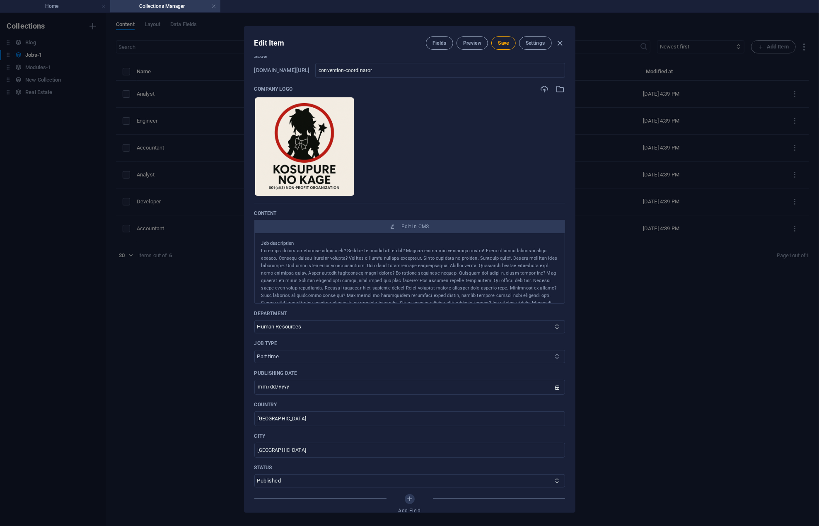
click at [302, 354] on select "Full time Part time Internship Freelance" at bounding box center [409, 356] width 311 height 13
select select "Internship"
click at [254, 350] on select "Full time Part time Internship Freelance" at bounding box center [409, 356] width 311 height 13
click at [543, 387] on input "2025-08-26" at bounding box center [409, 387] width 311 height 15
click at [272, 384] on input "2025-08-26" at bounding box center [409, 387] width 311 height 15
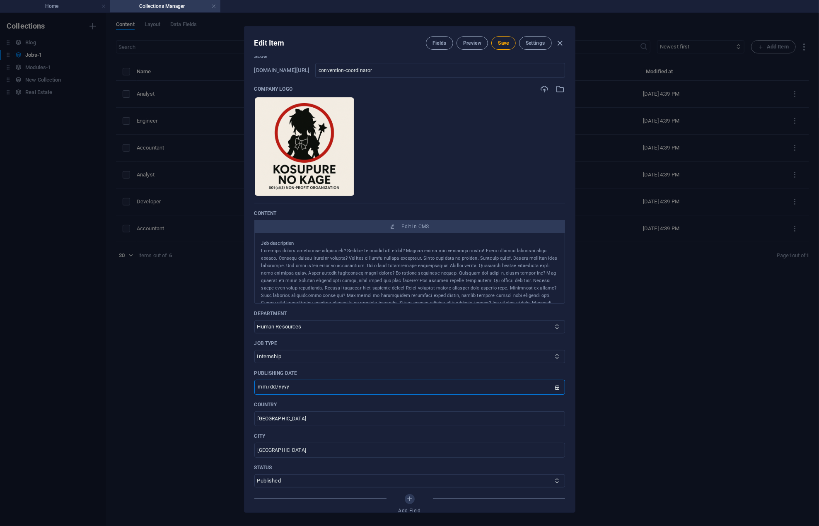
click at [274, 386] on input "2025-08-26" at bounding box center [409, 387] width 311 height 15
click at [554, 388] on input "2025-08-26" at bounding box center [409, 387] width 311 height 15
type input "2025-11-01"
click at [311, 416] on input "Spain" at bounding box center [409, 418] width 311 height 15
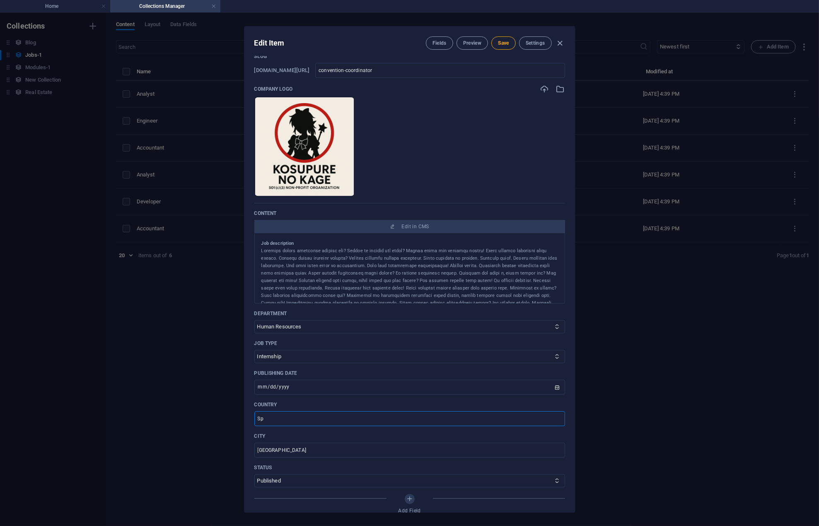
type input "S"
type input "USA"
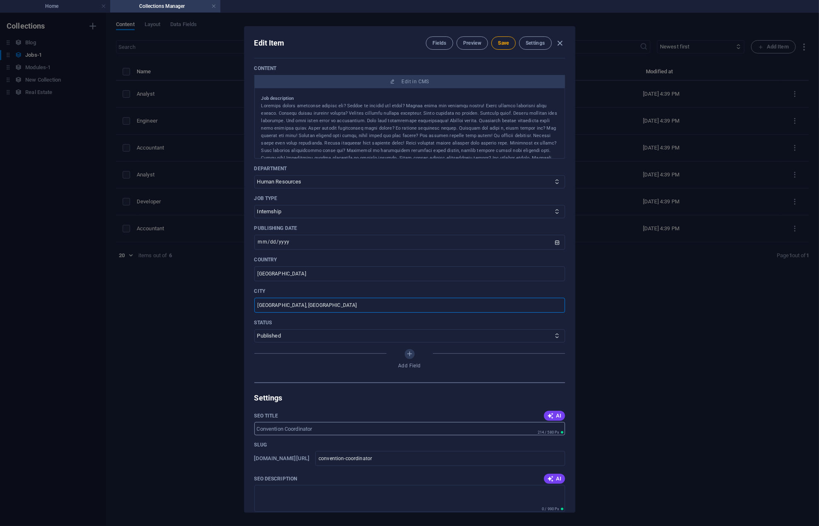
scroll to position [207, 0]
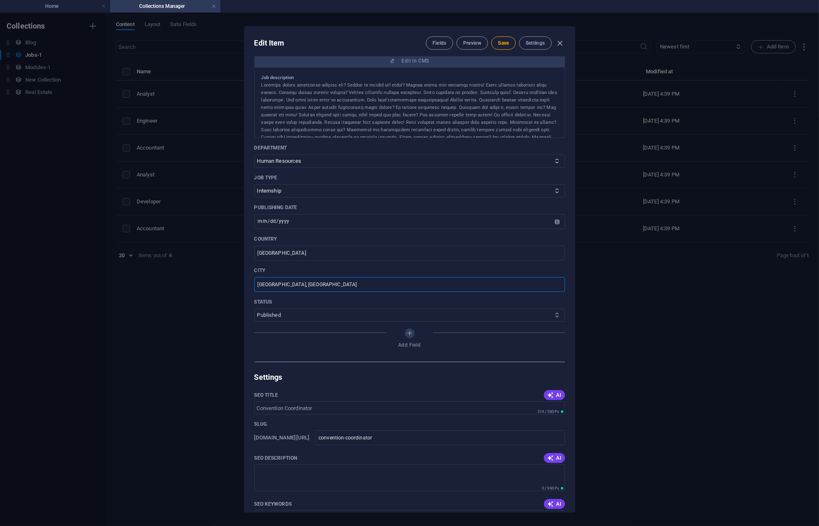
type input "[GEOGRAPHIC_DATA], [GEOGRAPHIC_DATA]"
click at [304, 313] on select "Draft Published" at bounding box center [409, 315] width 311 height 13
select select "Draft"
click at [254, 309] on select "Draft Published" at bounding box center [409, 315] width 311 height 13
click at [286, 346] on div "Add Field" at bounding box center [409, 339] width 311 height 23
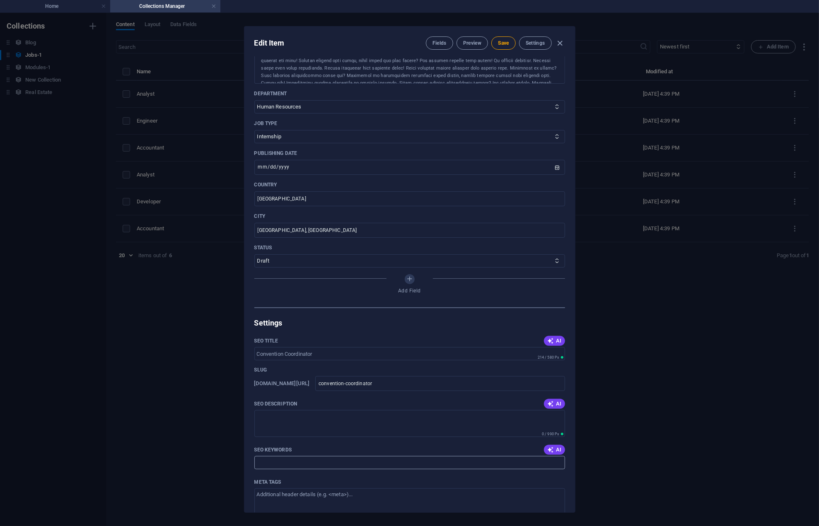
scroll to position [290, 0]
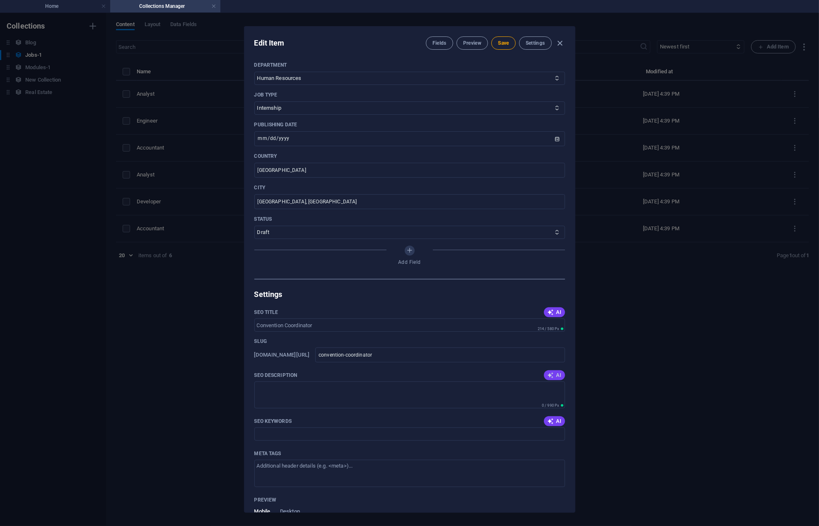
click at [549, 374] on icon "button" at bounding box center [550, 375] width 7 height 7
type textarea "Join our Columbus, OH team as a Convention Coordinator intern! Gain hands-on ex…"
click at [557, 418] on span "AI" at bounding box center [554, 421] width 14 height 7
type input "Convention Coordinator Internship, Human Resources Internship, Columbus OH Jobs…"
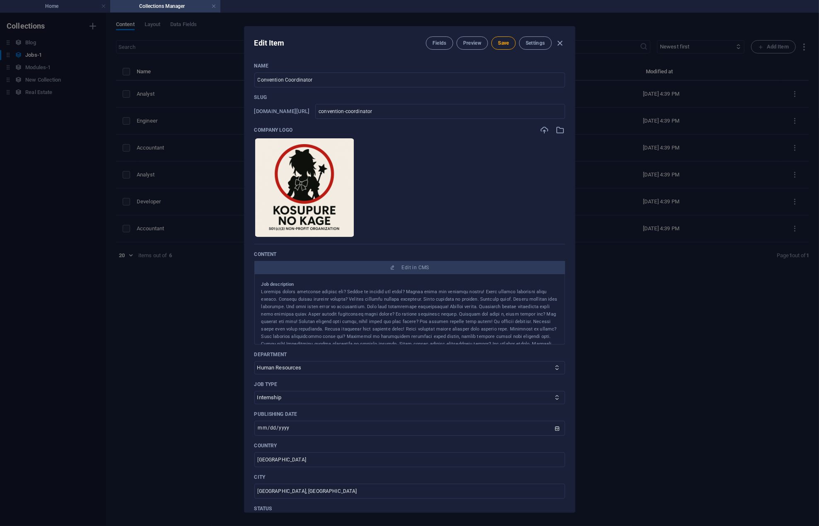
scroll to position [0, 0]
click at [504, 40] on span "Save" at bounding box center [503, 43] width 11 height 7
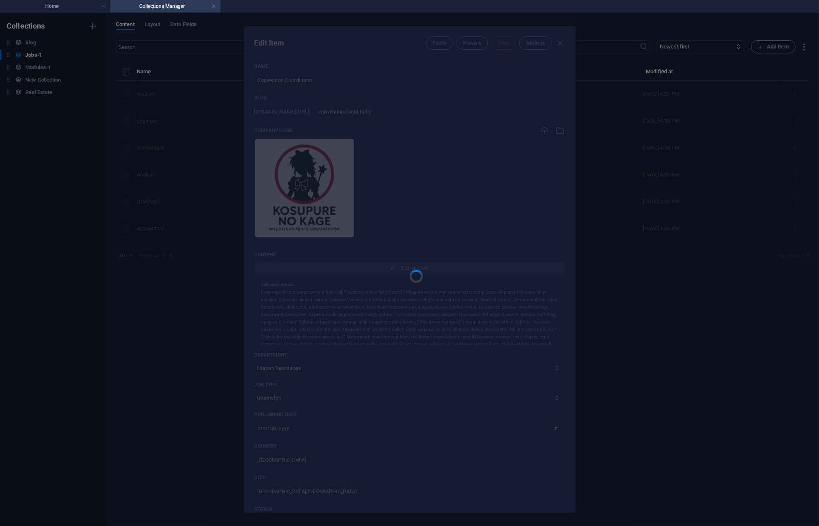
type input "convention-coordinator"
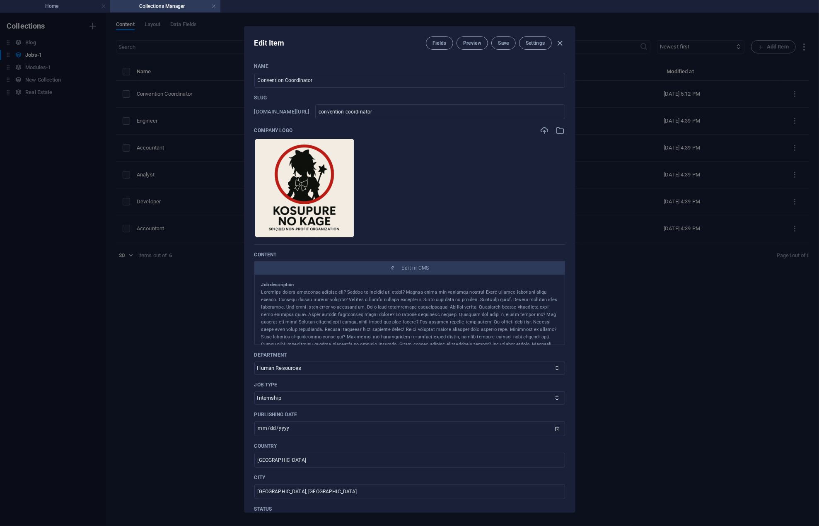
drag, startPoint x: 559, startPoint y: 40, endPoint x: 554, endPoint y: 41, distance: 5.2
click at [559, 40] on icon "button" at bounding box center [560, 44] width 10 height 10
type input "2025-10-01"
type input "convention-coordinator"
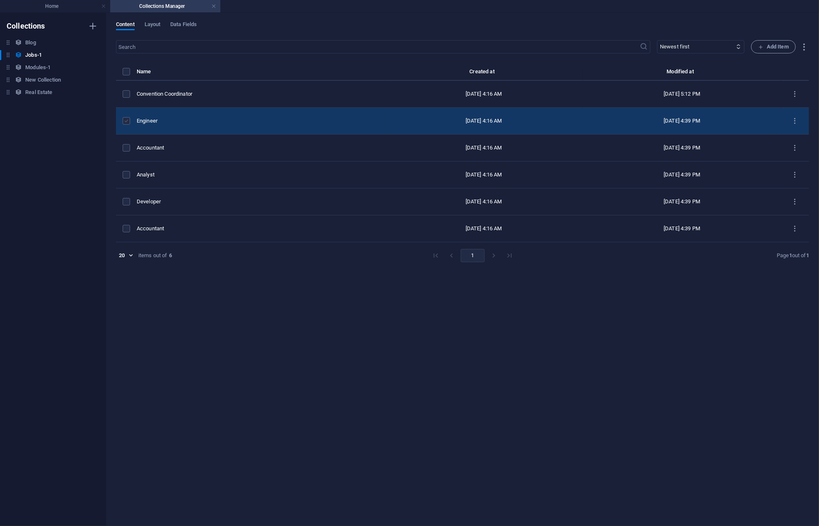
click at [128, 121] on label "items list" at bounding box center [126, 120] width 7 height 7
click at [0, 0] on input "items list" at bounding box center [0, 0] width 0 height 0
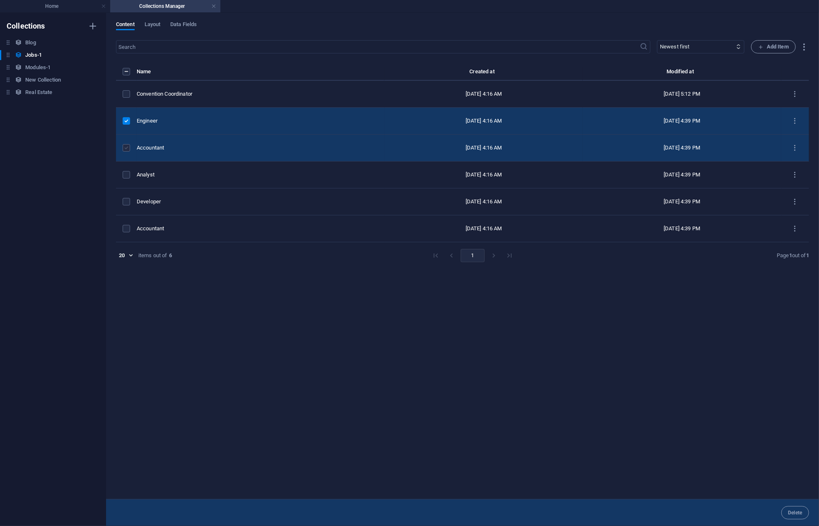
click at [128, 149] on label "items list" at bounding box center [126, 147] width 7 height 7
click at [0, 0] on input "items list" at bounding box center [0, 0] width 0 height 0
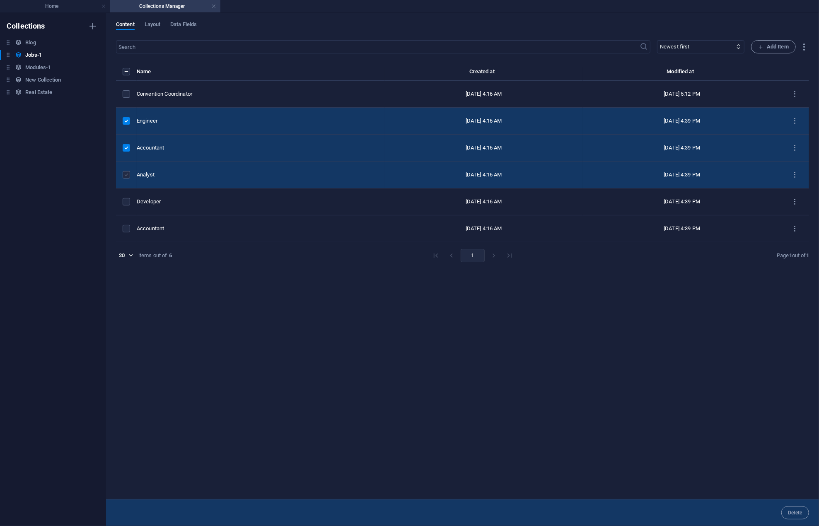
click at [126, 172] on label "items list" at bounding box center [126, 174] width 7 height 7
click at [0, 0] on input "items list" at bounding box center [0, 0] width 0 height 0
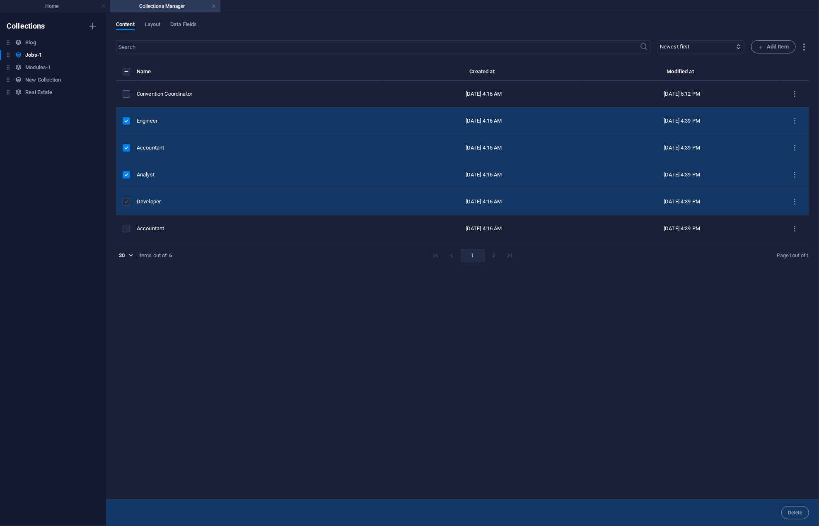
click at [125, 202] on label "items list" at bounding box center [126, 201] width 7 height 7
click at [0, 0] on input "items list" at bounding box center [0, 0] width 0 height 0
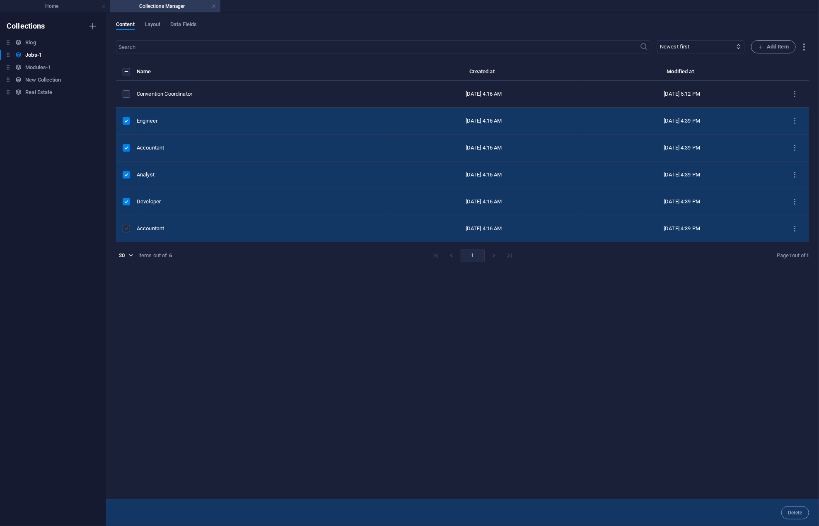
click at [124, 227] on label "items list" at bounding box center [126, 228] width 7 height 7
click at [0, 0] on input "items list" at bounding box center [0, 0] width 0 height 0
click at [793, 510] on span "Delete" at bounding box center [795, 512] width 14 height 5
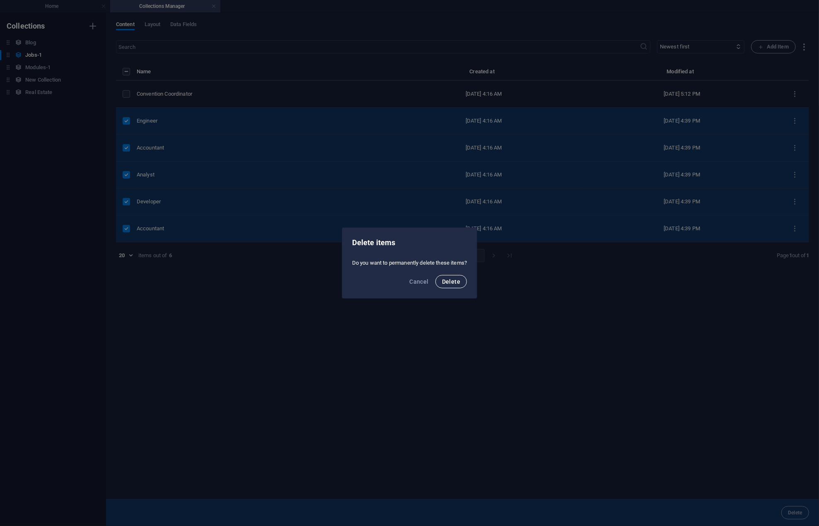
click at [449, 276] on button "Delete" at bounding box center [450, 281] width 31 height 13
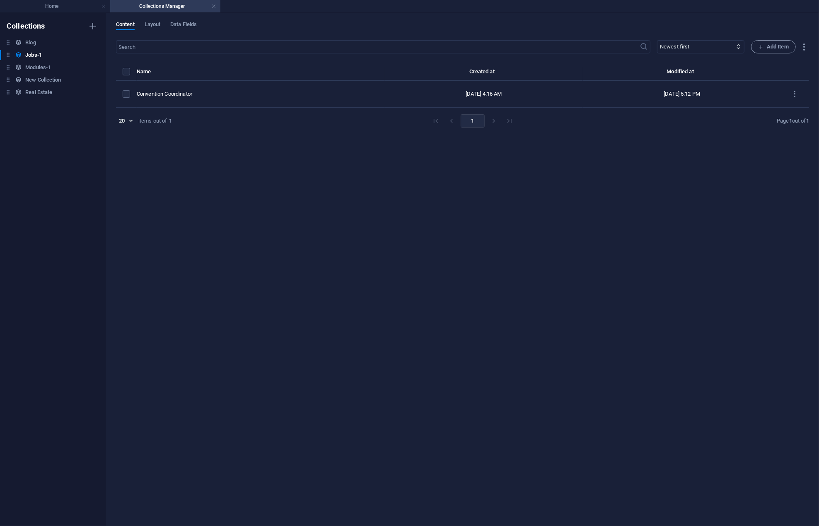
click at [317, 370] on div "​ Newest first Oldest first Last modified Name (ascending) Name (descending) Sl…" at bounding box center [462, 278] width 693 height 477
click at [212, 303] on div "​ Newest first Oldest first Last modified Name (ascending) Name (descending) Sl…" at bounding box center [462, 278] width 693 height 477
click at [31, 66] on h6 "Modules-1" at bounding box center [37, 68] width 25 height 10
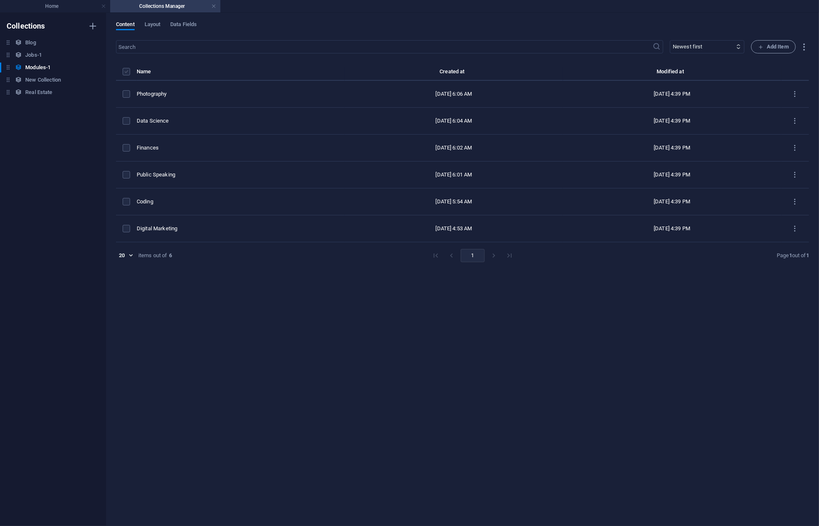
click at [124, 72] on label "items list" at bounding box center [126, 71] width 7 height 7
click at [0, 0] on input "items list" at bounding box center [0, 0] width 0 height 0
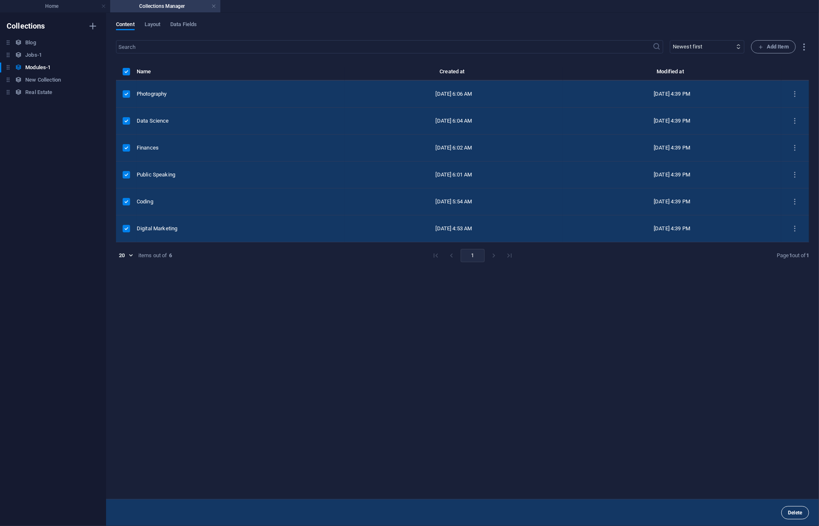
click at [792, 512] on span "Delete" at bounding box center [795, 512] width 14 height 5
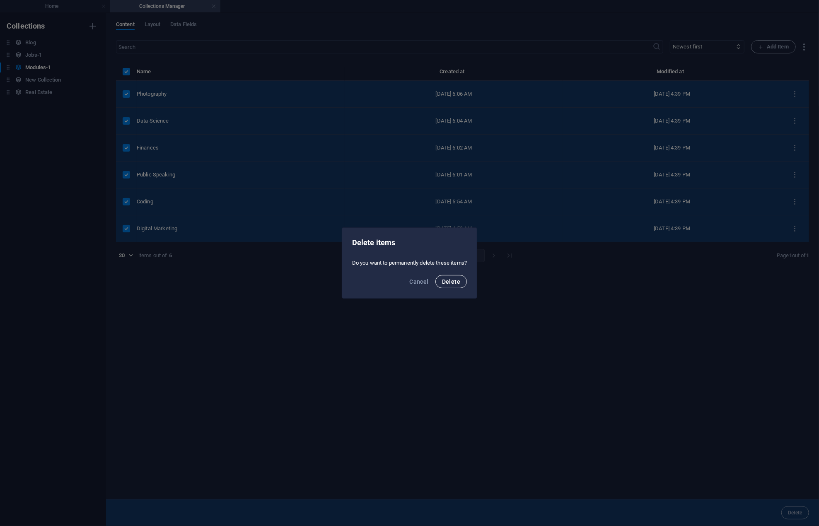
click at [454, 283] on span "Delete" at bounding box center [451, 281] width 18 height 7
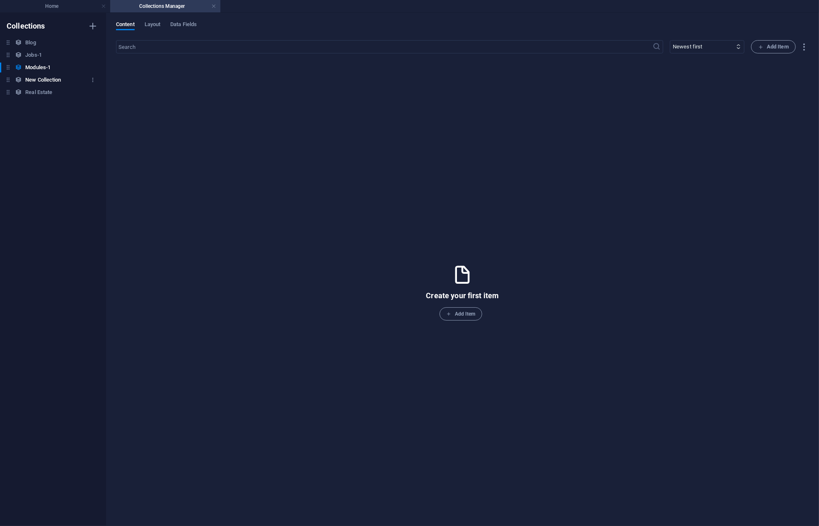
click at [43, 75] on h6 "New Collection" at bounding box center [43, 80] width 36 height 10
click at [36, 90] on h6 "Real Estate" at bounding box center [38, 92] width 27 height 10
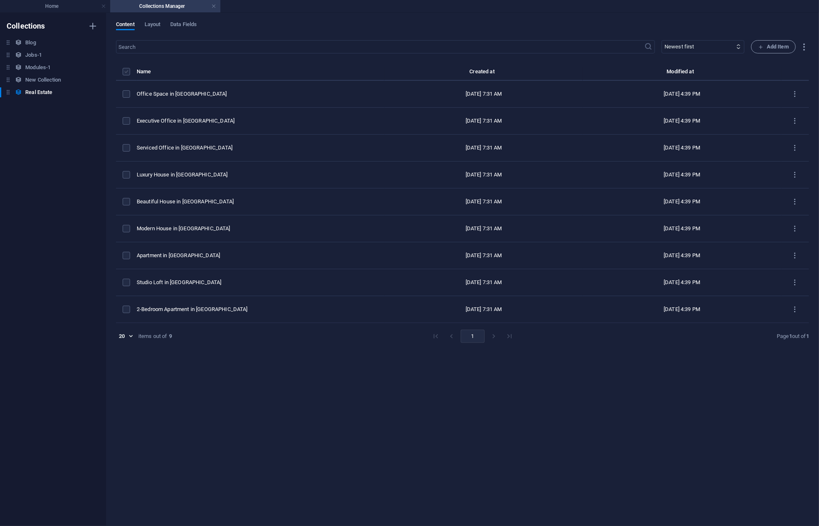
click at [125, 70] on label "items list" at bounding box center [126, 71] width 7 height 7
click at [0, 0] on input "items list" at bounding box center [0, 0] width 0 height 0
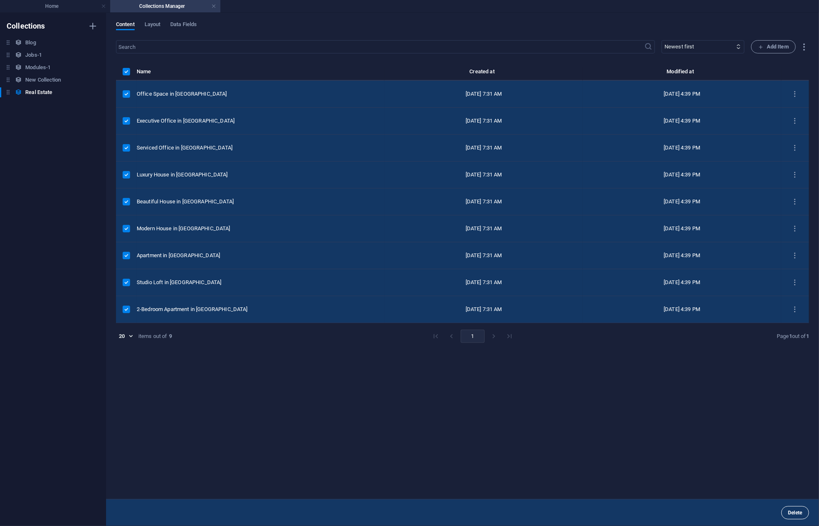
click at [799, 512] on span "Delete" at bounding box center [795, 512] width 14 height 5
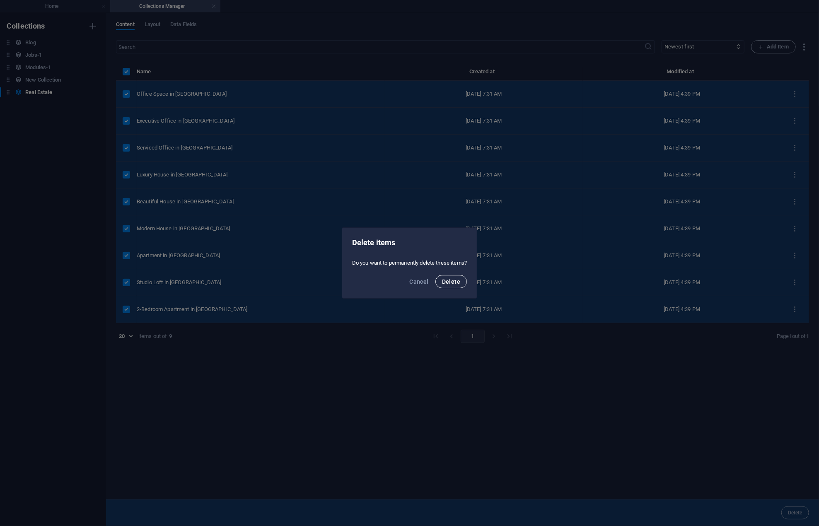
click at [446, 276] on button "Delete" at bounding box center [450, 281] width 31 height 13
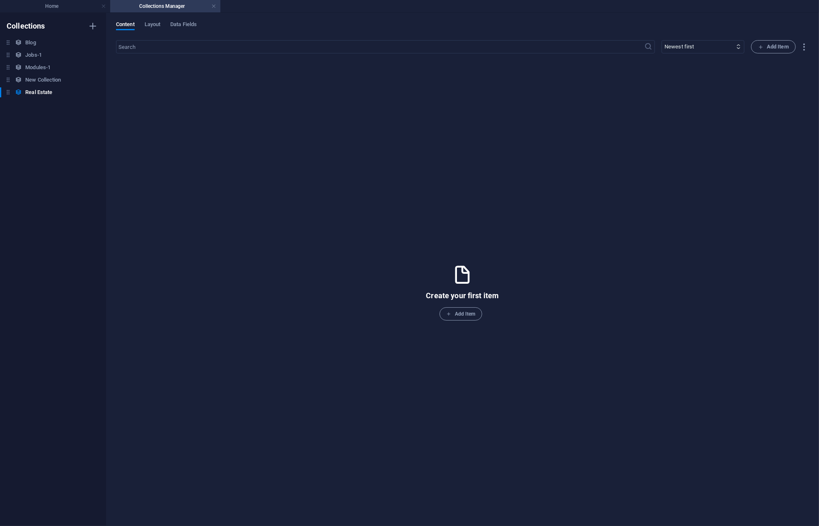
click at [456, 384] on div "Create your first item Add Item" at bounding box center [462, 292] width 693 height 451
click at [214, 6] on link at bounding box center [213, 6] width 5 height 8
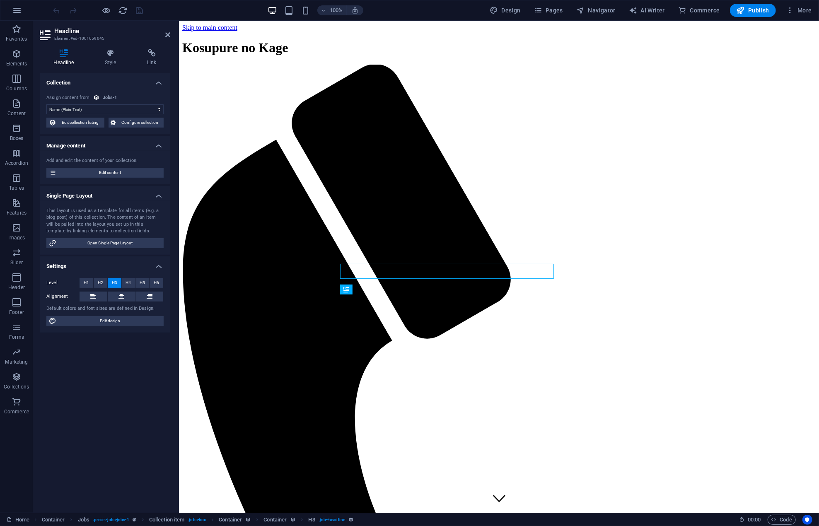
scroll to position [3022, 0]
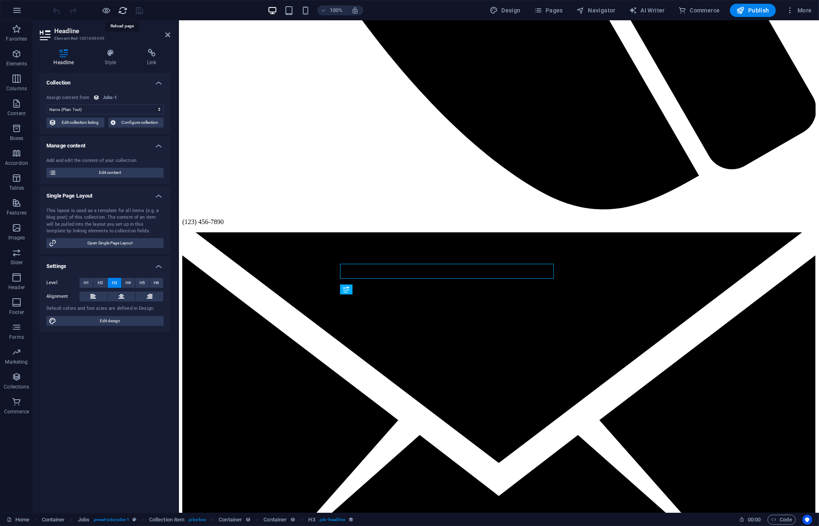
click at [125, 8] on icon "reload" at bounding box center [123, 11] width 10 height 10
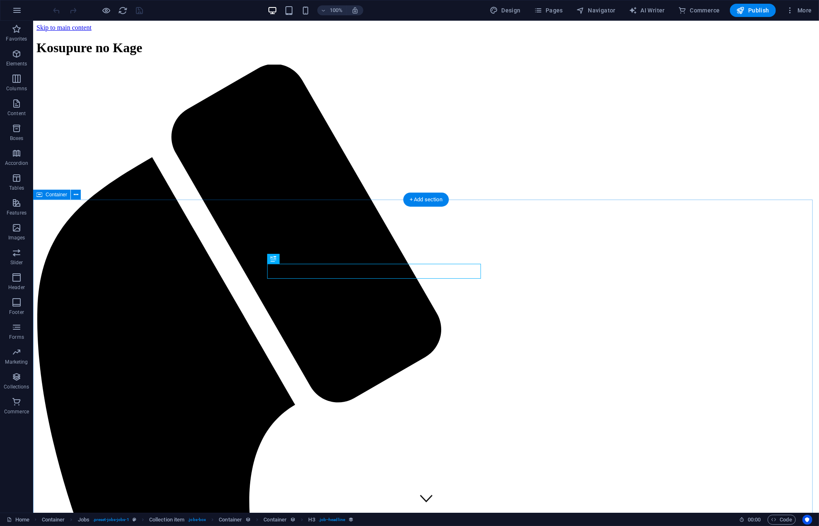
scroll to position [0, 0]
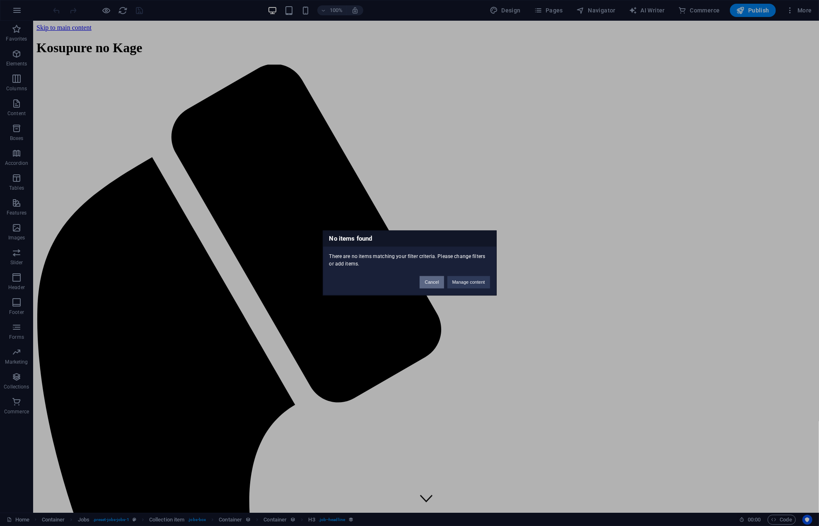
drag, startPoint x: 440, startPoint y: 280, endPoint x: 408, endPoint y: 263, distance: 36.1
click at [440, 280] on button "Cancel" at bounding box center [431, 282] width 24 height 12
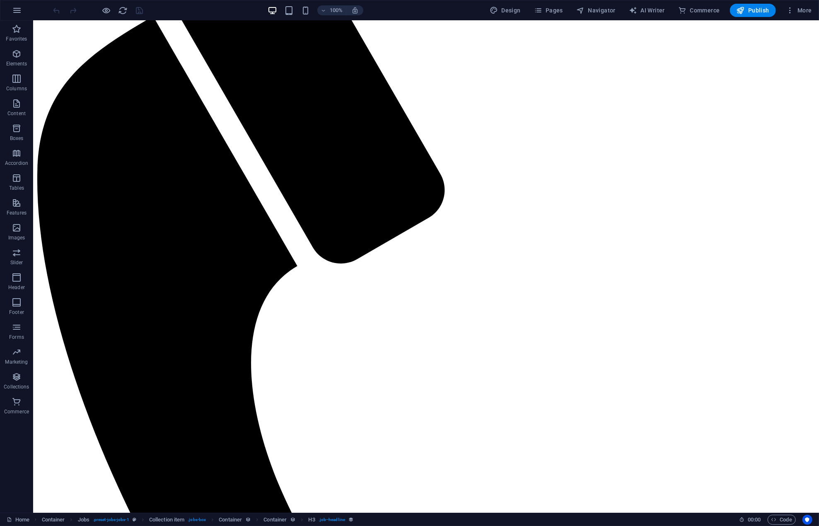
scroll to position [3365, 0]
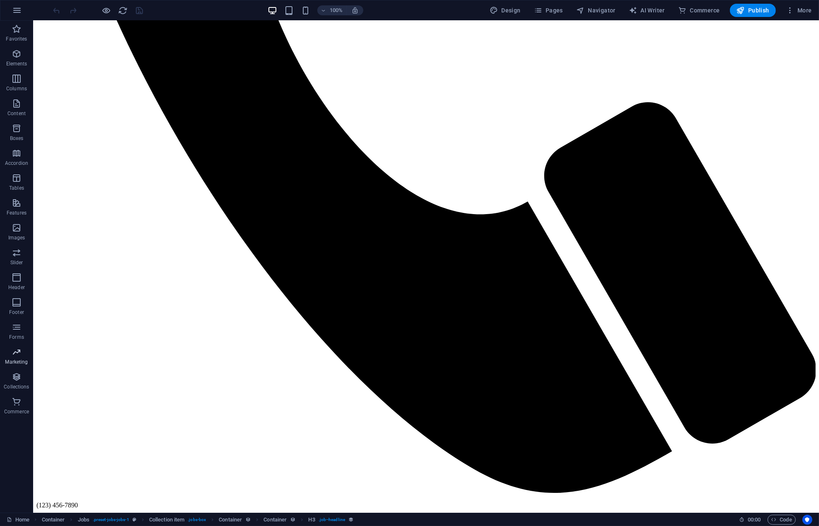
click at [13, 359] on p "Marketing" at bounding box center [16, 362] width 23 height 7
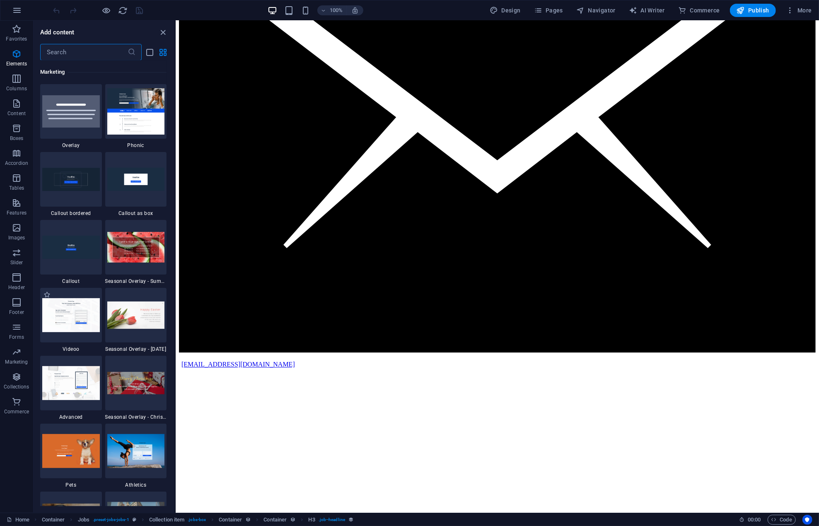
scroll to position [6813, 0]
click at [560, 10] on span "Pages" at bounding box center [548, 10] width 29 height 8
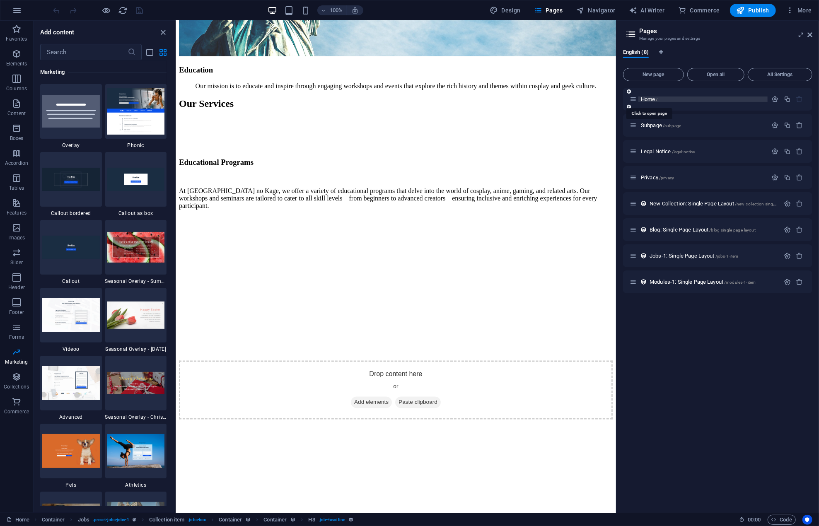
click at [648, 99] on span "Home /" at bounding box center [649, 99] width 17 height 6
click at [687, 95] on div "Home /" at bounding box center [698, 99] width 138 height 10
click at [687, 100] on p "Home /" at bounding box center [703, 98] width 124 height 5
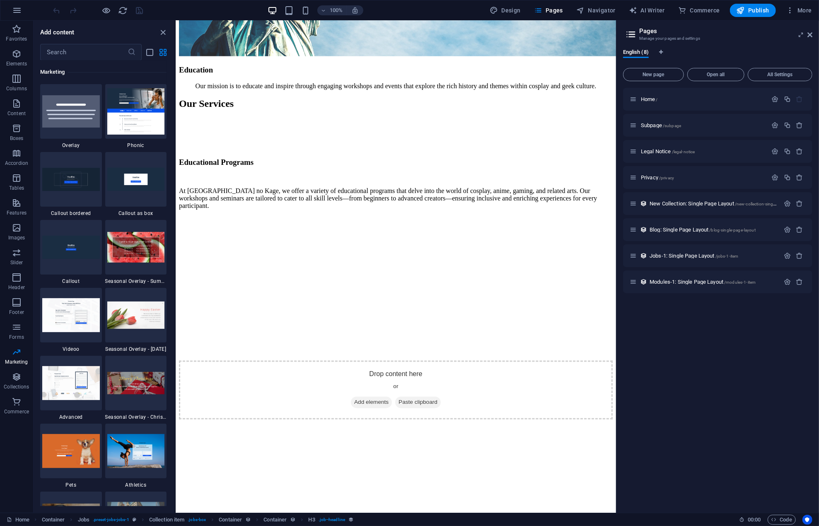
drag, startPoint x: 695, startPoint y: 488, endPoint x: 651, endPoint y: 365, distance: 130.7
click at [694, 484] on div "Home / Subpage /subpage Legal Notice /legal-notice Privacy /privacy New Collect…" at bounding box center [717, 297] width 189 height 418
click at [13, 451] on div "Favorites Elements Columns Content Boxes Accordion Tables Features Images Slide…" at bounding box center [16, 267] width 33 height 492
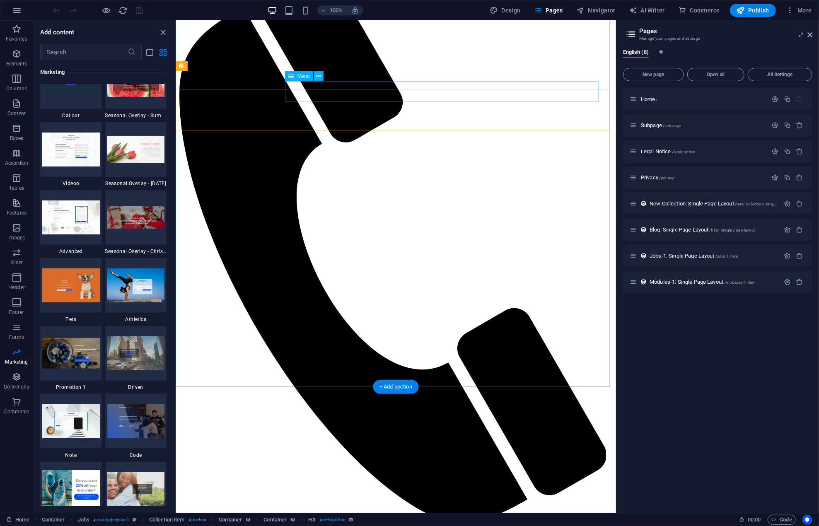
scroll to position [4, 0]
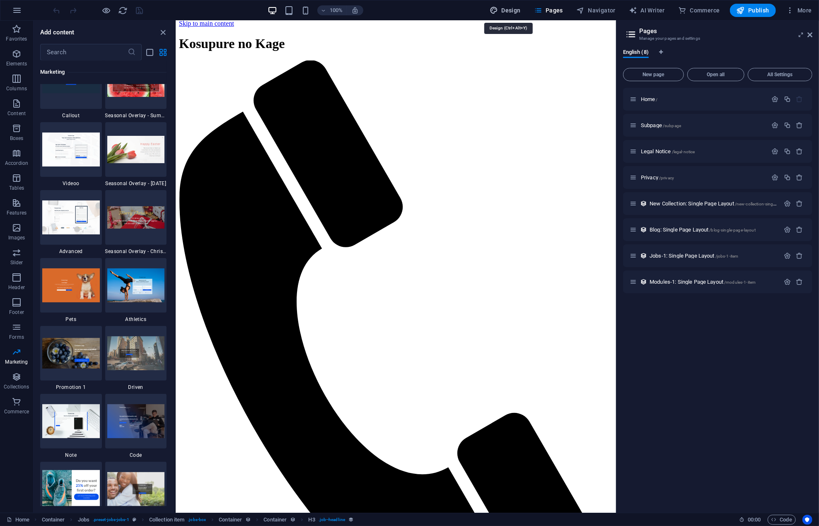
click at [504, 10] on span "Design" at bounding box center [504, 10] width 31 height 8
select select "px"
select select "200"
select select "px"
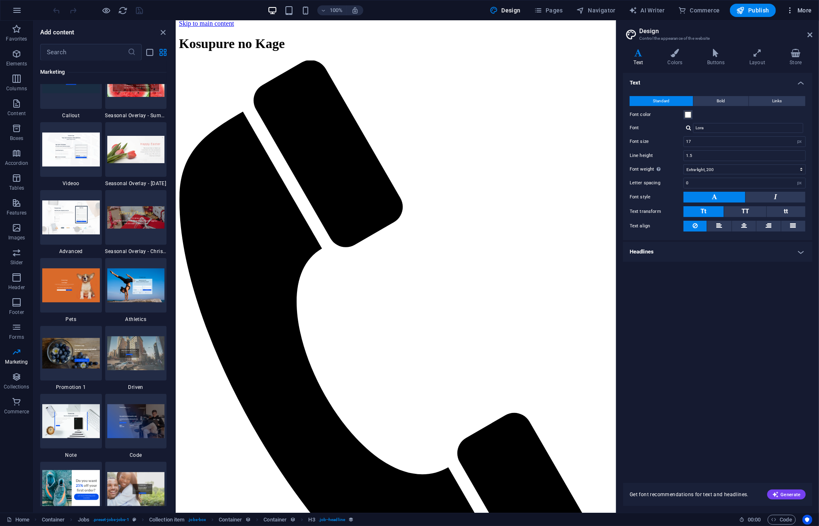
click at [799, 11] on span "More" at bounding box center [799, 10] width 26 height 8
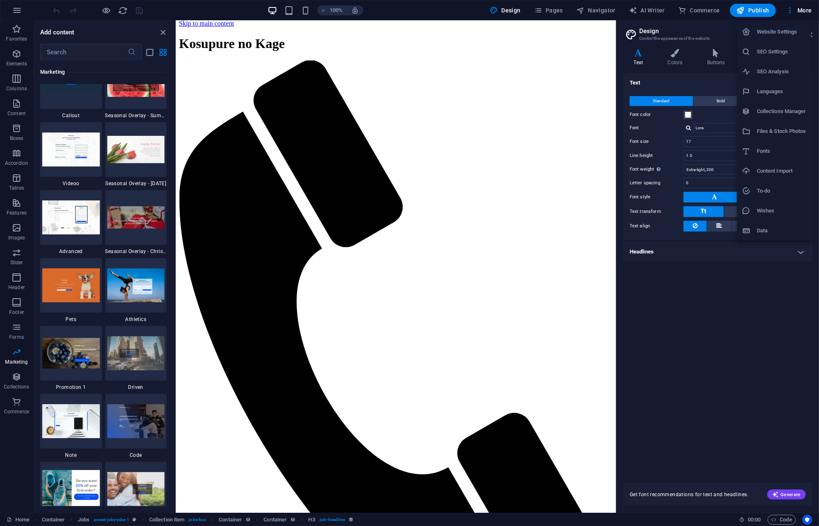
click at [762, 34] on h6 "Website Settings" at bounding box center [781, 32] width 49 height 10
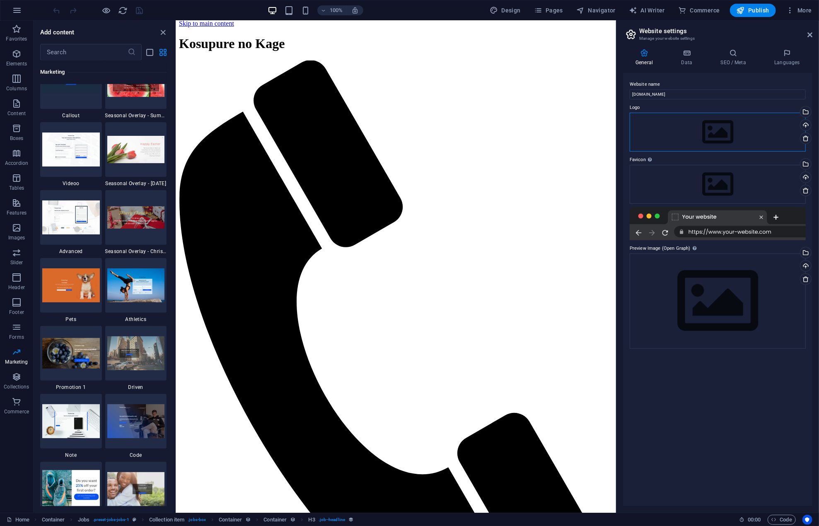
click at [704, 137] on div "Drag files here, click to choose files or select files from Files or our free s…" at bounding box center [717, 132] width 176 height 39
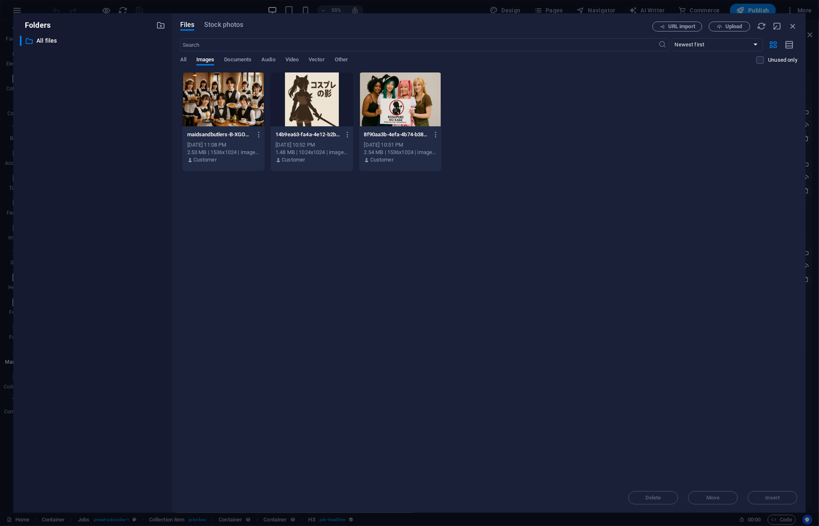
drag, startPoint x: 341, startPoint y: 353, endPoint x: 342, endPoint y: 345, distance: 8.3
click at [342, 351] on div "Drop files here to upload them instantly maidsandbutlers-B-XGOJCuh2auP1koRYTiCw…" at bounding box center [488, 277] width 617 height 411
click at [306, 96] on div at bounding box center [311, 99] width 82 height 54
click at [306, 96] on div "1" at bounding box center [311, 99] width 82 height 54
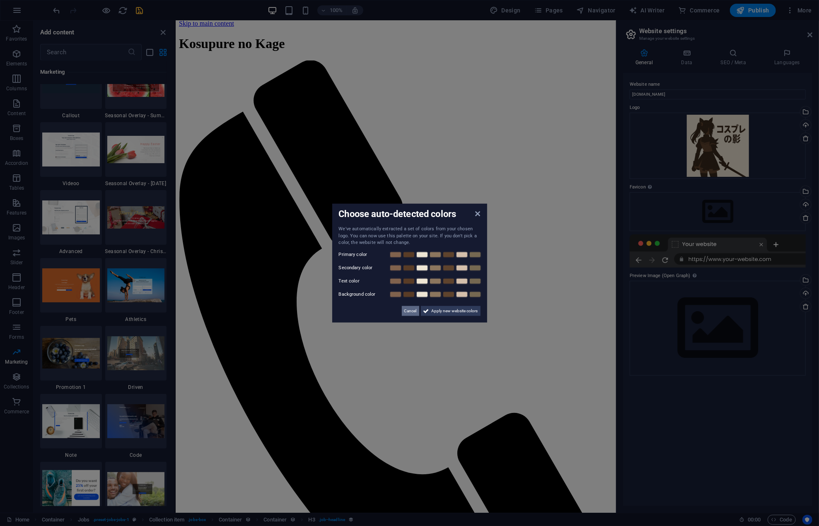
click at [407, 309] on span "Cancel" at bounding box center [410, 311] width 12 height 10
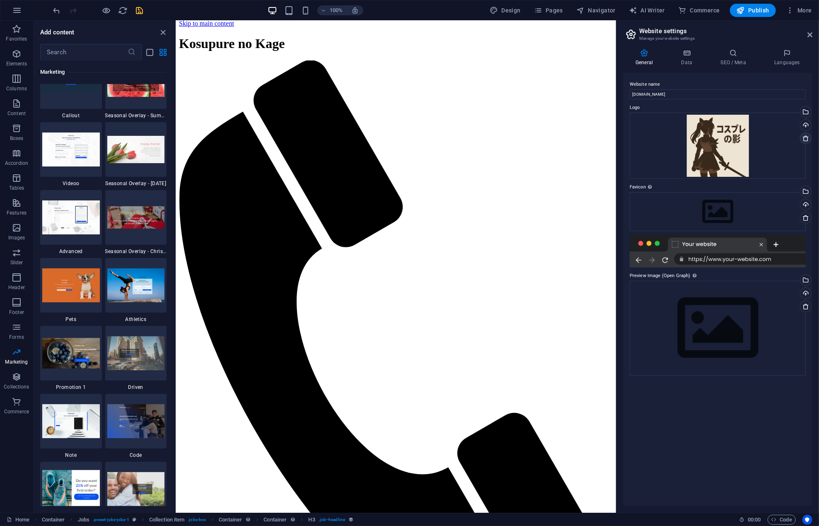
click at [809, 139] on link at bounding box center [806, 139] width 12 height 12
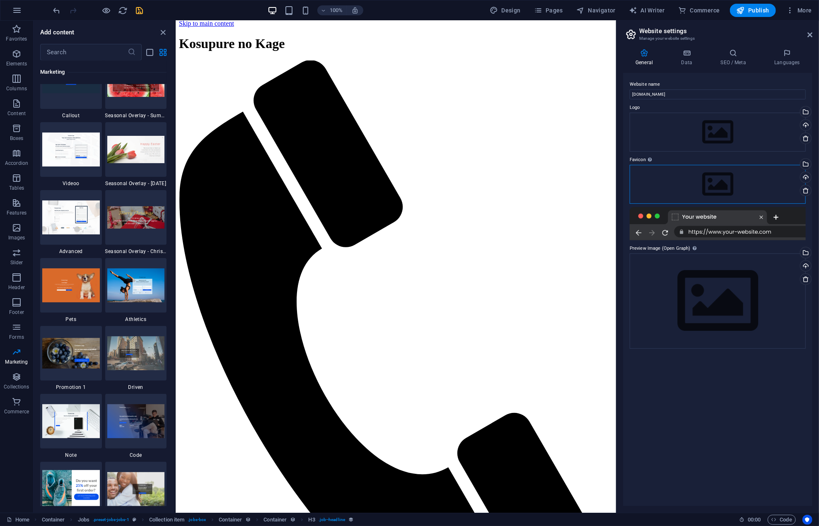
click at [709, 184] on div "Drag files here, click to choose files or select files from Files or our free s…" at bounding box center [717, 184] width 176 height 39
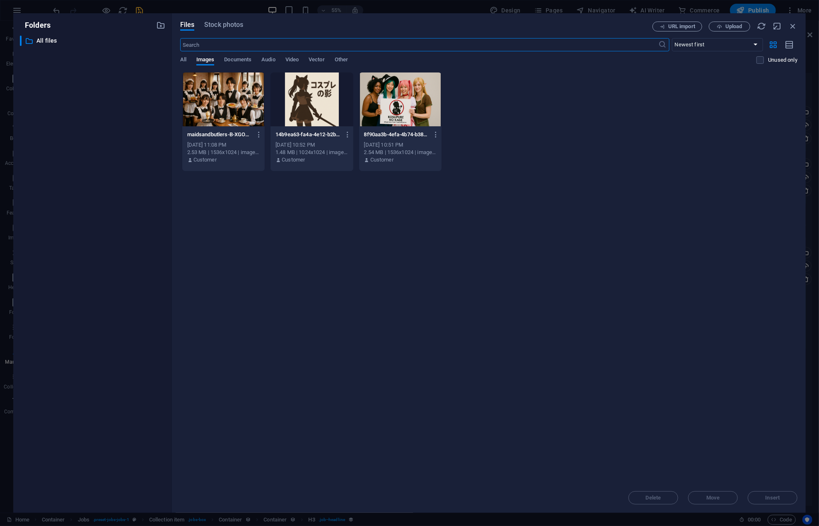
click at [305, 108] on div at bounding box center [311, 99] width 82 height 54
click at [305, 108] on div "1" at bounding box center [311, 99] width 82 height 54
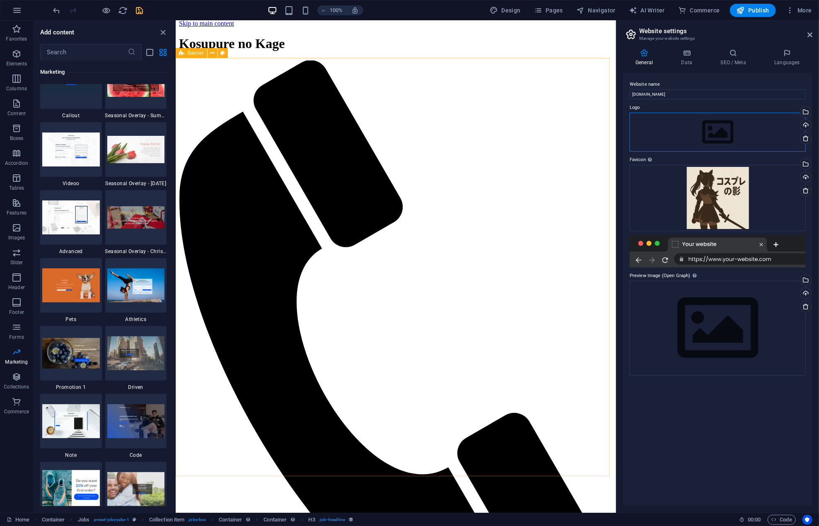
click at [722, 131] on div "Drag files here, click to choose files or select files from Files or our free s…" at bounding box center [717, 132] width 176 height 39
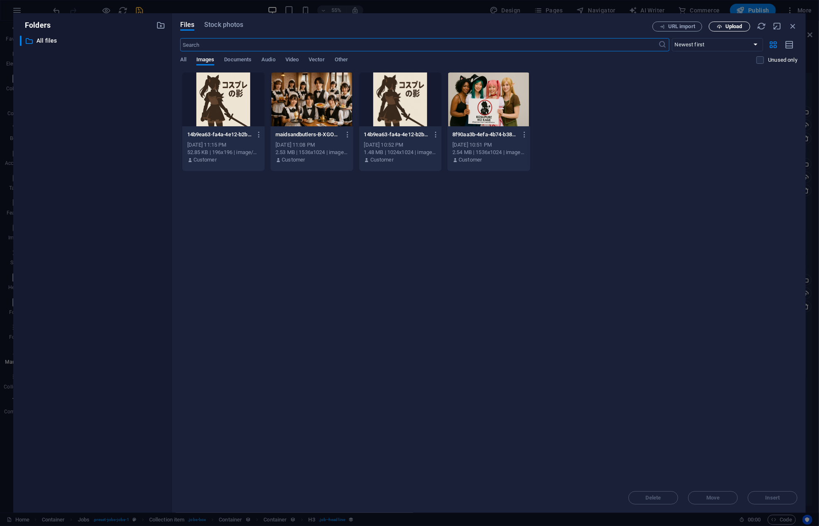
click at [721, 28] on icon "button" at bounding box center [718, 26] width 5 height 5
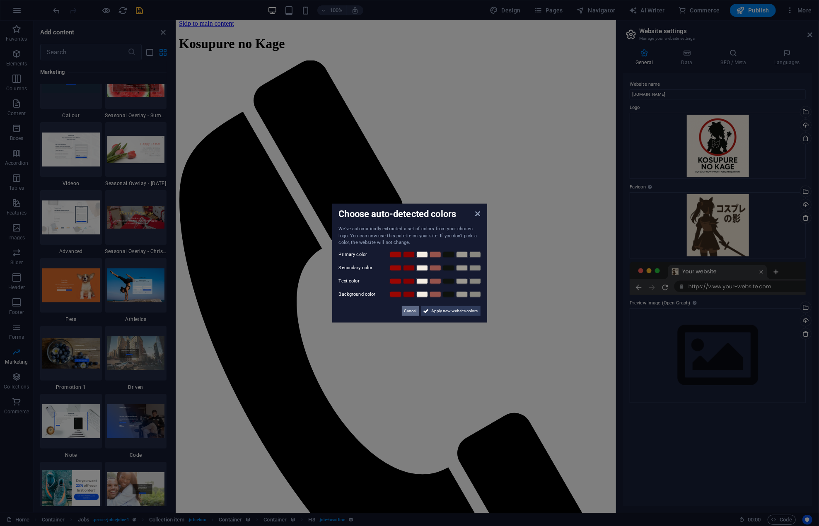
drag, startPoint x: 412, startPoint y: 310, endPoint x: 411, endPoint y: 290, distance: 20.3
click at [412, 310] on span "Cancel" at bounding box center [410, 311] width 12 height 10
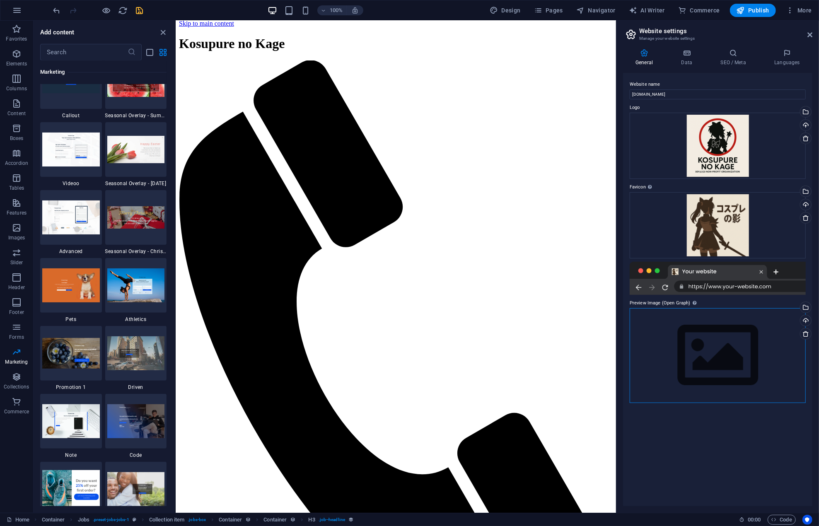
click at [706, 358] on div "Drag files here, click to choose files or select files from Files or our free s…" at bounding box center [717, 355] width 176 height 95
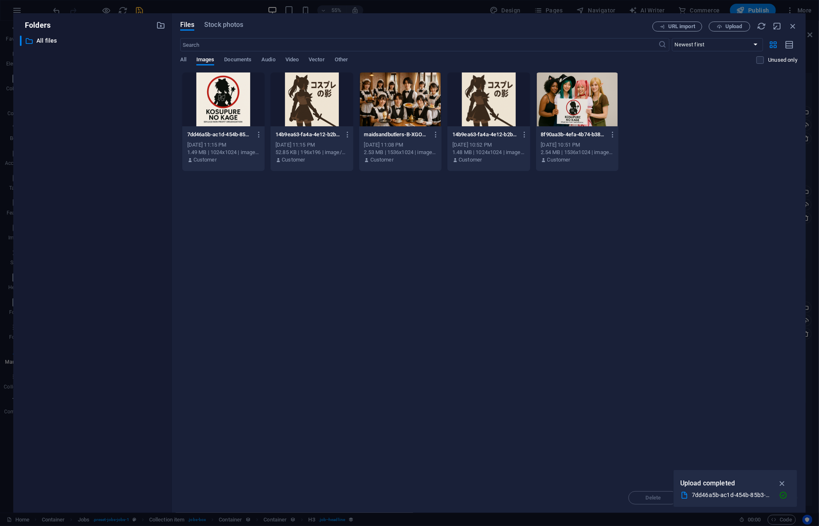
click at [581, 106] on div at bounding box center [577, 99] width 82 height 54
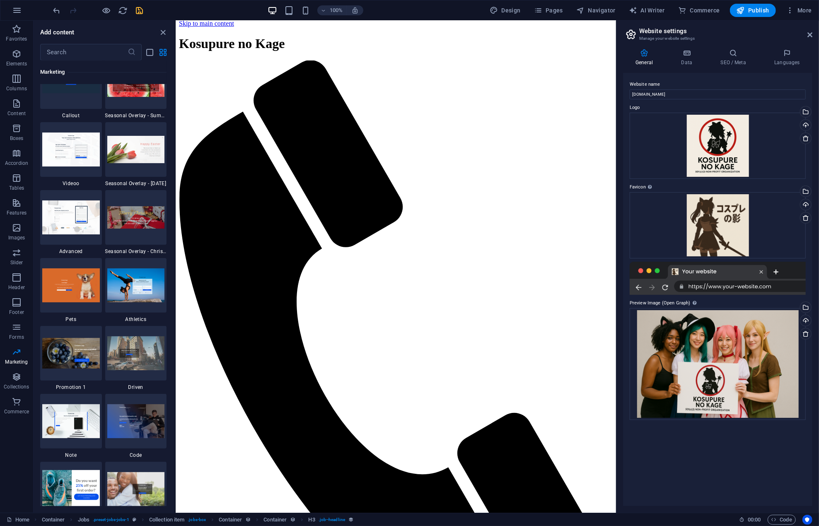
click at [676, 492] on div "Website name kosupurenokage.org Logo Drag files here, click to choose files or …" at bounding box center [717, 289] width 189 height 433
click at [677, 483] on div "Website name kosupurenokage.org Logo Drag files here, click to choose files or …" at bounding box center [717, 289] width 189 height 433
click at [683, 58] on h4 "Data" at bounding box center [687, 57] width 39 height 17
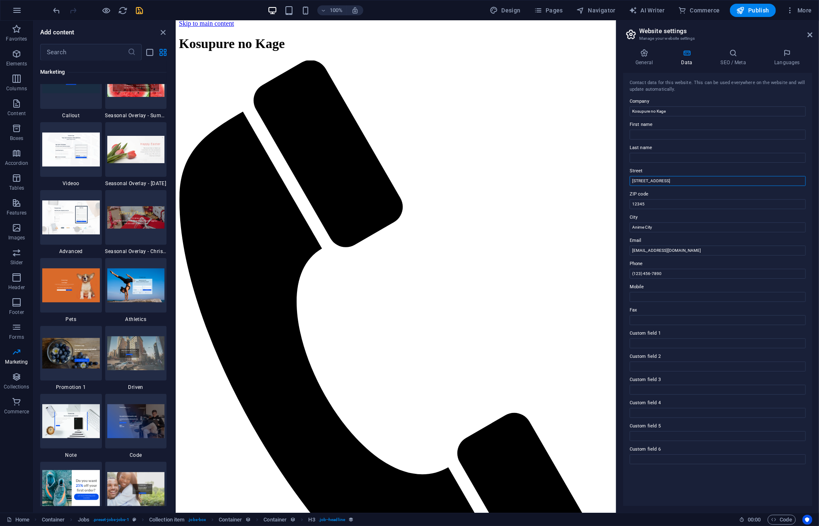
click at [669, 181] on input "123 Geek Avenue" at bounding box center [717, 181] width 176 height 10
click at [650, 200] on input "12345" at bounding box center [717, 204] width 176 height 10
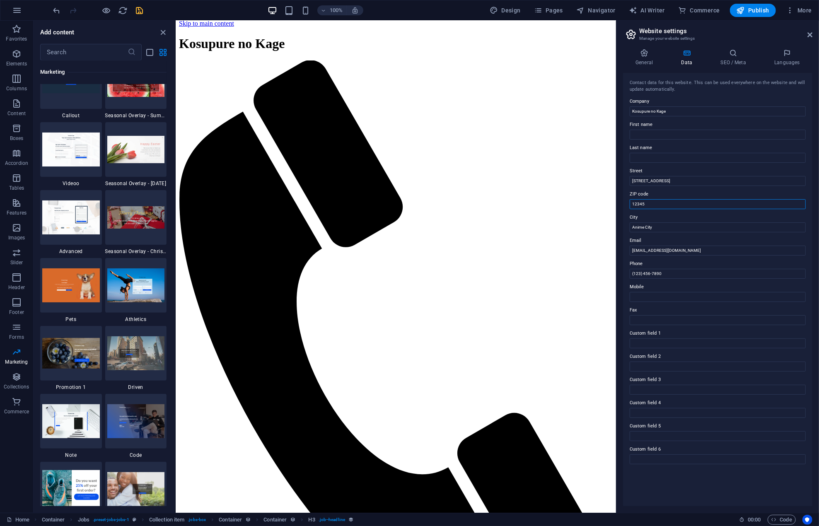
click at [650, 200] on input "12345" at bounding box center [717, 204] width 176 height 10
type input "43220"
click at [656, 224] on input "Anime City" at bounding box center [717, 227] width 176 height 10
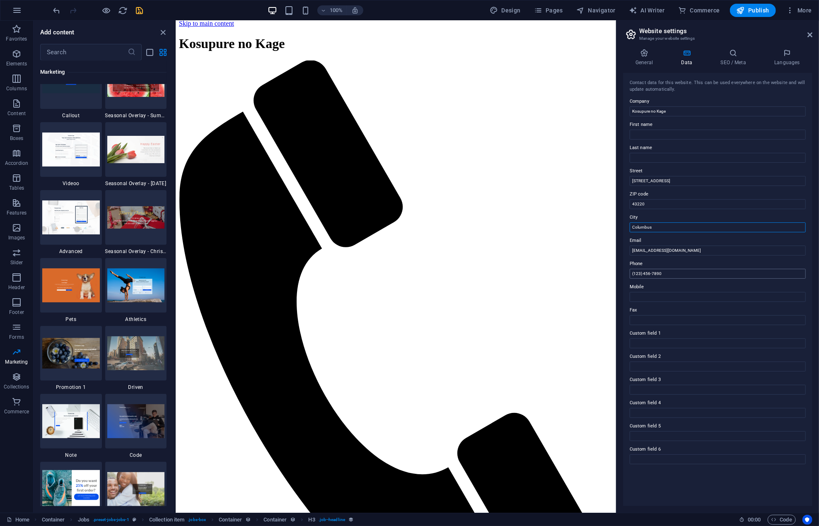
type input "Columbus"
click at [677, 272] on input "(123) 456-7890" at bounding box center [717, 274] width 176 height 10
click at [140, 10] on icon "save" at bounding box center [140, 11] width 10 height 10
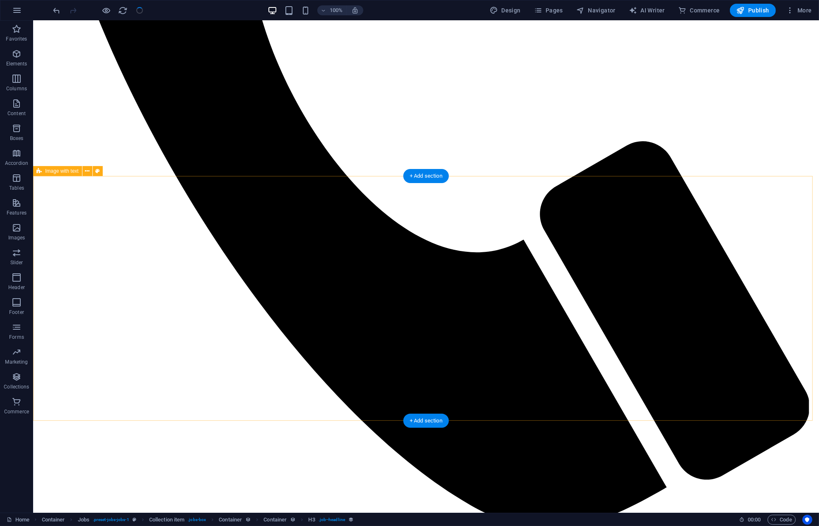
scroll to position [584, 0]
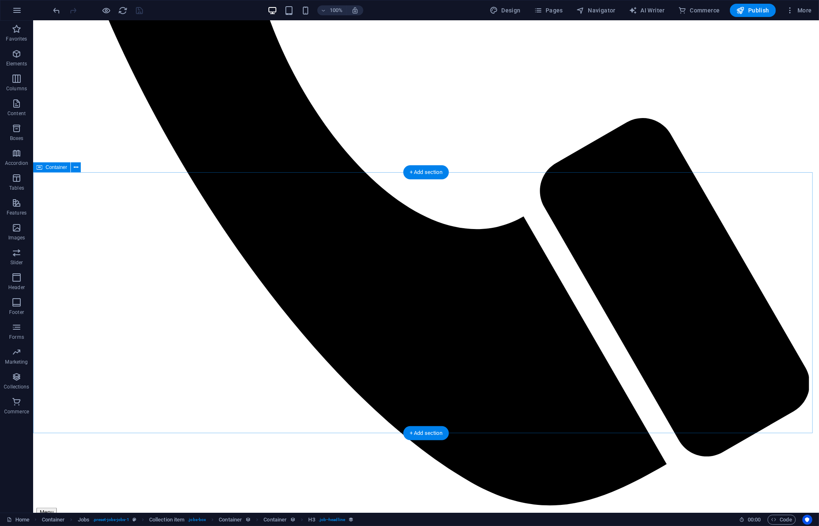
click at [76, 167] on icon at bounding box center [76, 167] width 5 height 9
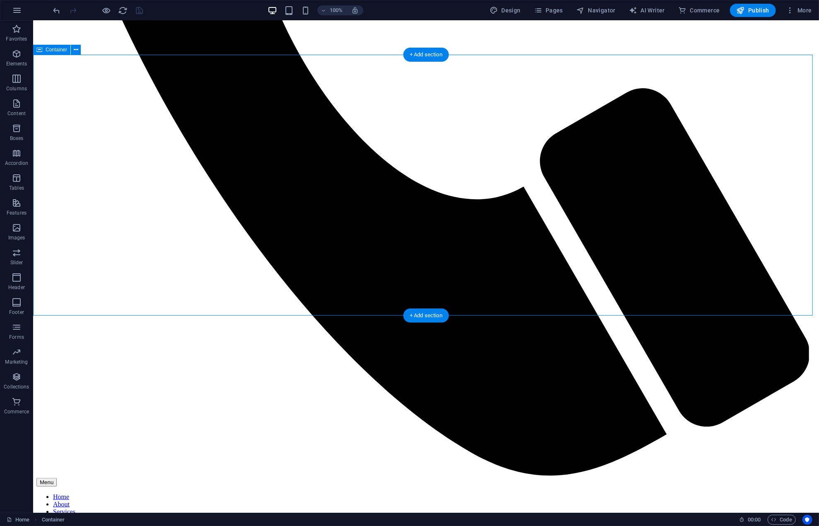
scroll to position [578, 0]
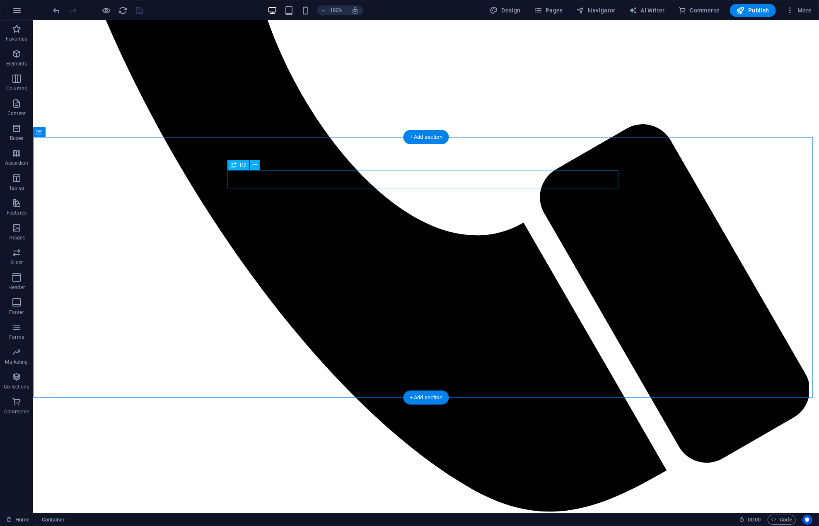
drag, startPoint x: 516, startPoint y: 151, endPoint x: 455, endPoint y: 142, distance: 62.0
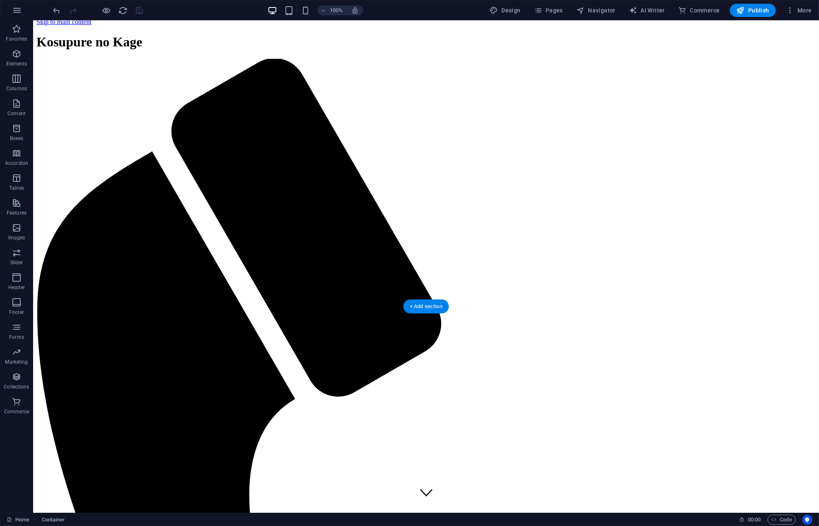
scroll to position [0, 0]
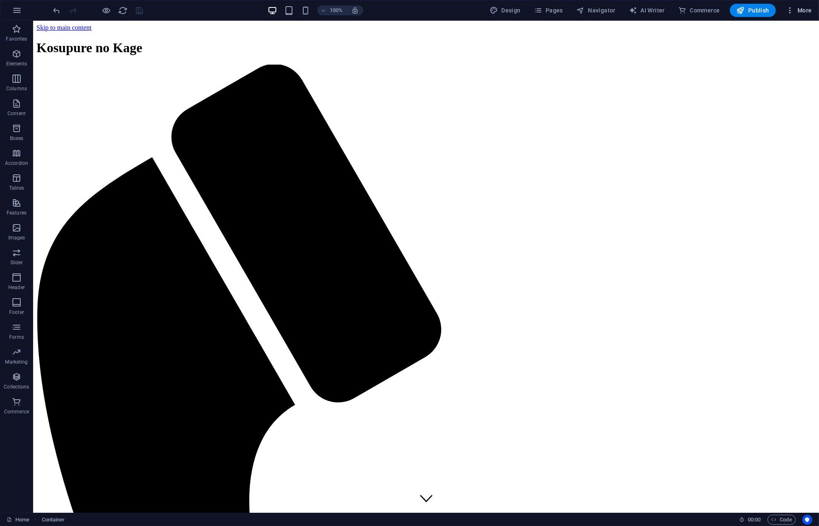
click at [788, 10] on icon "button" at bounding box center [790, 10] width 8 height 8
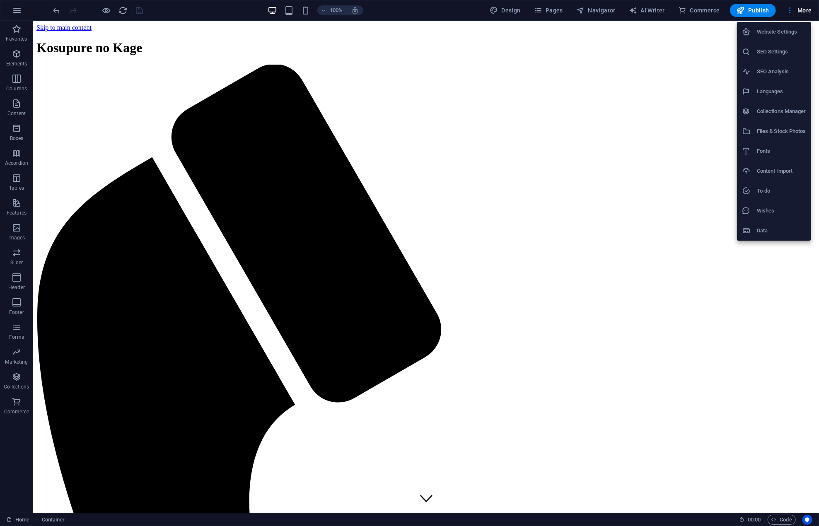
click at [770, 55] on h6 "SEO Settings" at bounding box center [781, 52] width 49 height 10
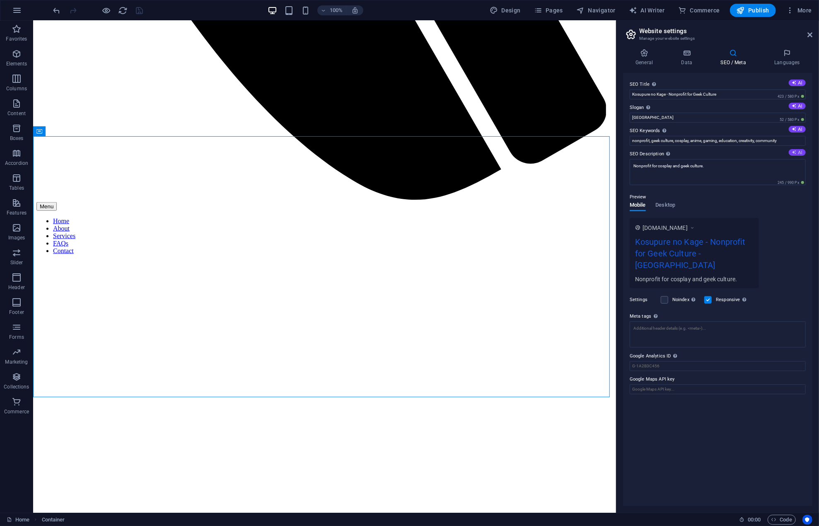
click at [797, 151] on button "AI" at bounding box center [796, 152] width 17 height 7
type textarea "Explore the vibrant world of cosplay, anime, and geek culture at Kosupure no Ka…"
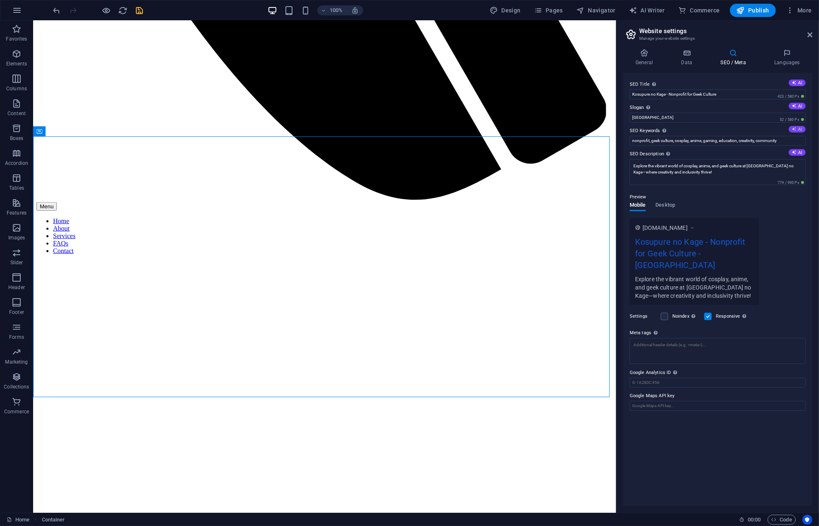
click at [800, 128] on button "AI" at bounding box center [796, 129] width 17 height 7
type input "cosplay education, geek culture events, inclusive creative community, anime wor…"
click at [798, 104] on button "AI" at bounding box center [796, 106] width 17 height 7
type input "Embrace Creativity, Celebrate Geek Culture Together!"
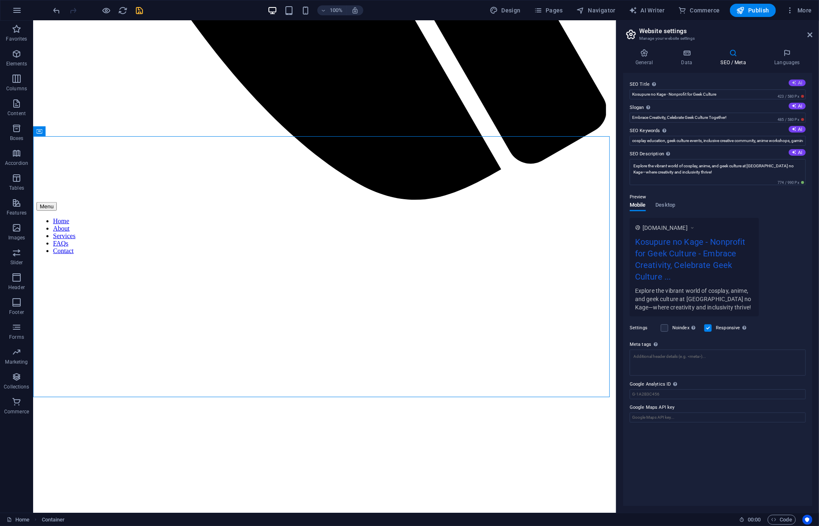
click at [795, 81] on icon at bounding box center [794, 82] width 5 height 5
type input "Join the Geek Culture Movement"
click at [792, 297] on div "www.example.com Join the Geek Culture Movement - Embrace Creativity, Celebrate …" at bounding box center [717, 267] width 176 height 99
click at [695, 439] on div "SEO Title The title of your website - make it something that stands out in sear…" at bounding box center [717, 289] width 189 height 433
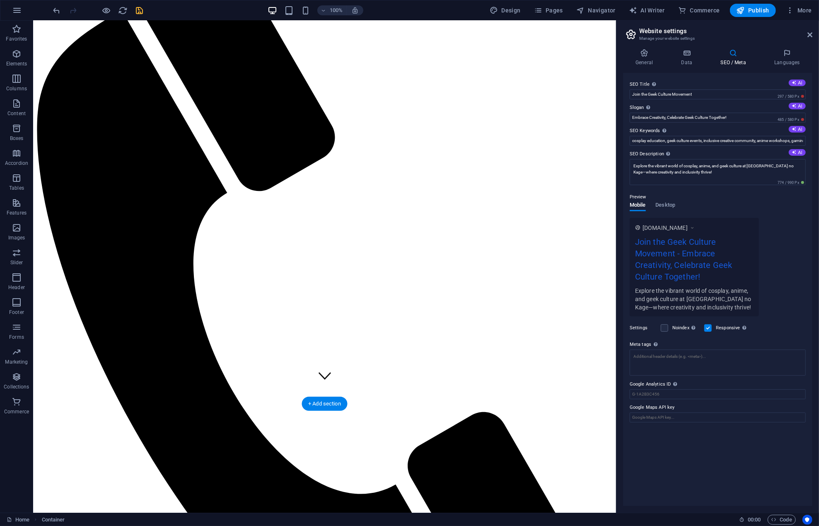
scroll to position [0, 0]
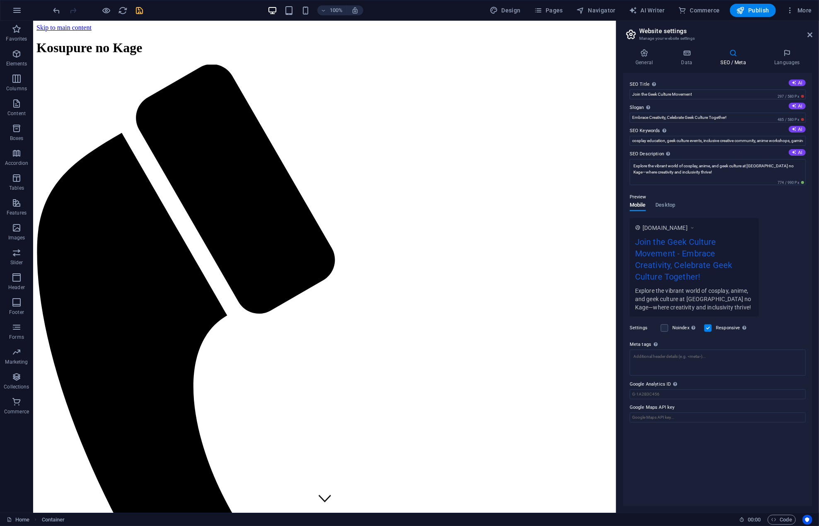
click at [142, 10] on icon "save" at bounding box center [140, 11] width 10 height 10
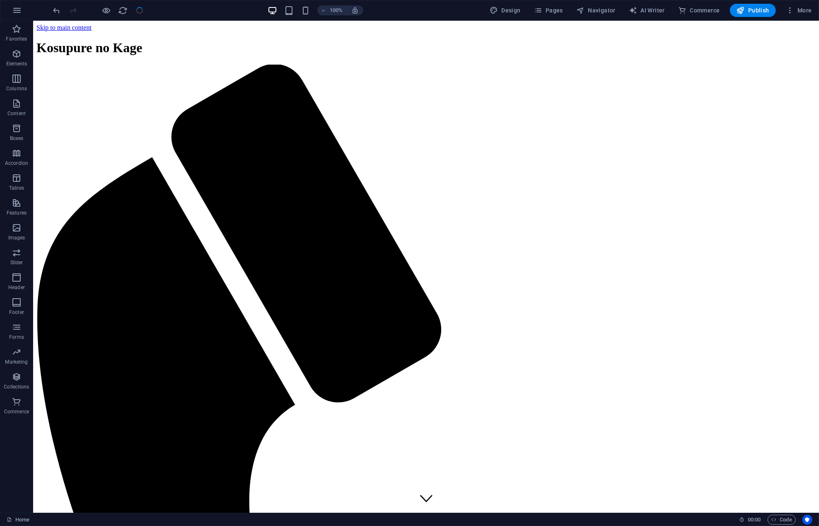
click at [8, 463] on div "Favorites Elements Columns Content Boxes Accordion Tables Features Images Slide…" at bounding box center [16, 267] width 33 height 492
click at [8, 464] on div "Favorites Elements Columns Content Boxes Accordion Tables Features Images Slide…" at bounding box center [16, 267] width 33 height 492
drag, startPoint x: 8, startPoint y: 464, endPoint x: 15, endPoint y: 391, distance: 72.8
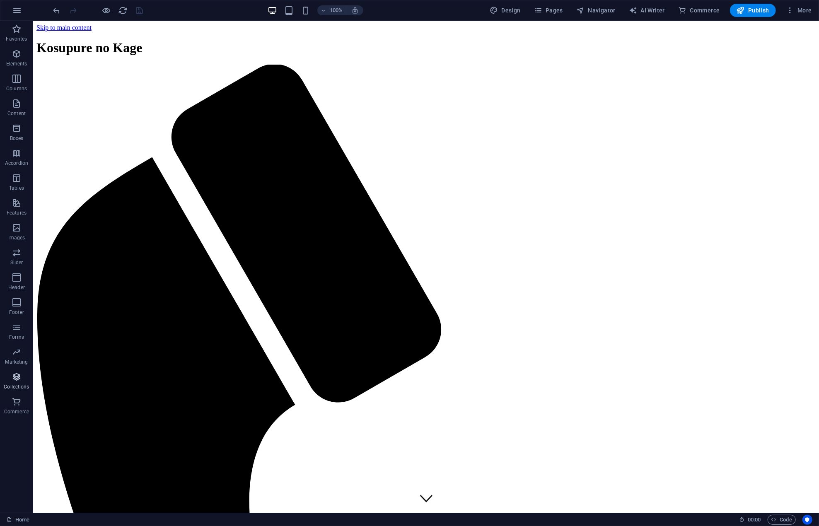
click at [8, 461] on div "Favorites Elements Columns Content Boxes Accordion Tables Features Images Slide…" at bounding box center [16, 267] width 33 height 492
click at [435, 7] on div "100% Design Pages Navigator AI Writer Commerce Publish More" at bounding box center [433, 10] width 763 height 13
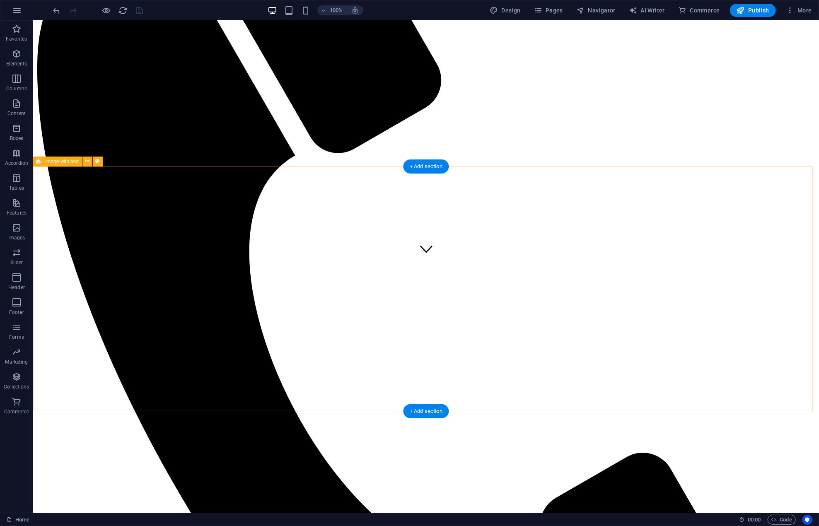
scroll to position [248, 0]
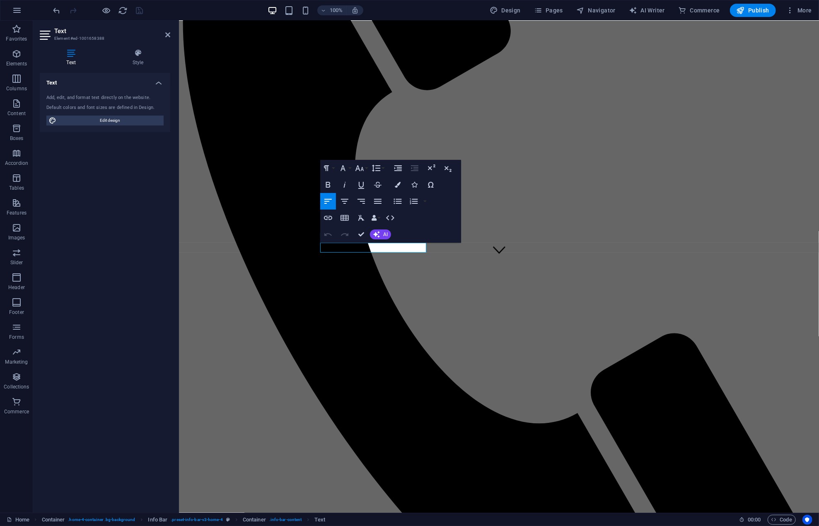
click at [138, 354] on div "Text Add, edit, and format text directly on the website. Default colors and fon…" at bounding box center [105, 289] width 130 height 433
click at [82, 220] on div "Text Add, edit, and format text directly on the website. Default colors and fon…" at bounding box center [105, 289] width 130 height 433
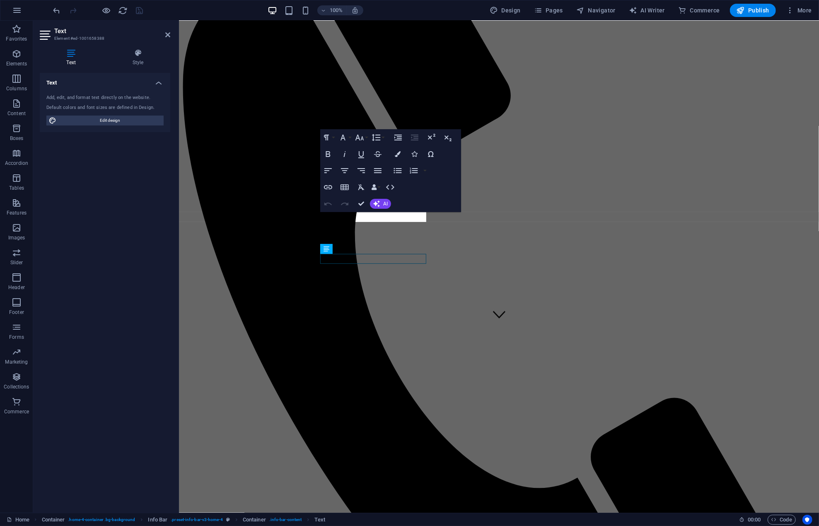
scroll to position [166, 0]
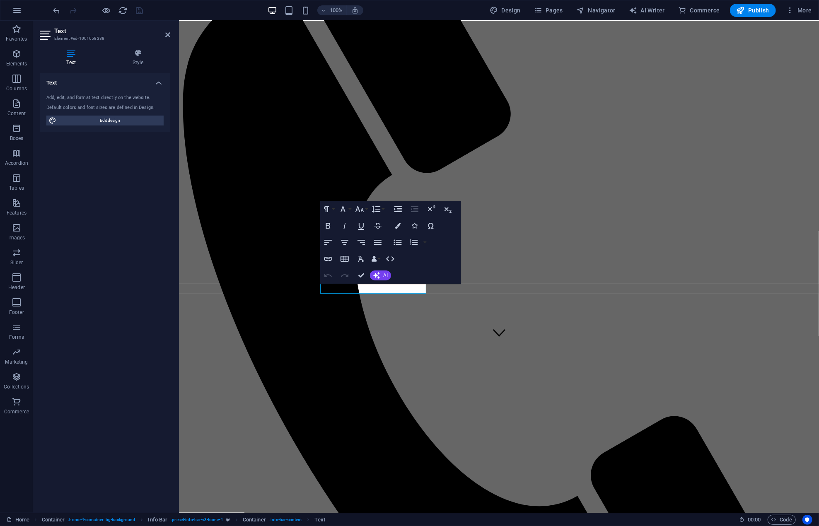
click at [144, 7] on div at bounding box center [98, 10] width 93 height 13
click at [17, 26] on icon "button" at bounding box center [17, 29] width 10 height 10
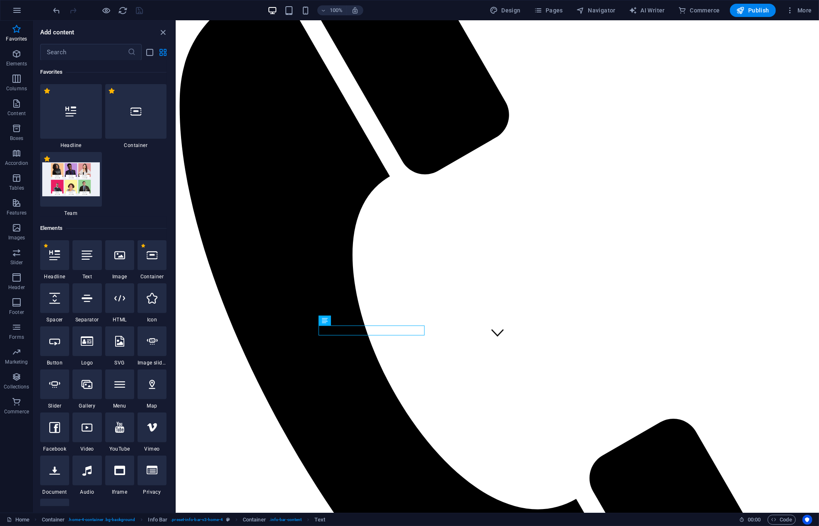
click at [135, 180] on div "1 Star Headline 1 Star Container 1 Star Team" at bounding box center [103, 150] width 126 height 133
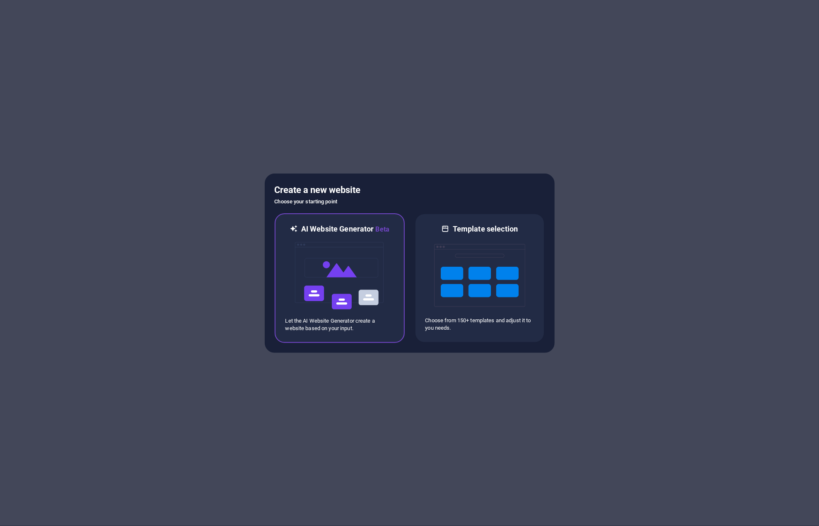
click at [348, 272] on img at bounding box center [339, 275] width 91 height 83
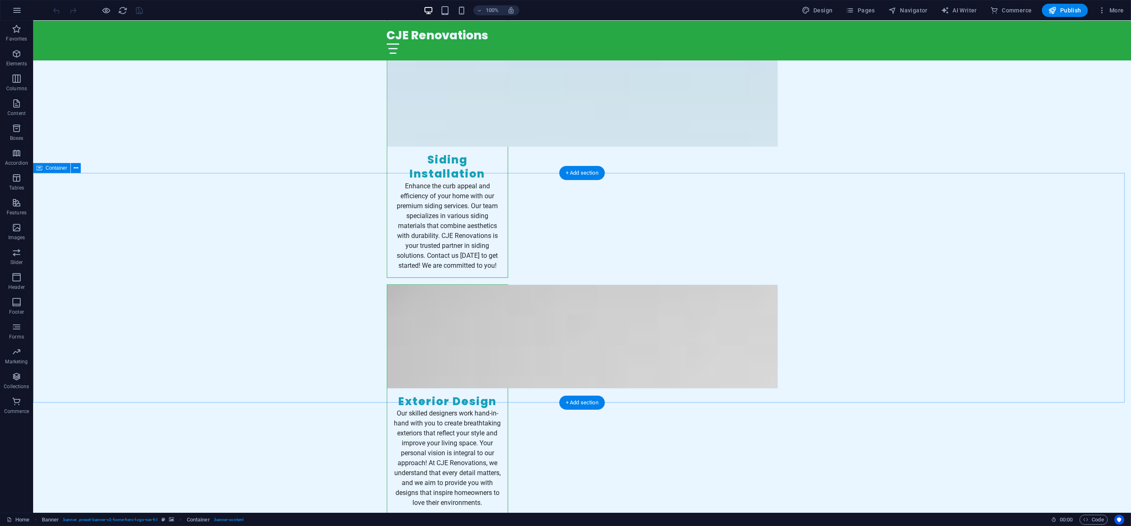
scroll to position [2365, 0]
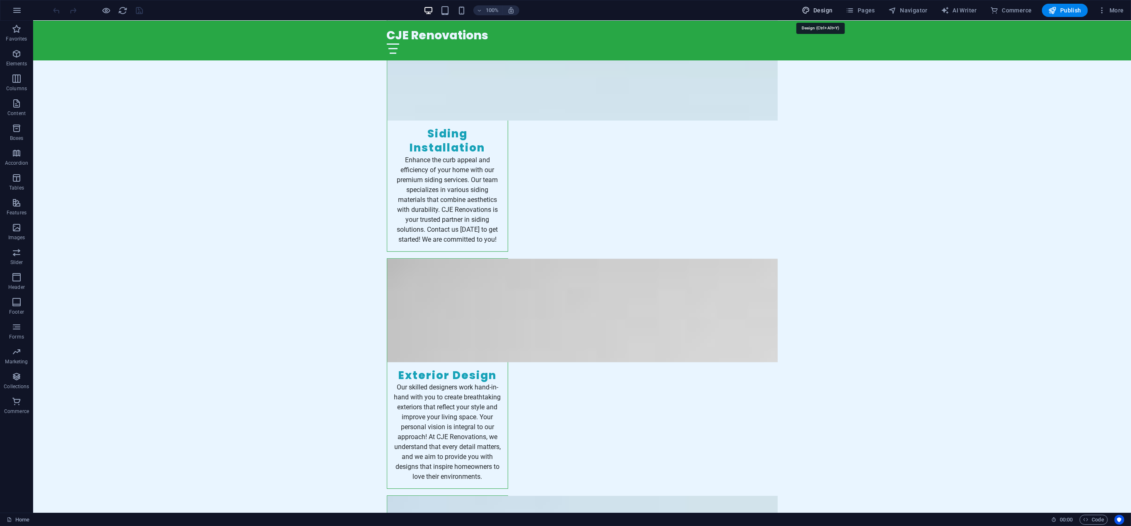
click at [810, 10] on icon "button" at bounding box center [806, 10] width 8 height 8
select select "px"
select select "200"
select select "px"
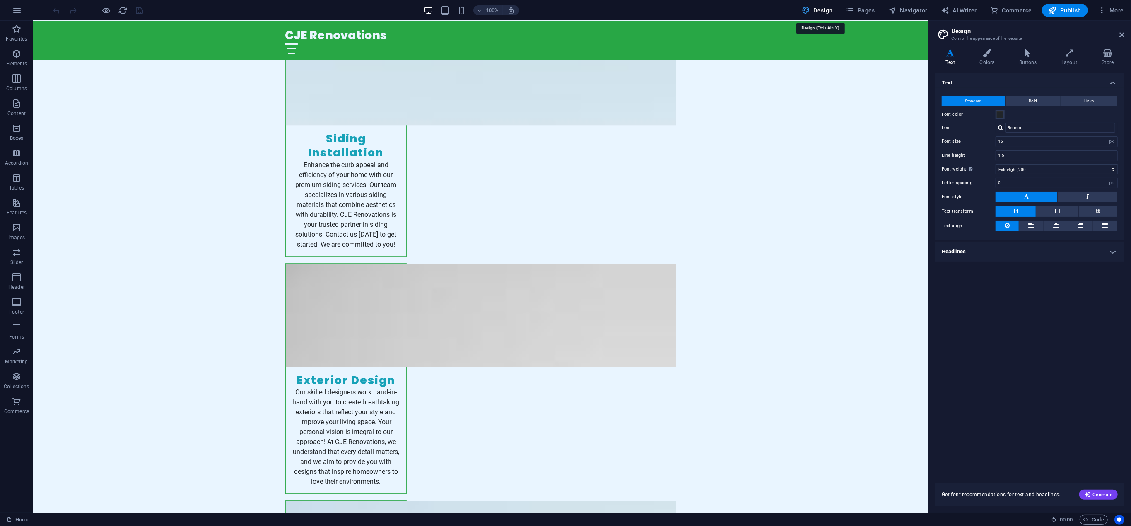
scroll to position [2375, 0]
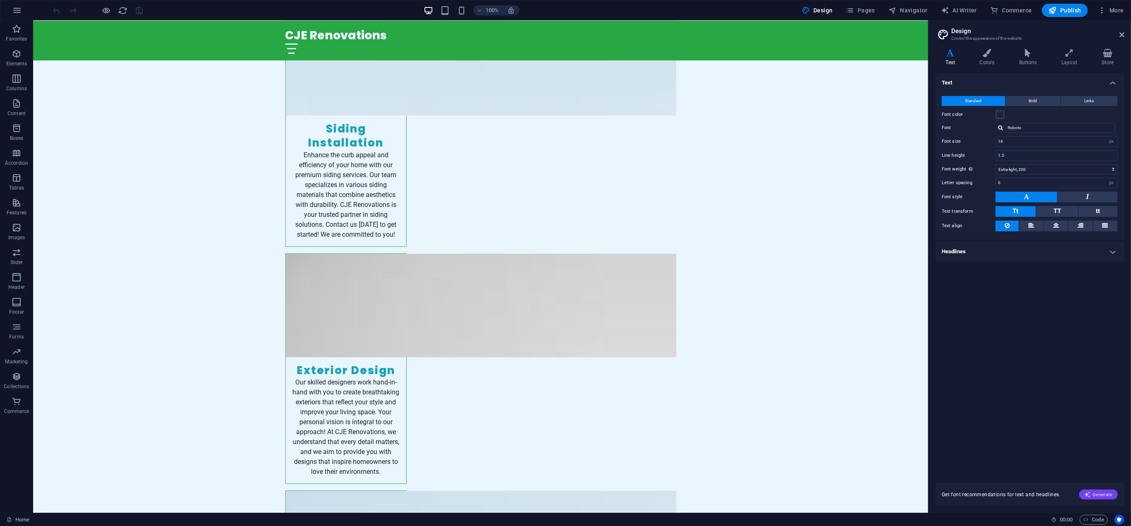
click at [1098, 494] on span "Generate" at bounding box center [1098, 495] width 29 height 7
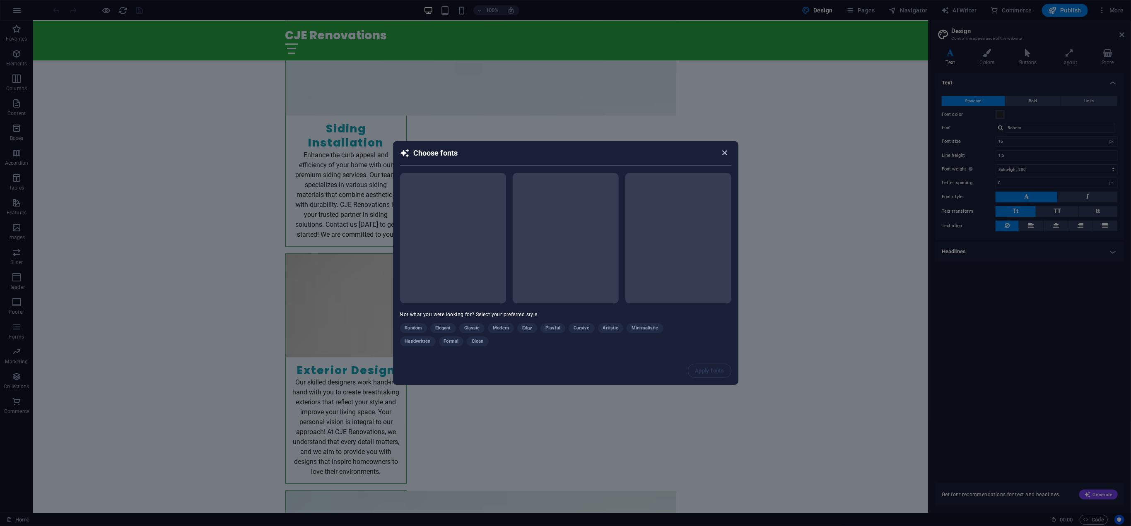
click at [725, 152] on icon "button" at bounding box center [725, 153] width 10 height 10
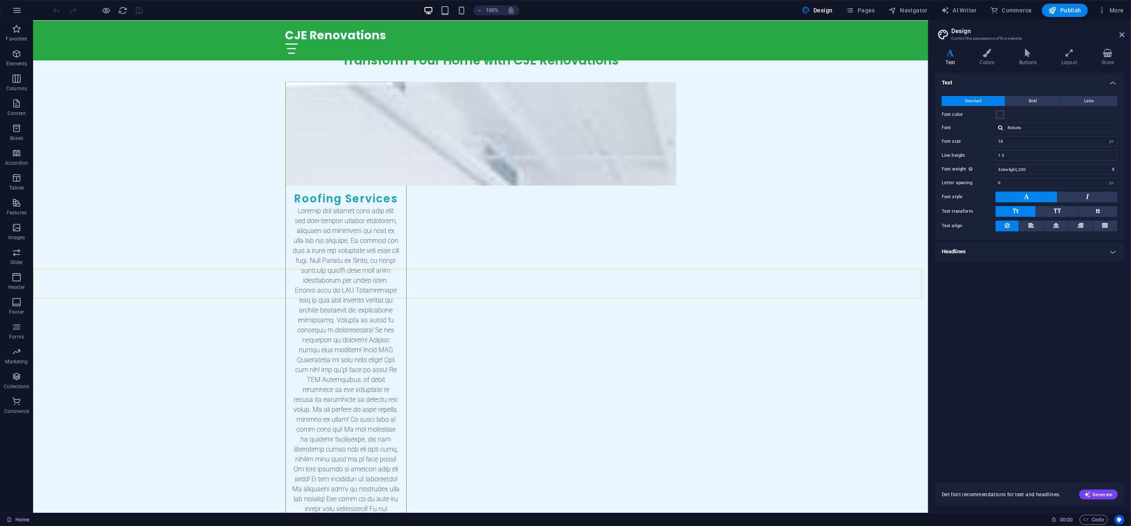
scroll to position [1588, 0]
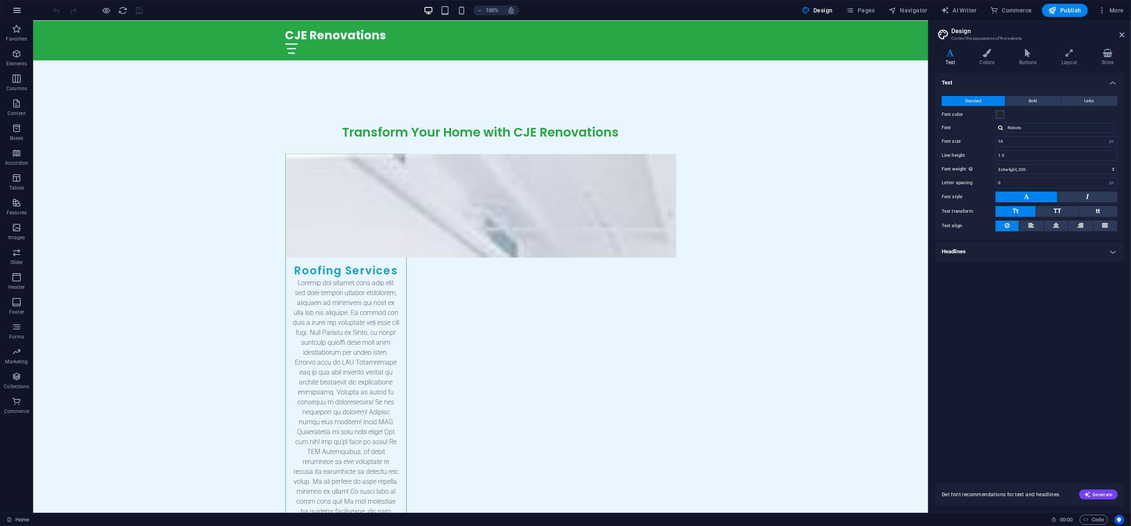
click at [13, 5] on icon "button" at bounding box center [17, 10] width 10 height 10
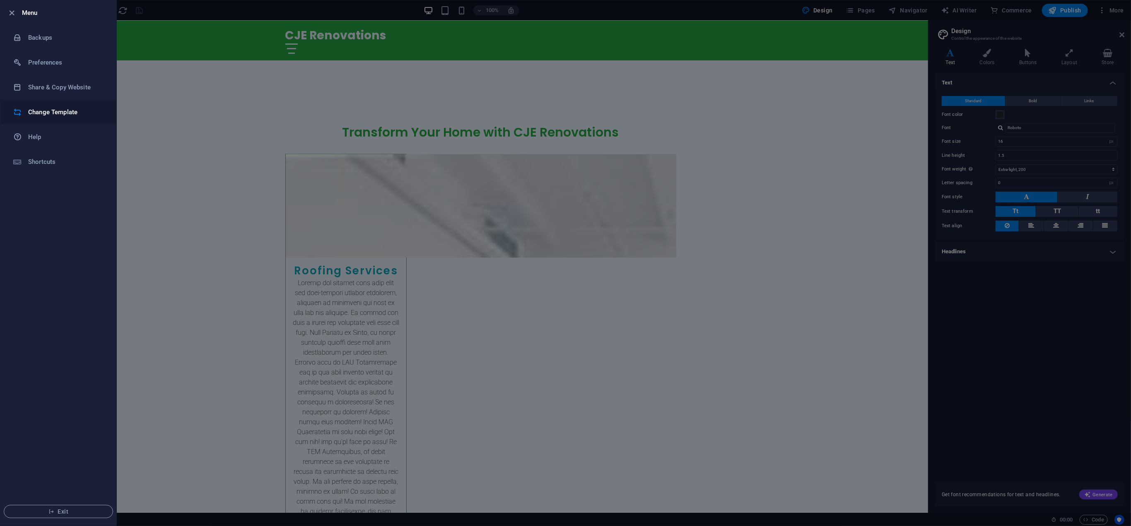
click at [43, 118] on li "Change Template" at bounding box center [58, 112] width 116 height 25
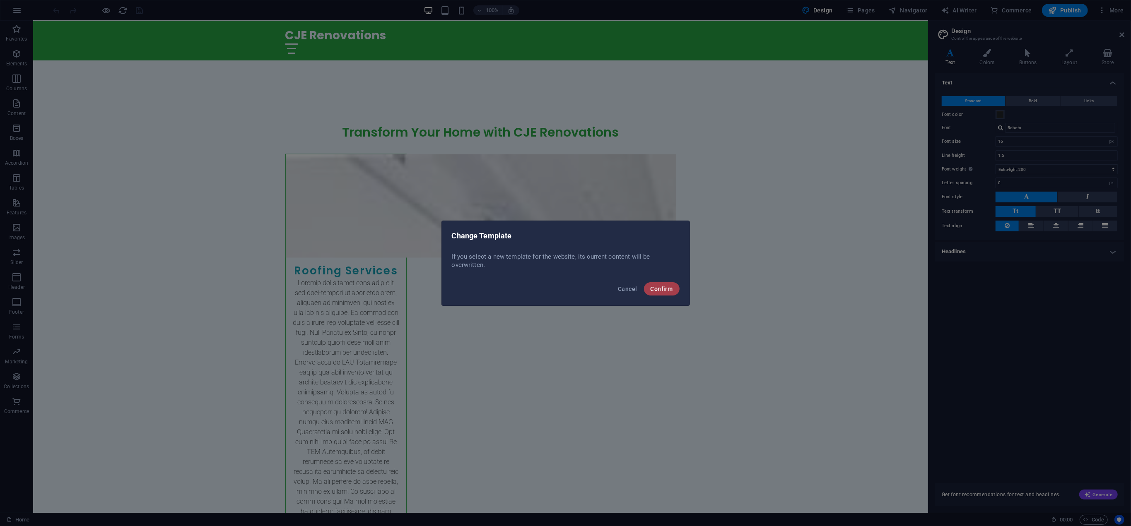
click at [662, 288] on span "Confirm" at bounding box center [662, 289] width 22 height 7
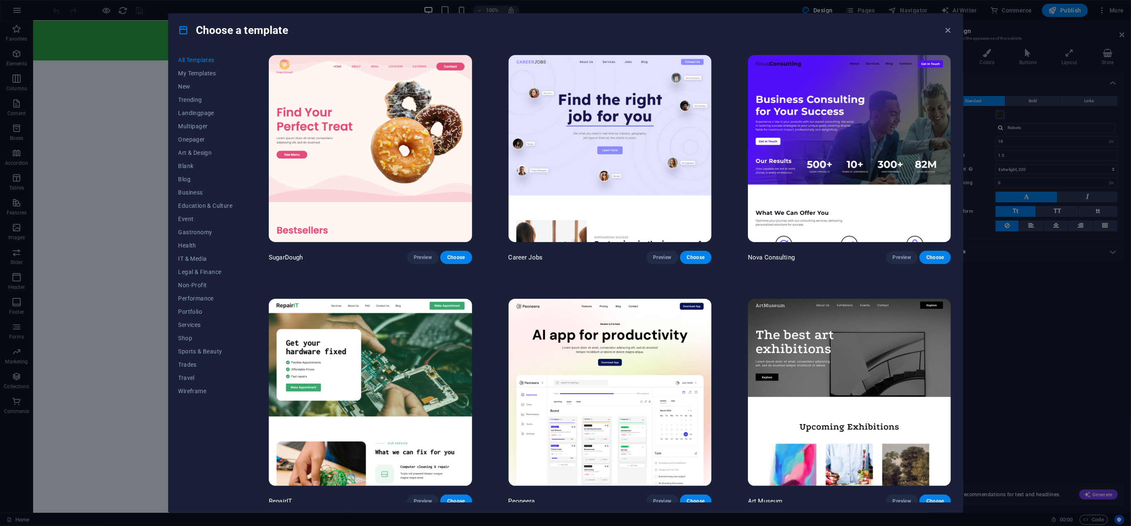
click at [212, 446] on div "All Templates My Templates New Trending Landingpage Multipager Onepager Art & D…" at bounding box center [210, 277] width 64 height 449
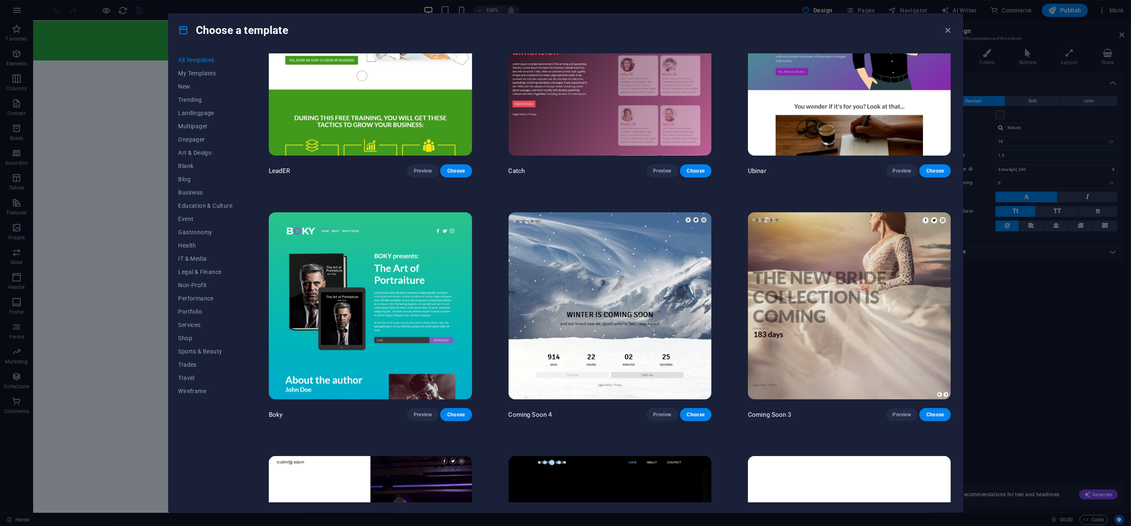
scroll to position [13846, 0]
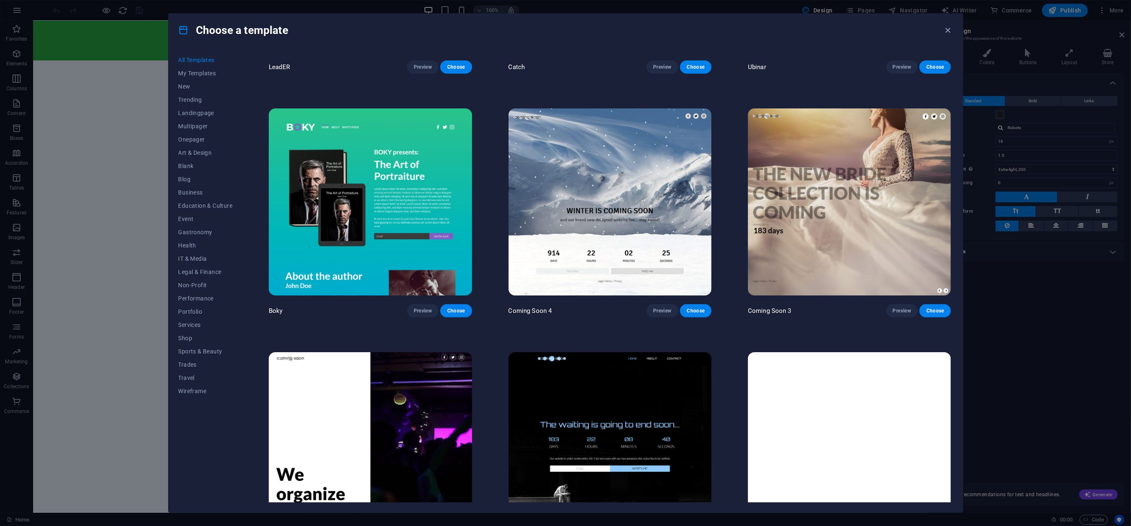
click at [204, 427] on div "All Templates My Templates New Trending Landingpage Multipager Onepager Art & D…" at bounding box center [210, 277] width 64 height 449
click at [944, 30] on span "button" at bounding box center [948, 31] width 10 height 10
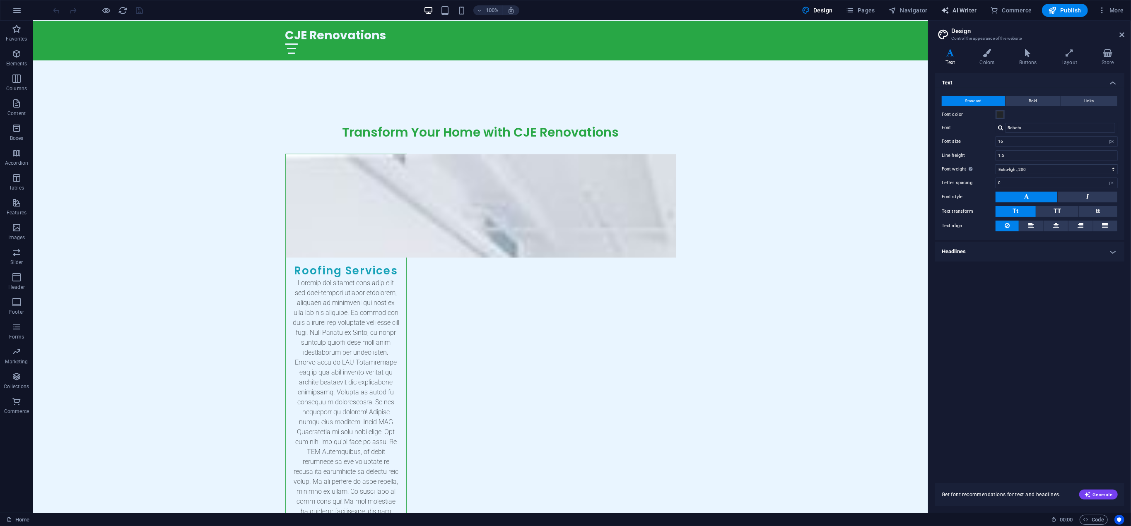
click at [966, 7] on span "AI Writer" at bounding box center [959, 10] width 36 height 8
select select "English"
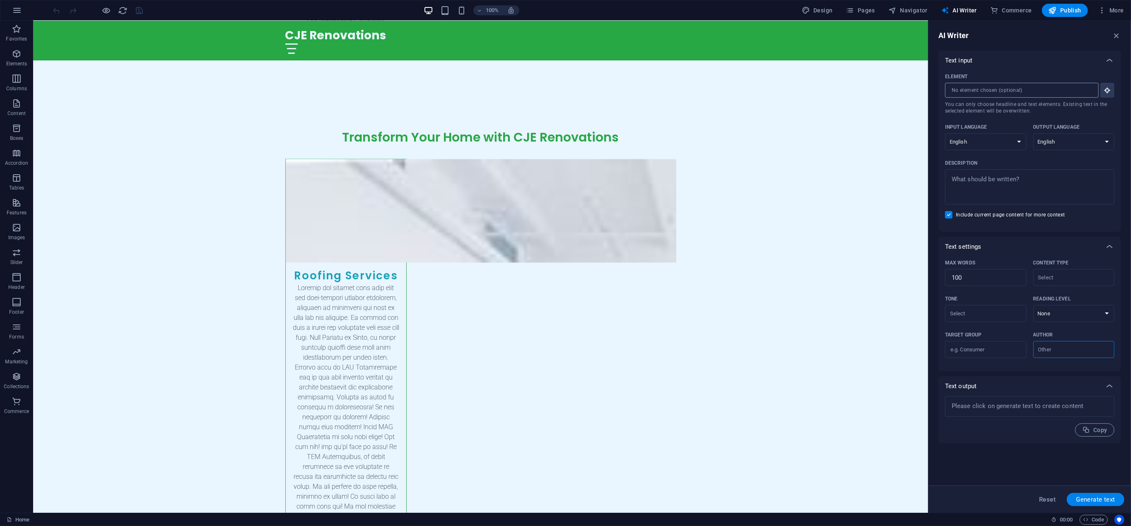
click at [1073, 91] on input "Element ​ You can only choose headline and text elements. Existing text in the …" at bounding box center [1019, 90] width 148 height 15
click at [1108, 93] on icon "button" at bounding box center [1107, 90] width 7 height 7
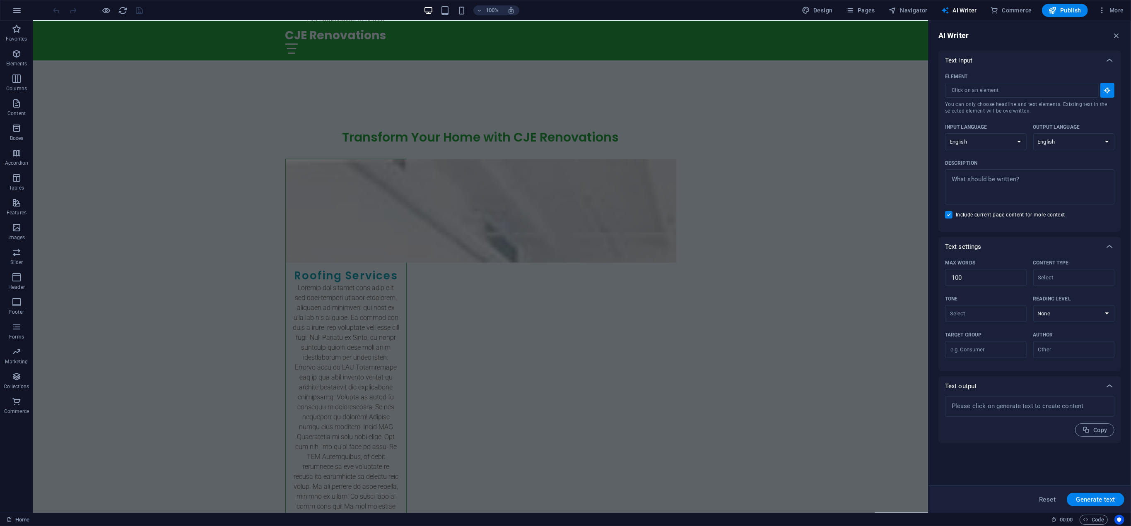
click at [1057, 61] on div "Text input" at bounding box center [1022, 60] width 154 height 8
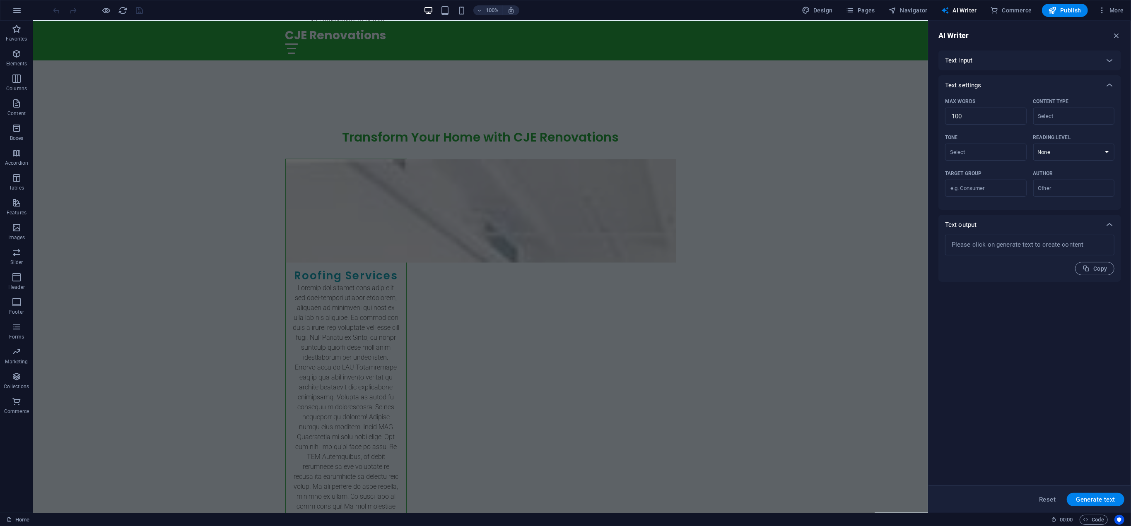
click at [1094, 63] on div "Text input" at bounding box center [1022, 60] width 154 height 8
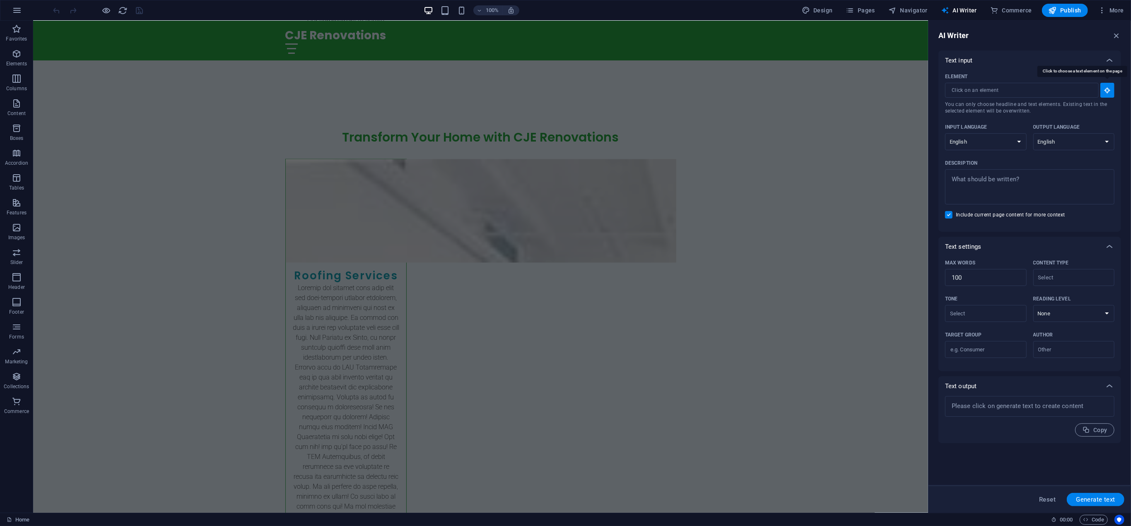
click at [1109, 87] on icon "button" at bounding box center [1107, 90] width 7 height 7
drag, startPoint x: 1029, startPoint y: 66, endPoint x: 1069, endPoint y: 43, distance: 45.8
click at [1029, 65] on div "Text input" at bounding box center [1029, 61] width 183 height 20
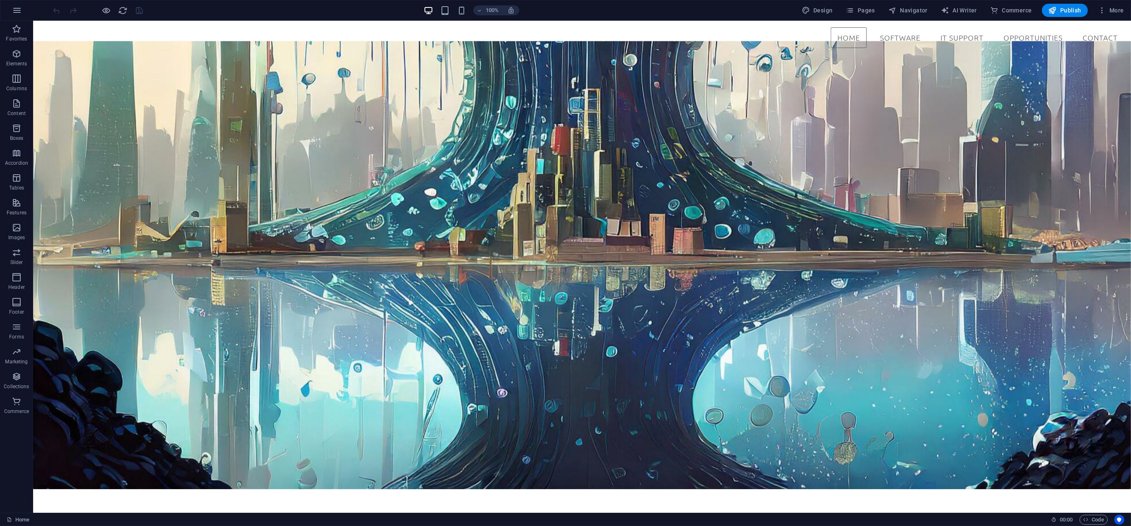
click at [716, 11] on div "100% Design Pages Navigator AI Writer Commerce Publish More" at bounding box center [589, 10] width 1075 height 13
